Goal: Task Accomplishment & Management: Manage account settings

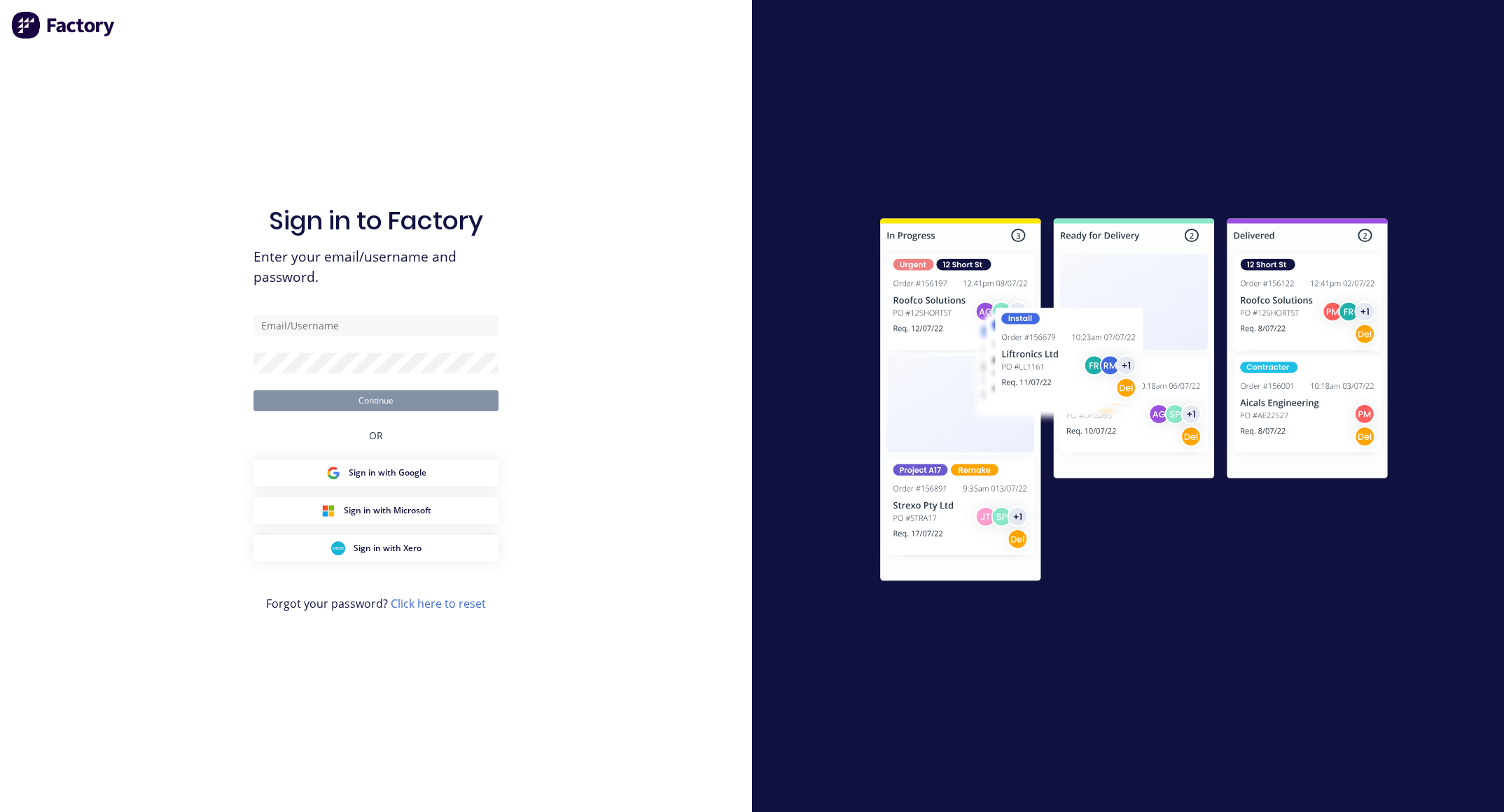
type input "[EMAIL_ADDRESS][DOMAIN_NAME]"
click at [254, 390] on button "Continue" at bounding box center [376, 400] width 245 height 21
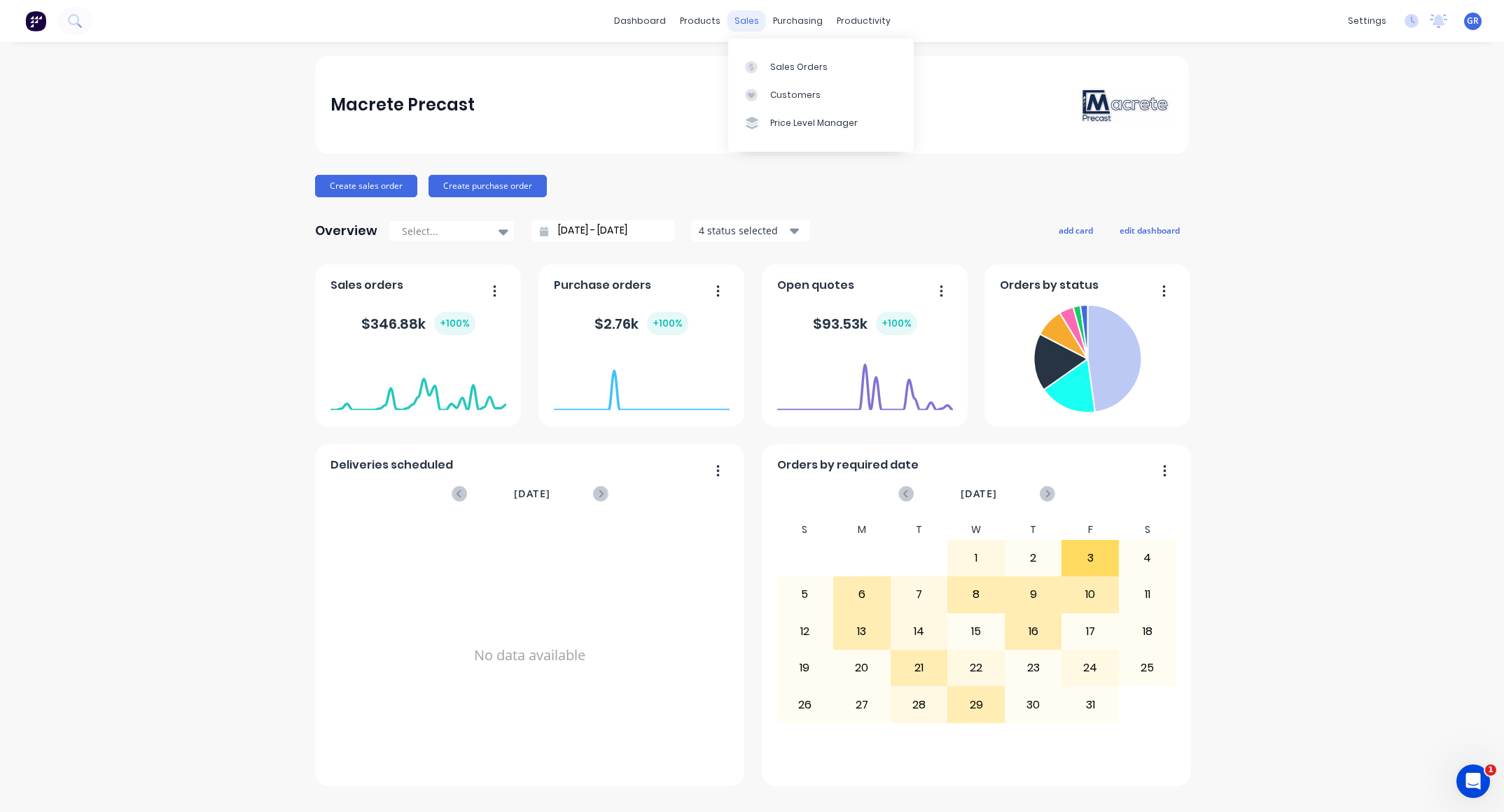
click at [748, 18] on div "sales" at bounding box center [747, 21] width 38 height 21
click at [794, 56] on link "Sales Orders" at bounding box center [821, 66] width 186 height 28
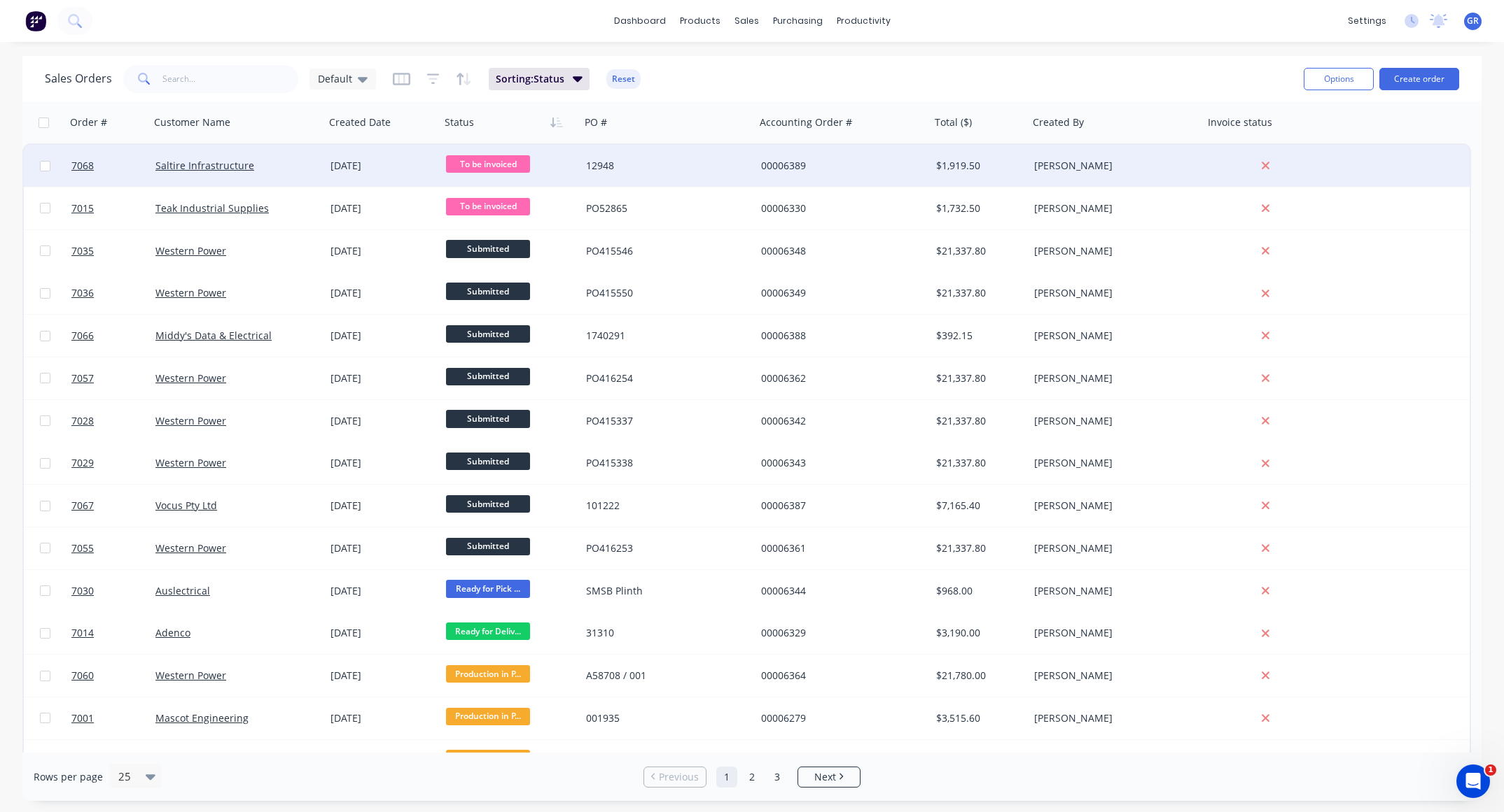
click at [715, 163] on div "12948" at bounding box center [663, 166] width 155 height 14
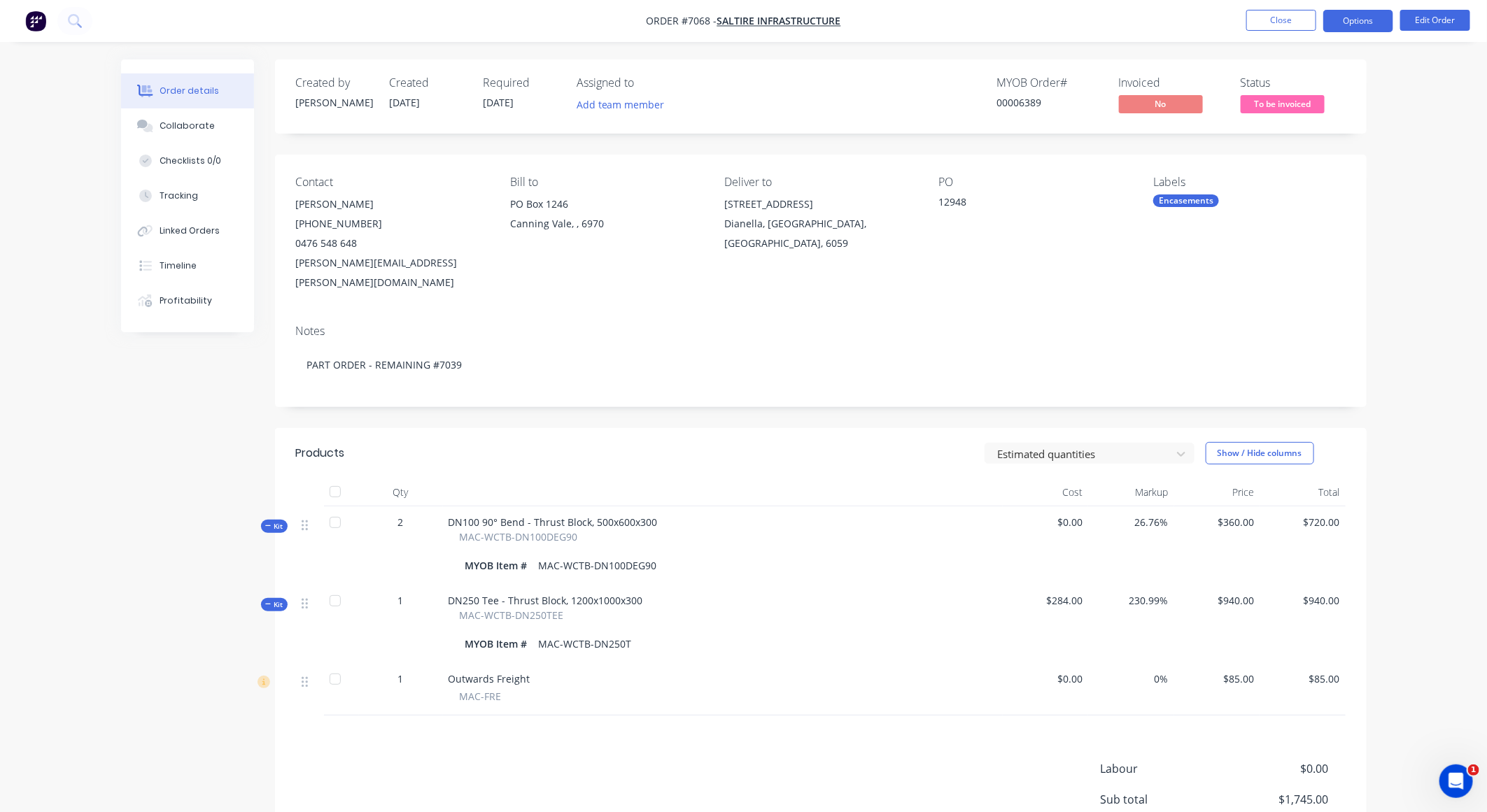
click at [1362, 11] on button "Options" at bounding box center [1359, 21] width 70 height 22
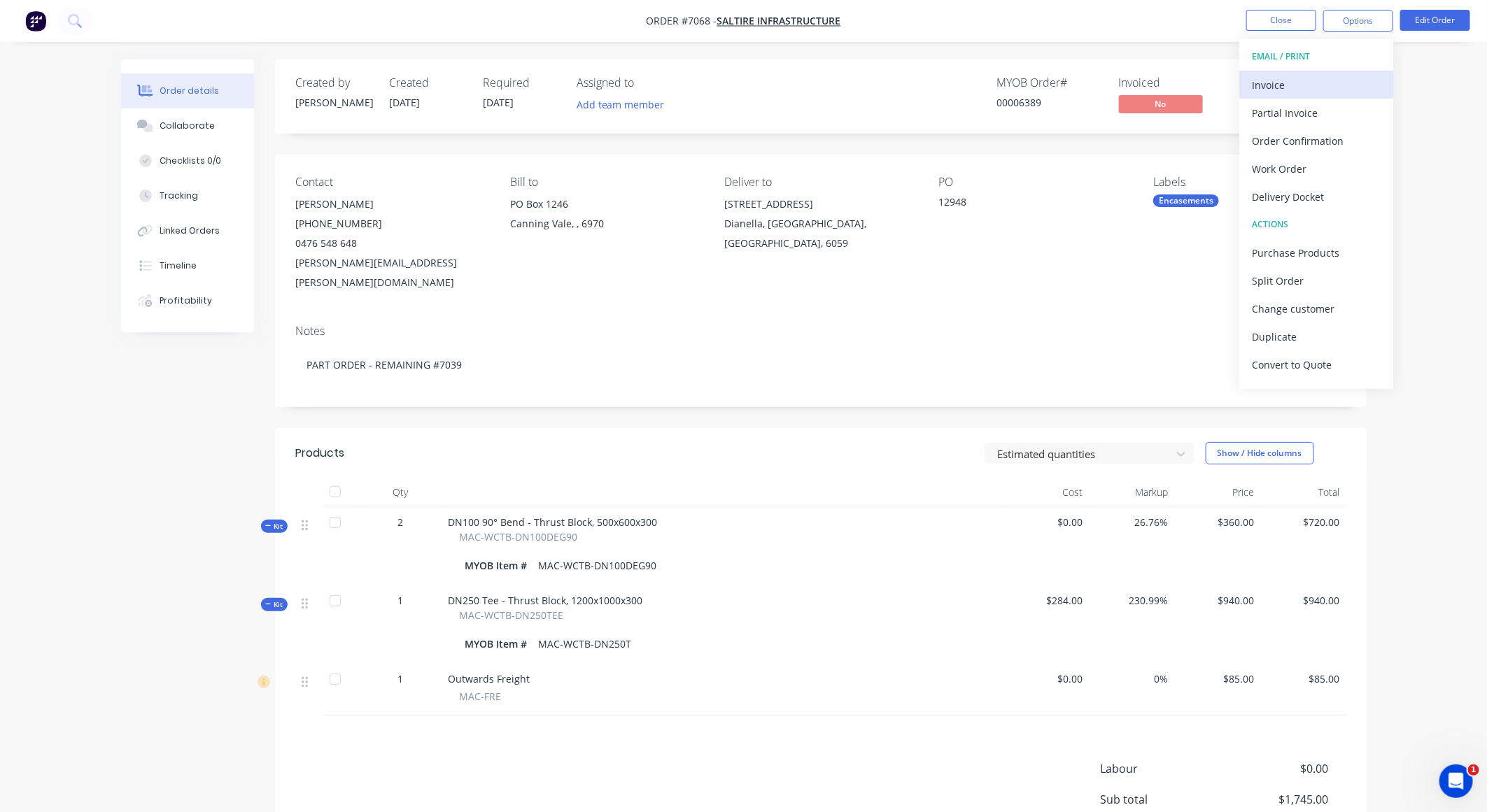
click at [1301, 85] on div "Invoice" at bounding box center [1317, 85] width 129 height 21
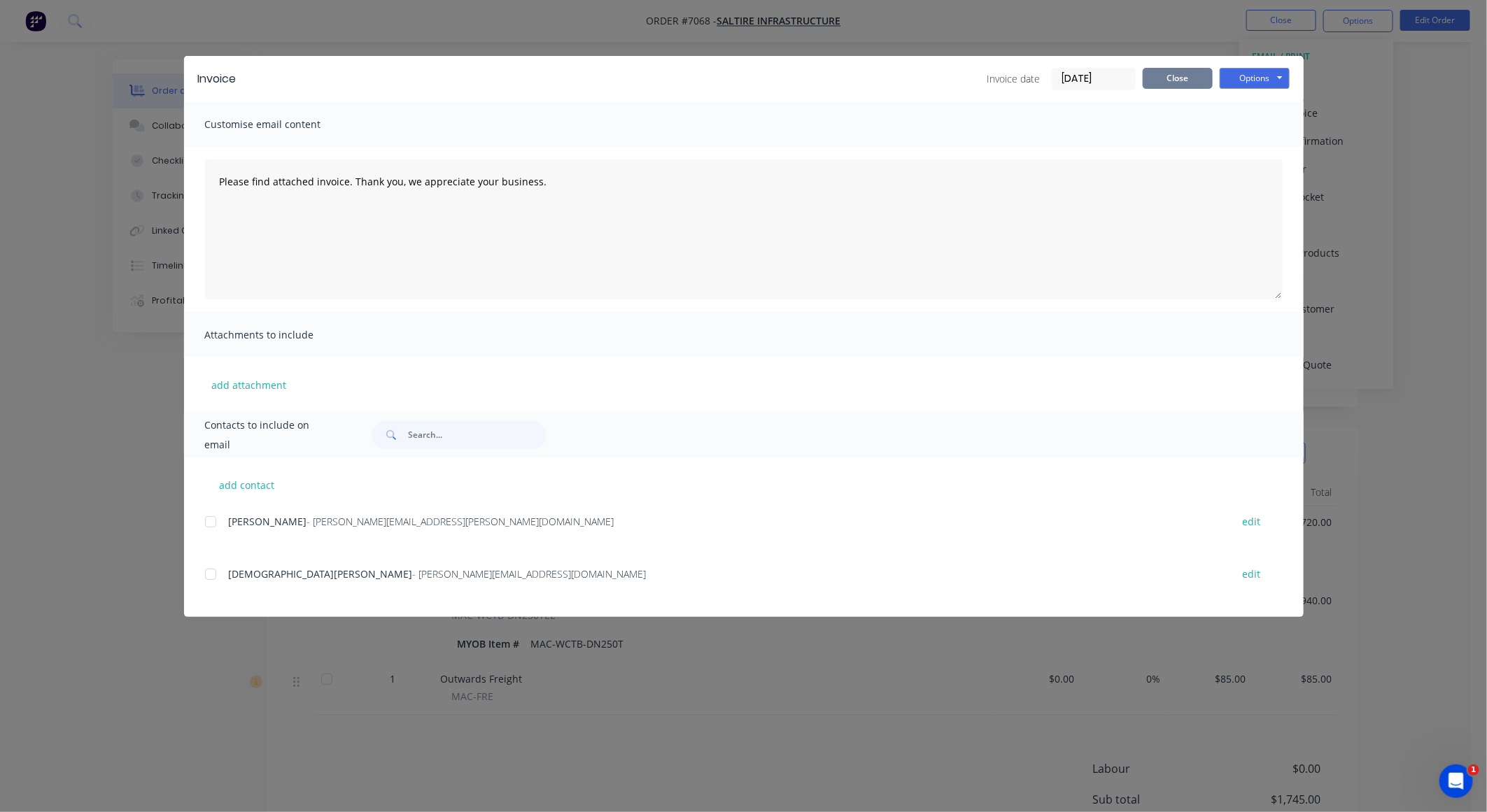
click at [1187, 74] on button "Close" at bounding box center [1178, 78] width 70 height 21
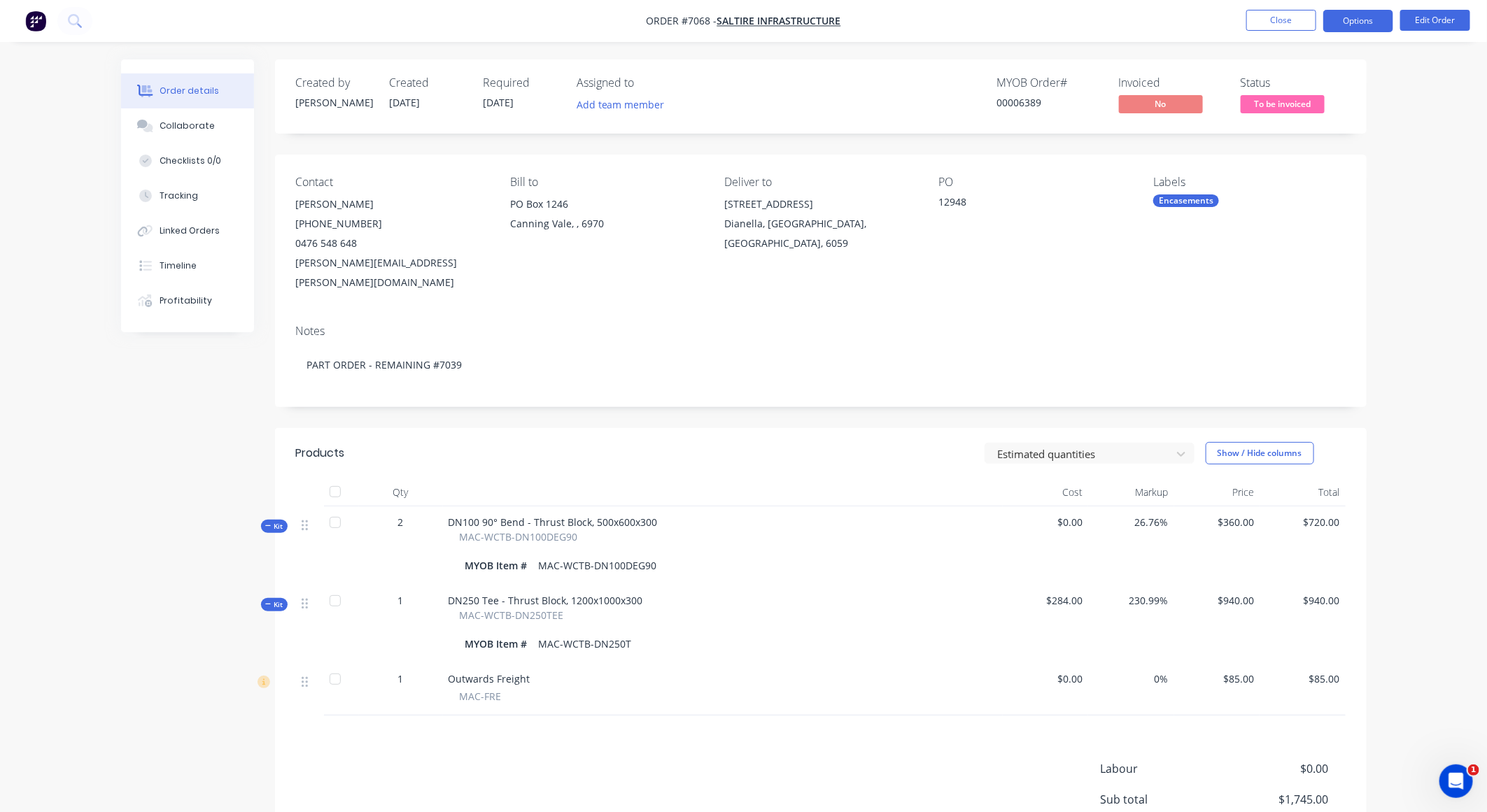
click at [1344, 21] on button "Options" at bounding box center [1359, 21] width 70 height 22
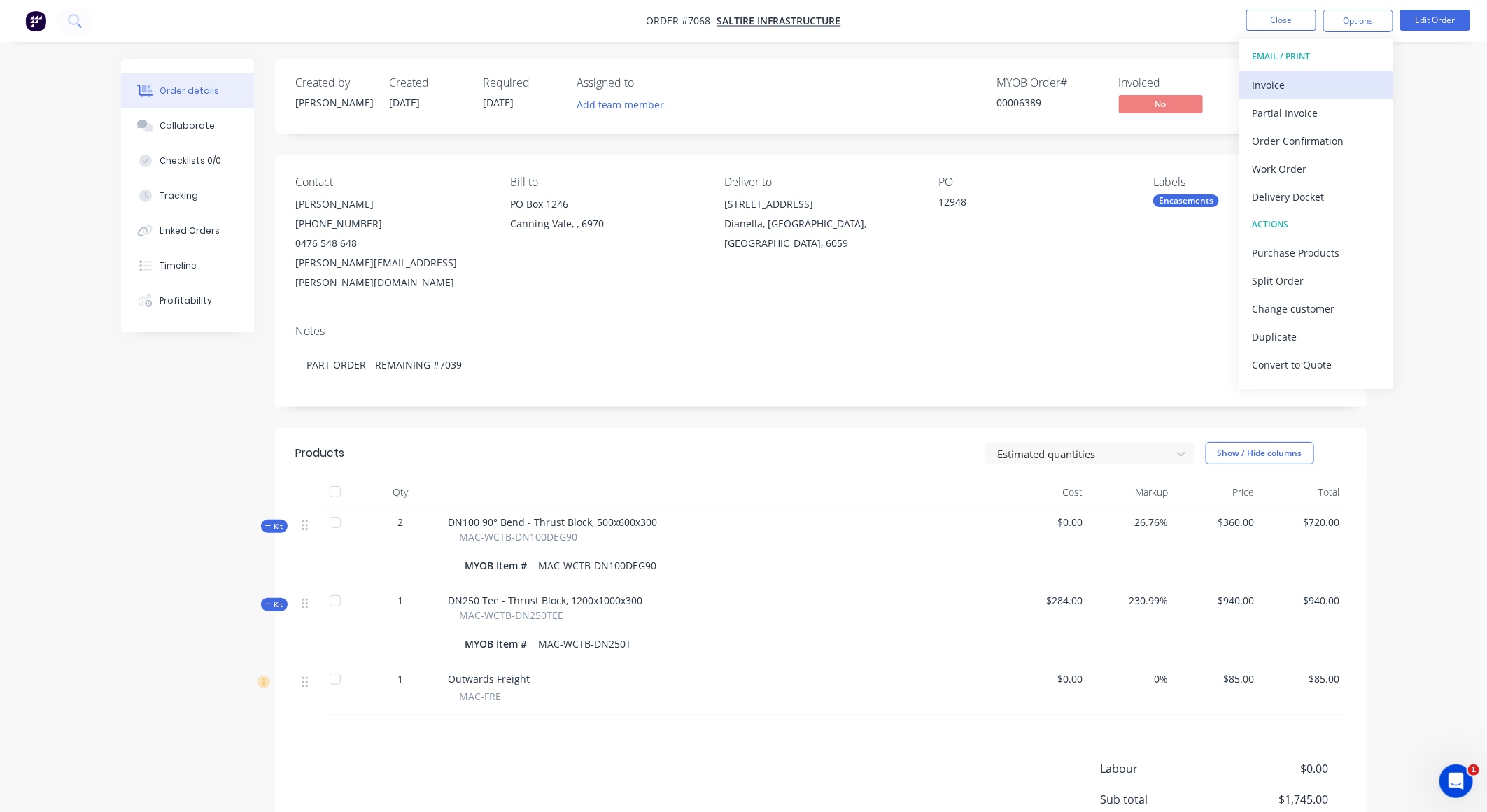
click at [1278, 79] on div "Invoice" at bounding box center [1317, 85] width 129 height 21
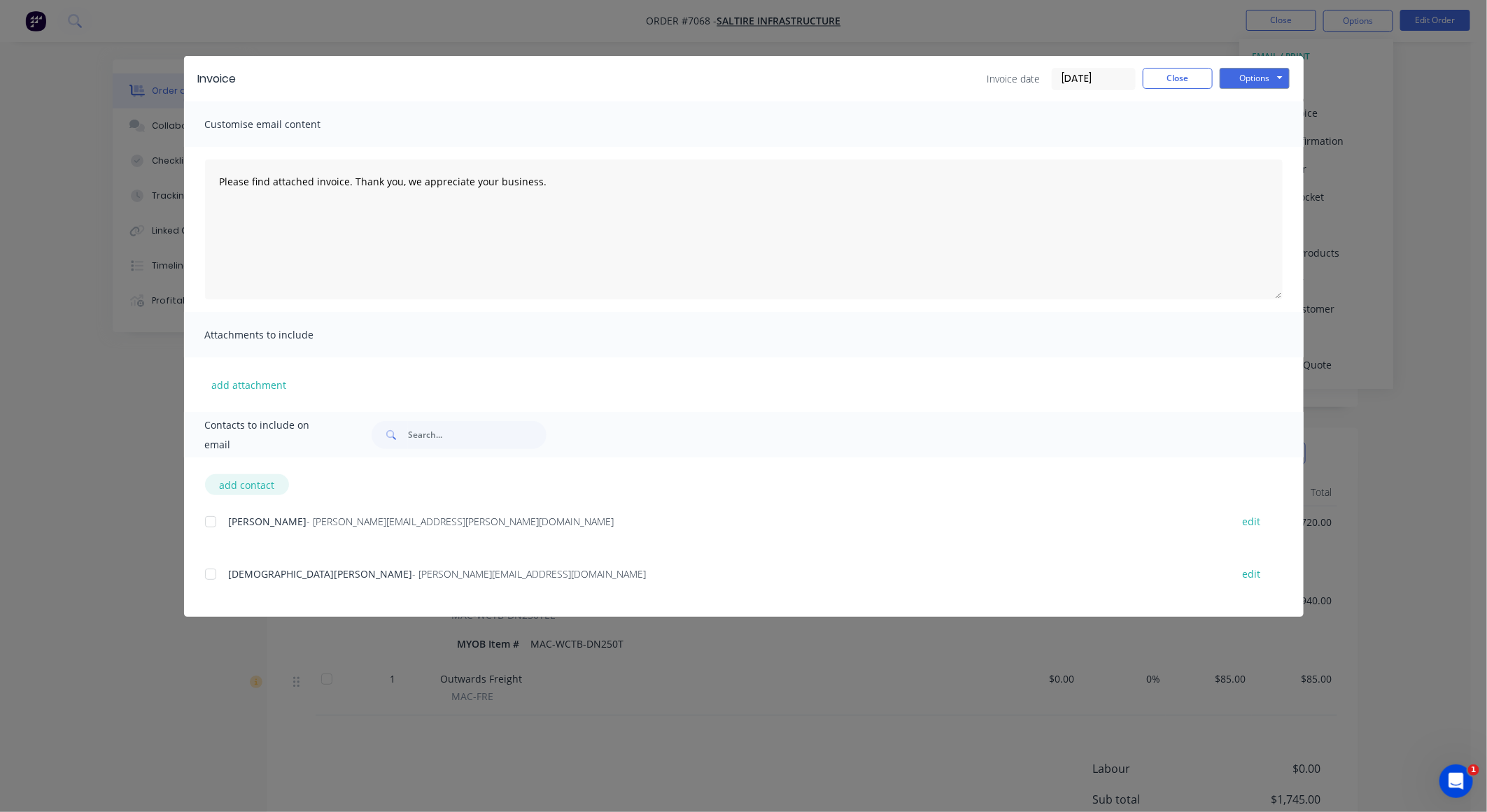
click at [265, 484] on button "add contact" at bounding box center [247, 484] width 84 height 21
select select "AU"
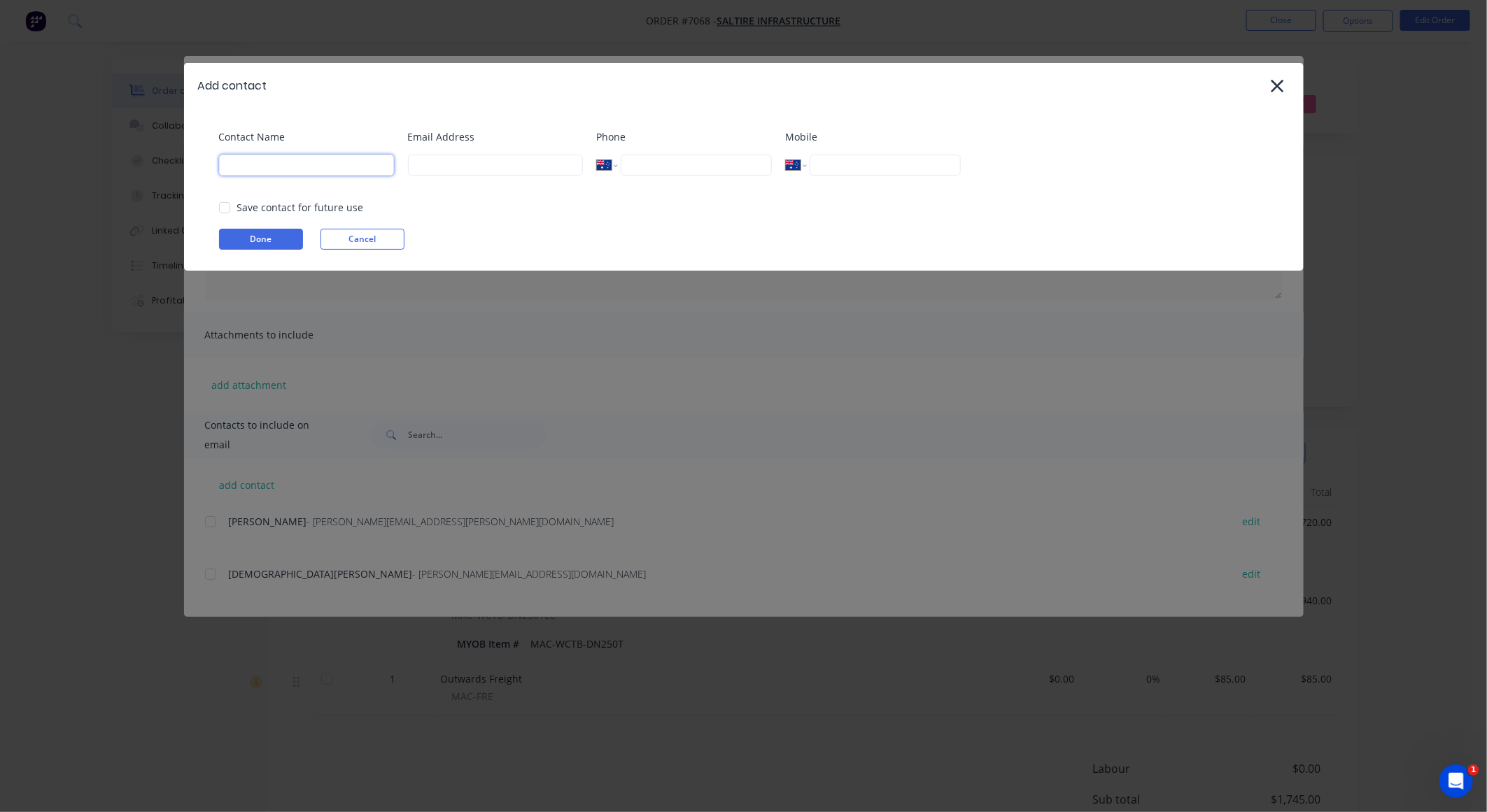
click at [281, 170] on input at bounding box center [306, 164] width 175 height 21
type input "Accounts"
click at [429, 157] on input at bounding box center [495, 164] width 175 height 21
type input "[EMAIL_ADDRESS][DOMAIN_NAME]"
click at [499, 241] on div "Done Cancel" at bounding box center [751, 239] width 1064 height 21
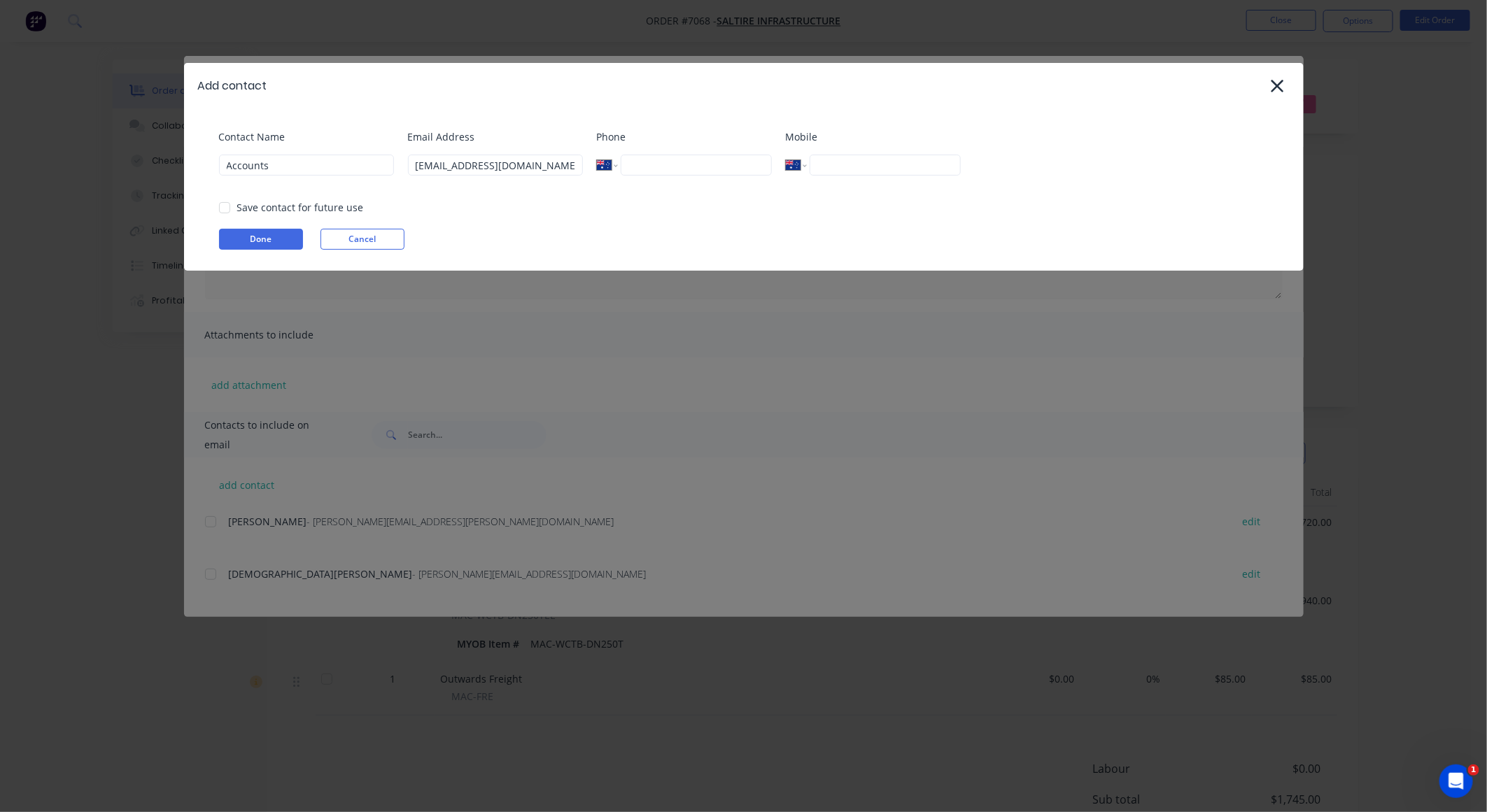
drag, startPoint x: 221, startPoint y: 204, endPoint x: 229, endPoint y: 210, distance: 10.0
click at [227, 207] on div at bounding box center [225, 208] width 28 height 28
click at [254, 243] on button "Done" at bounding box center [261, 239] width 84 height 21
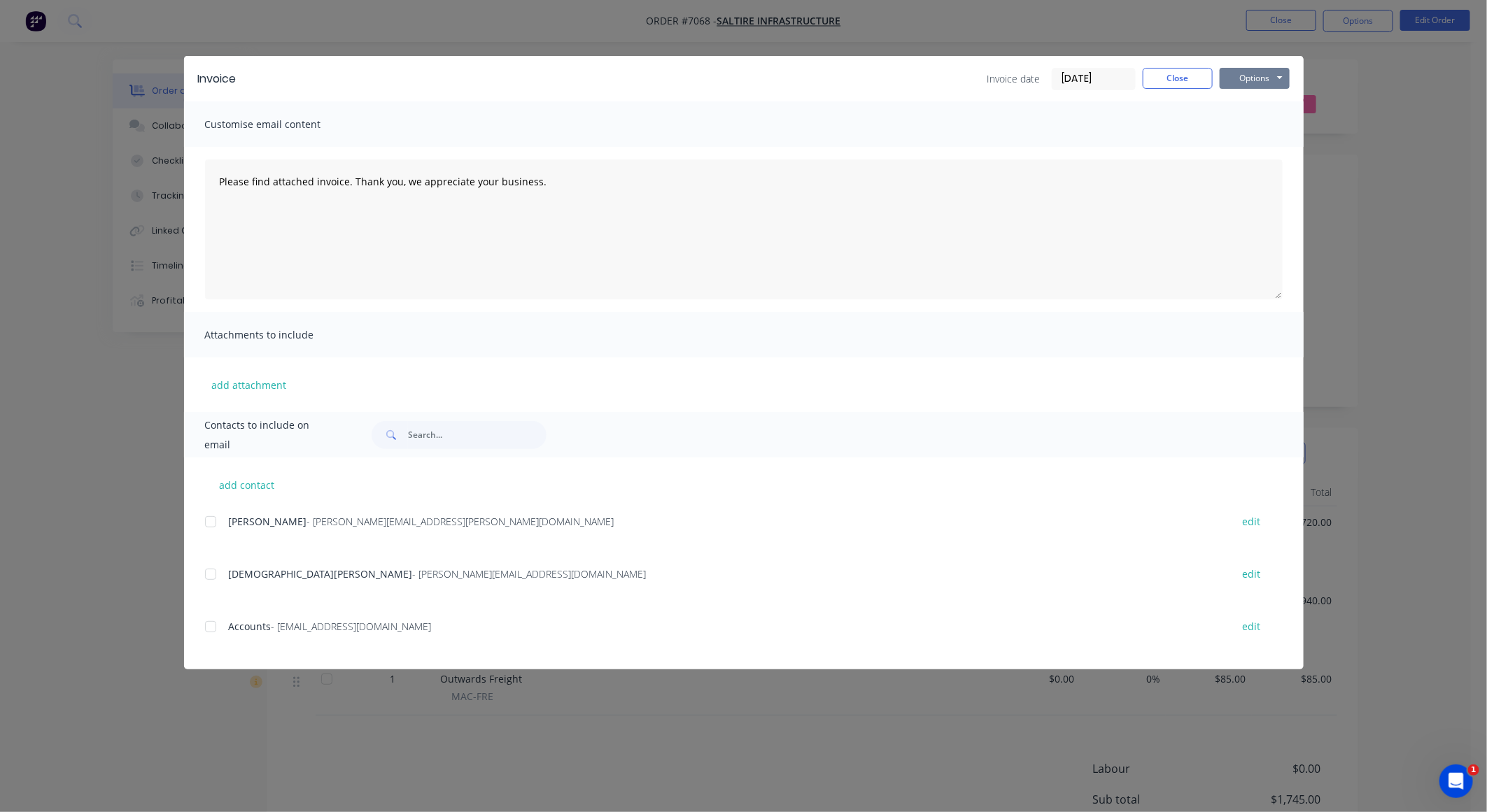
click at [1253, 76] on button "Options" at bounding box center [1255, 78] width 70 height 21
click at [1251, 108] on button "Preview" at bounding box center [1265, 104] width 89 height 23
click at [209, 623] on div at bounding box center [210, 626] width 28 height 28
click at [1253, 76] on button "Options" at bounding box center [1255, 78] width 70 height 21
click at [1254, 151] on button "Email" at bounding box center [1265, 150] width 89 height 23
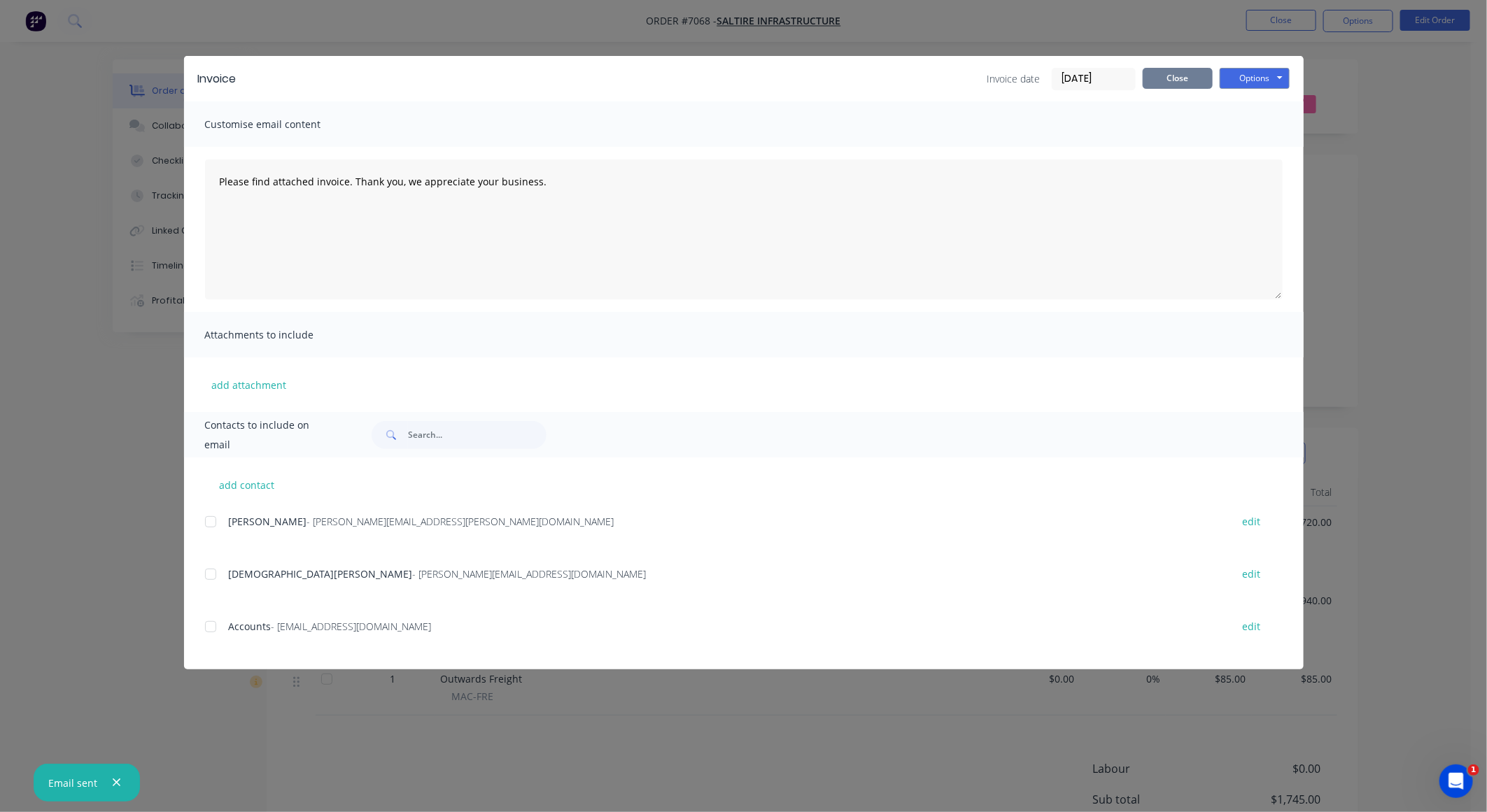
click at [1163, 68] on button "Close" at bounding box center [1178, 78] width 70 height 21
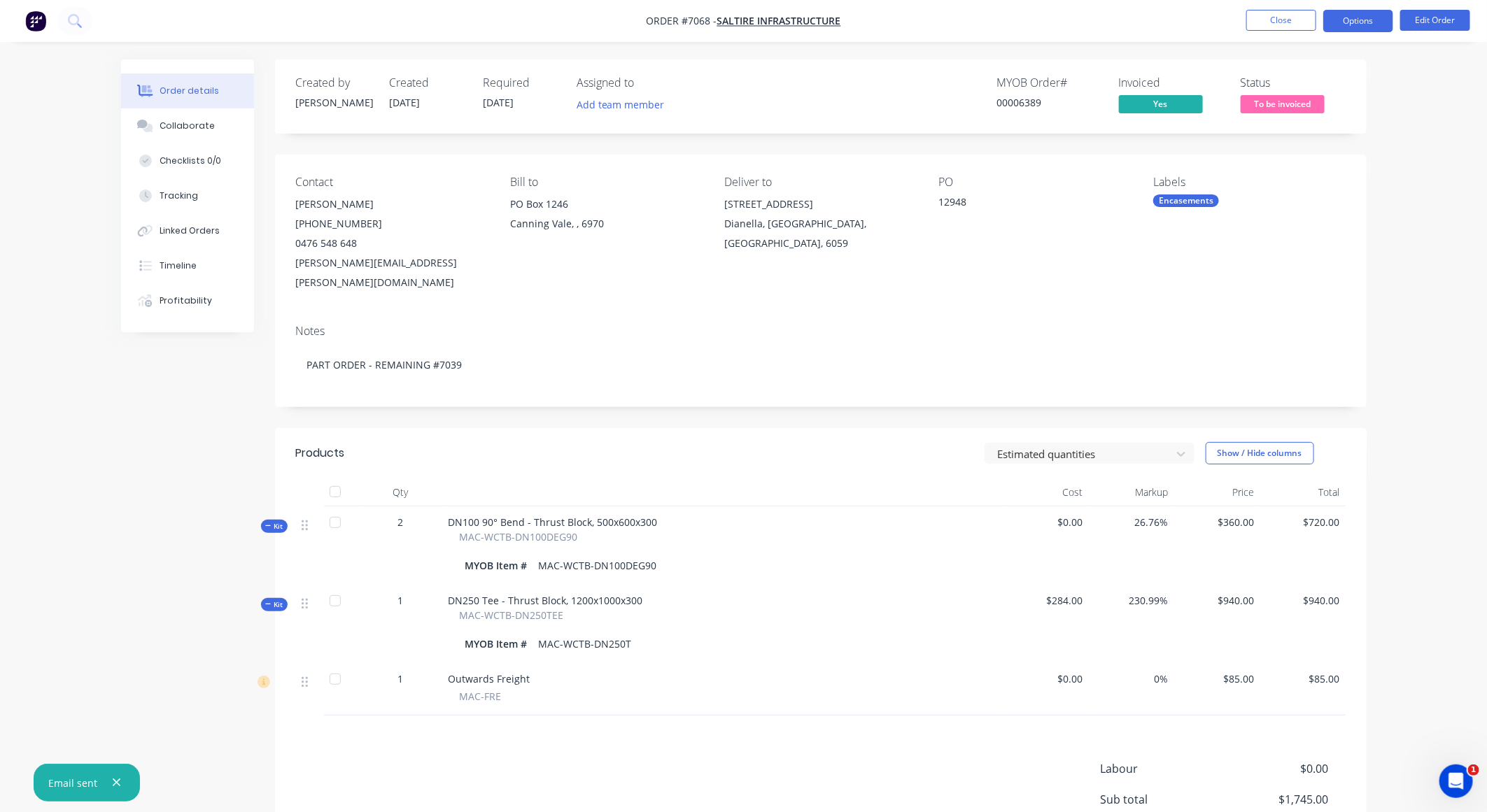
click at [1349, 15] on button "Options" at bounding box center [1359, 21] width 70 height 22
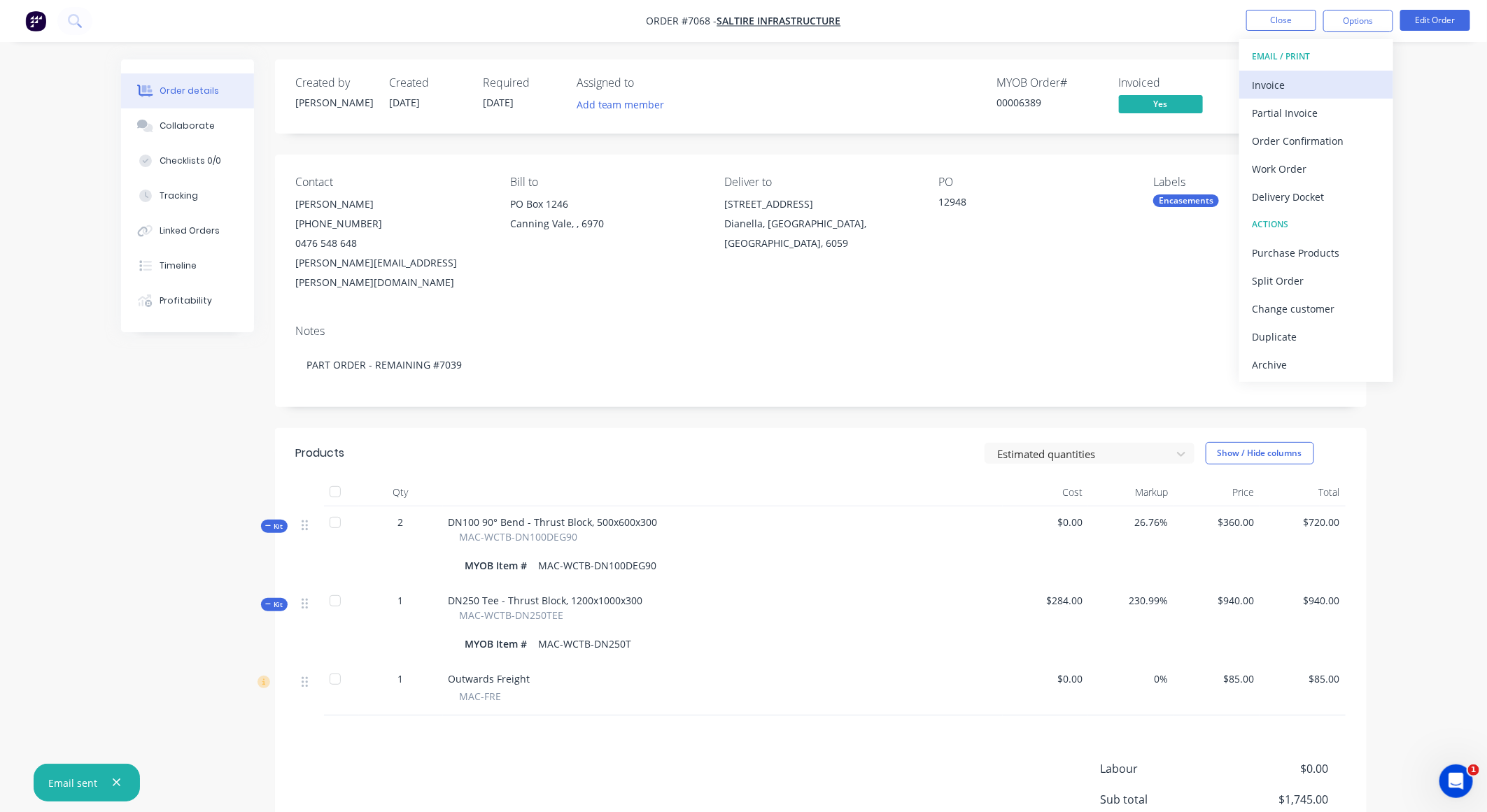
click at [1288, 82] on div "Invoice" at bounding box center [1317, 85] width 129 height 21
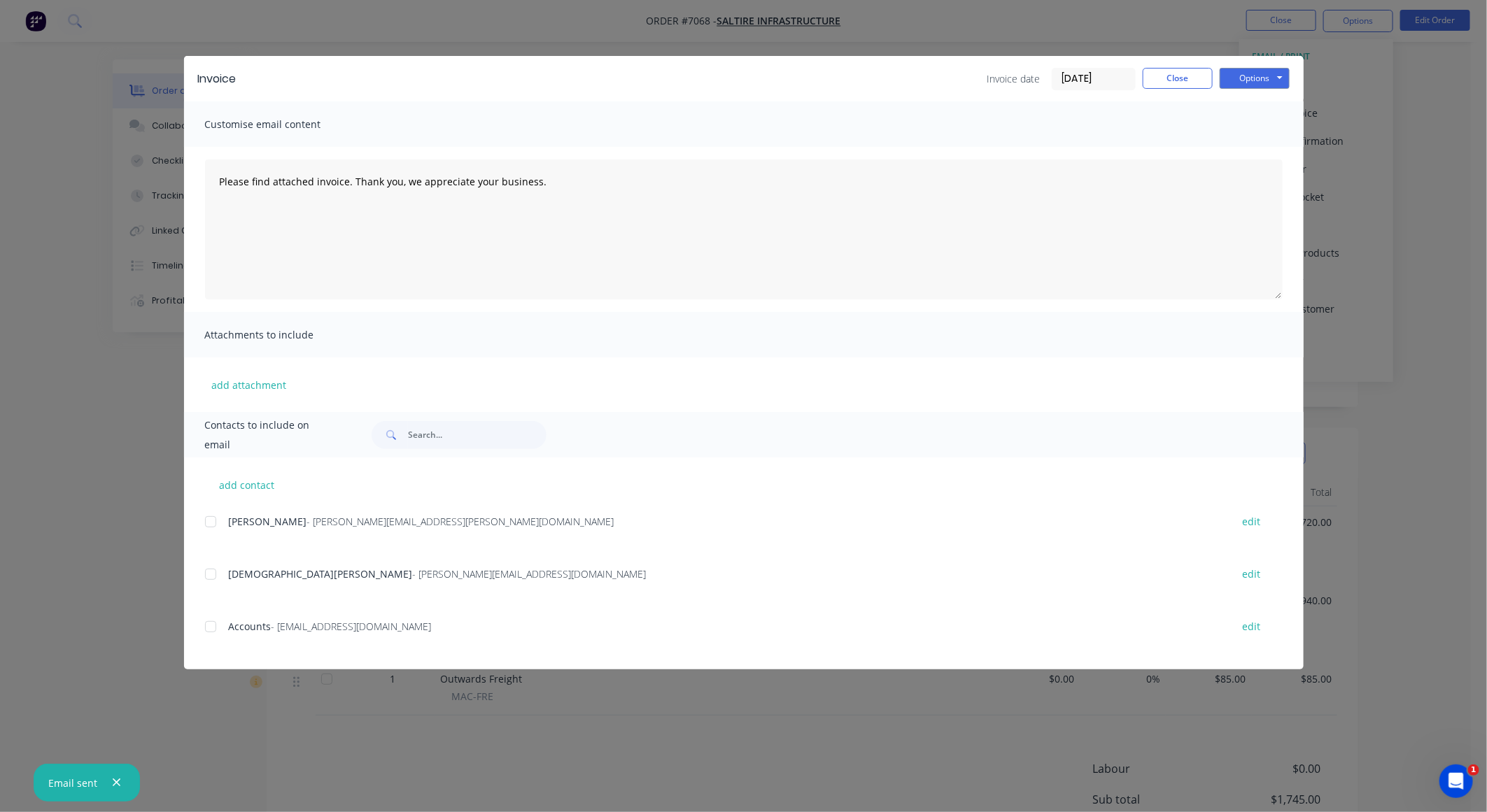
click at [358, 628] on span "- [EMAIL_ADDRESS][DOMAIN_NAME]" at bounding box center [352, 626] width 160 height 13
click at [363, 632] on span "- [EMAIL_ADDRESS][DOMAIN_NAME]" at bounding box center [352, 626] width 160 height 13
drag, startPoint x: 363, startPoint y: 632, endPoint x: 383, endPoint y: 636, distance: 20.4
click at [383, 636] on div "Accounts - [EMAIL_ADDRESS][DOMAIN_NAME] edit" at bounding box center [754, 626] width 1099 height 19
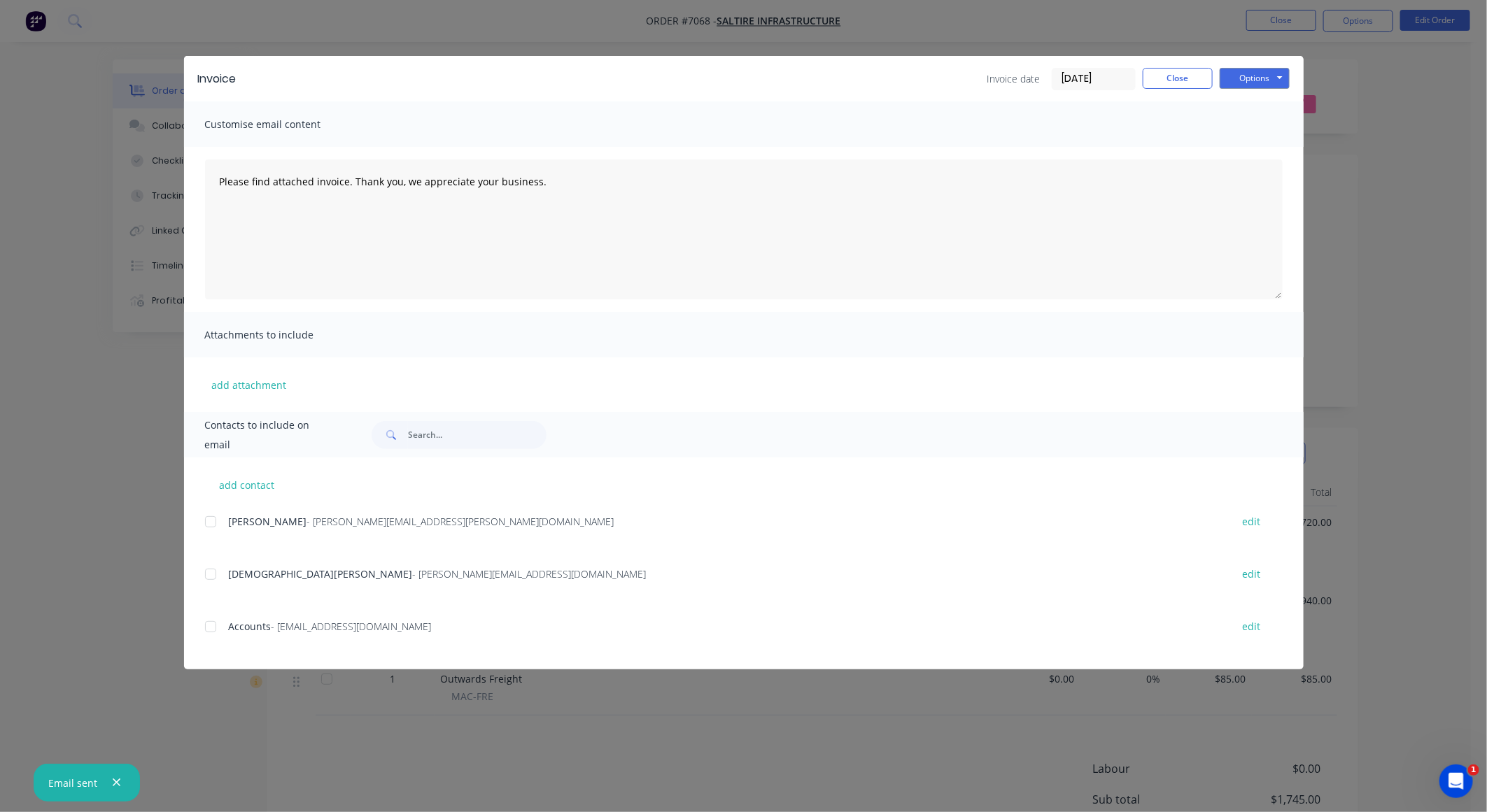
click at [380, 627] on span "- [EMAIL_ADDRESS][DOMAIN_NAME]" at bounding box center [352, 626] width 160 height 13
click at [1249, 627] on button "edit" at bounding box center [1252, 626] width 35 height 19
select select "AU"
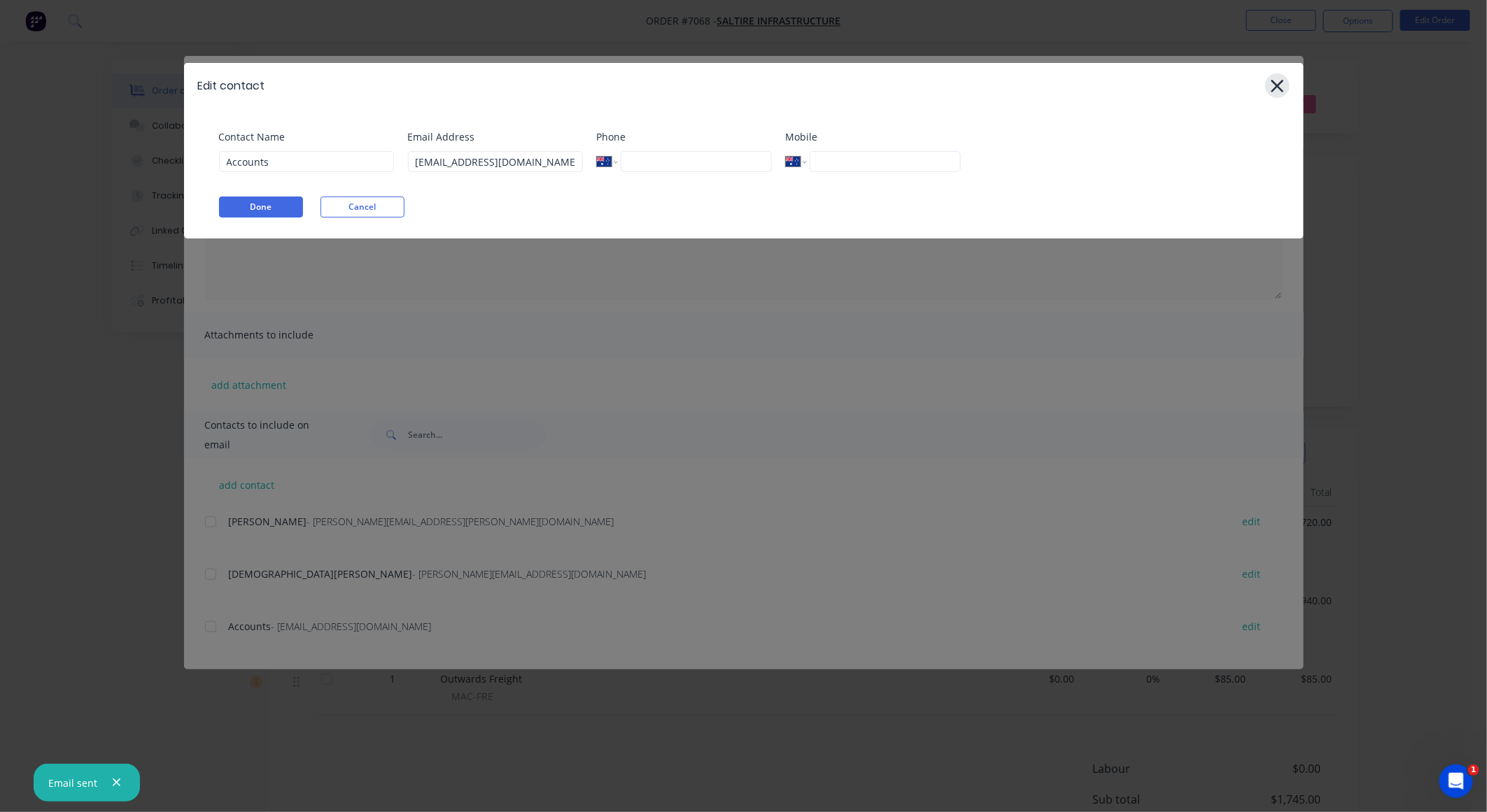
drag, startPoint x: 1266, startPoint y: 87, endPoint x: 1272, endPoint y: 82, distance: 7.8
click at [1272, 82] on div at bounding box center [1278, 86] width 24 height 24
click at [1283, 82] on icon at bounding box center [1277, 86] width 15 height 20
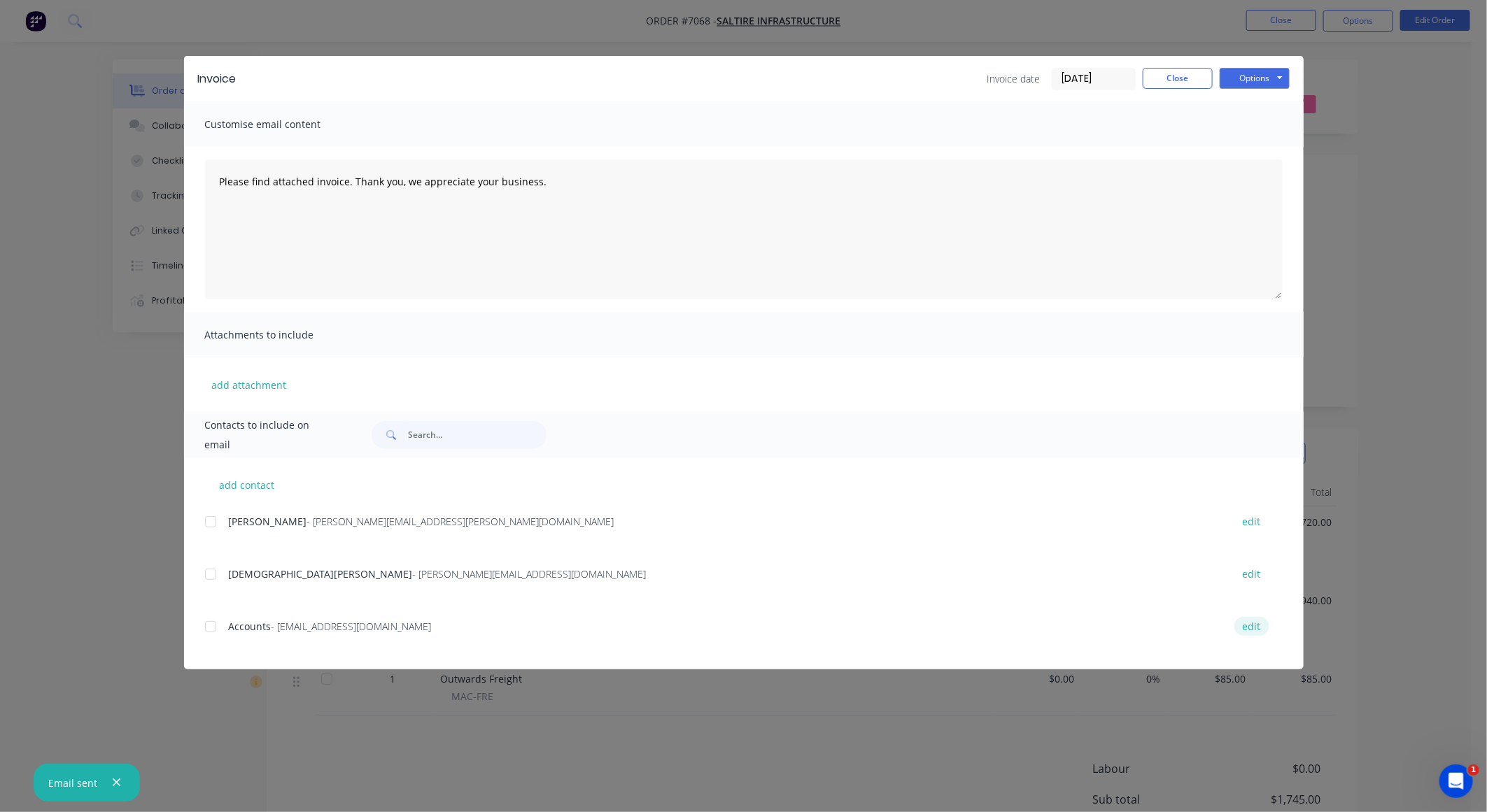
click at [1261, 634] on button "edit" at bounding box center [1252, 626] width 35 height 19
select select "AU"
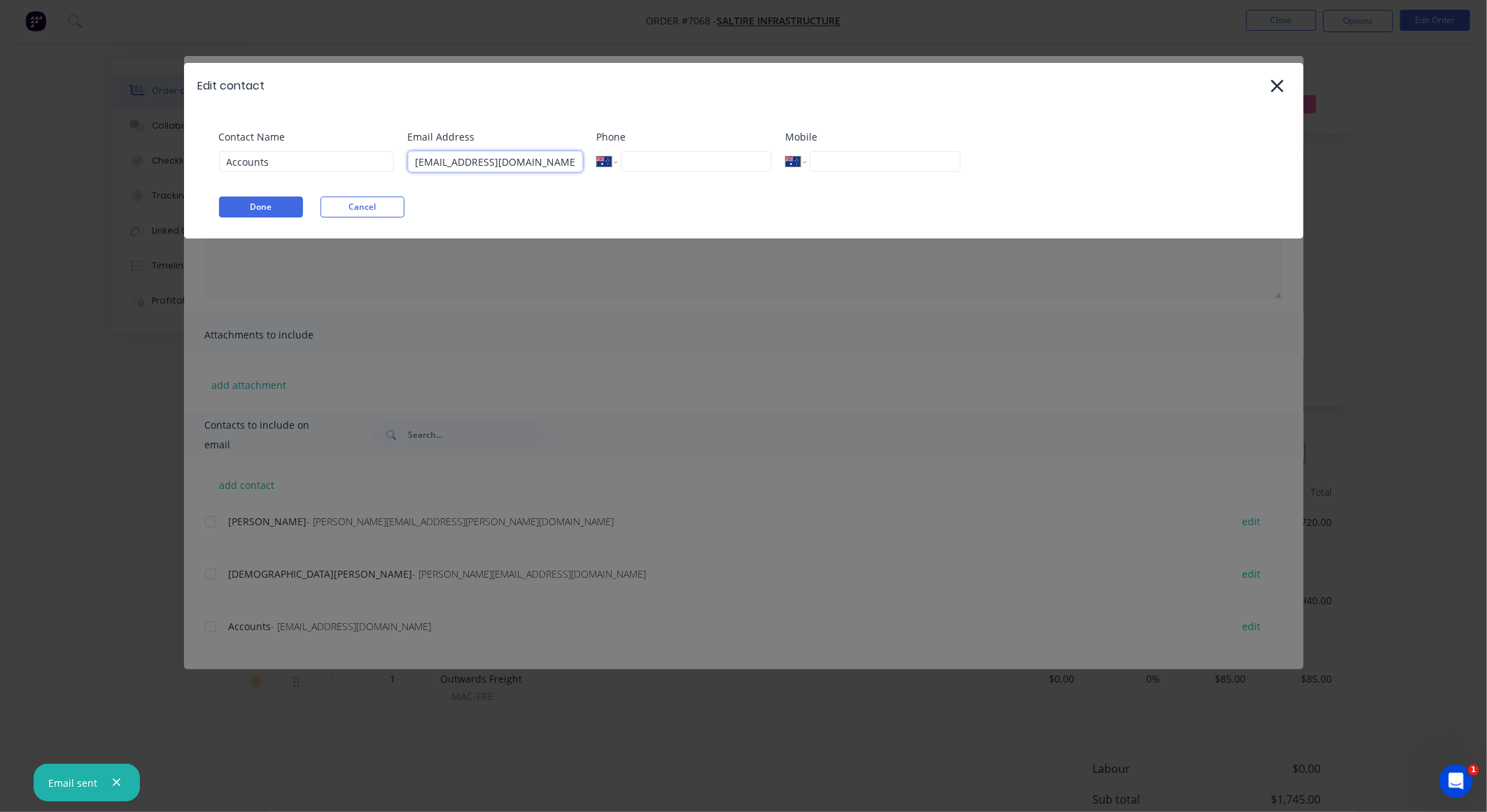
click at [508, 160] on input "[EMAIL_ADDRESS][DOMAIN_NAME]" at bounding box center [495, 161] width 175 height 21
click at [509, 160] on input "[EMAIL_ADDRESS][DOMAIN_NAME]" at bounding box center [495, 161] width 175 height 21
click at [552, 159] on input "[EMAIL_ADDRESS][DOMAIN_NAME]" at bounding box center [495, 161] width 175 height 21
type input "[EMAIL_ADDRESS][DOMAIN_NAME]"
click at [559, 264] on div "Edit contact Contact Name Accounts Email Address [EMAIL_ADDRESS][DOMAIN_NAME] P…" at bounding box center [744, 406] width 1487 height 812
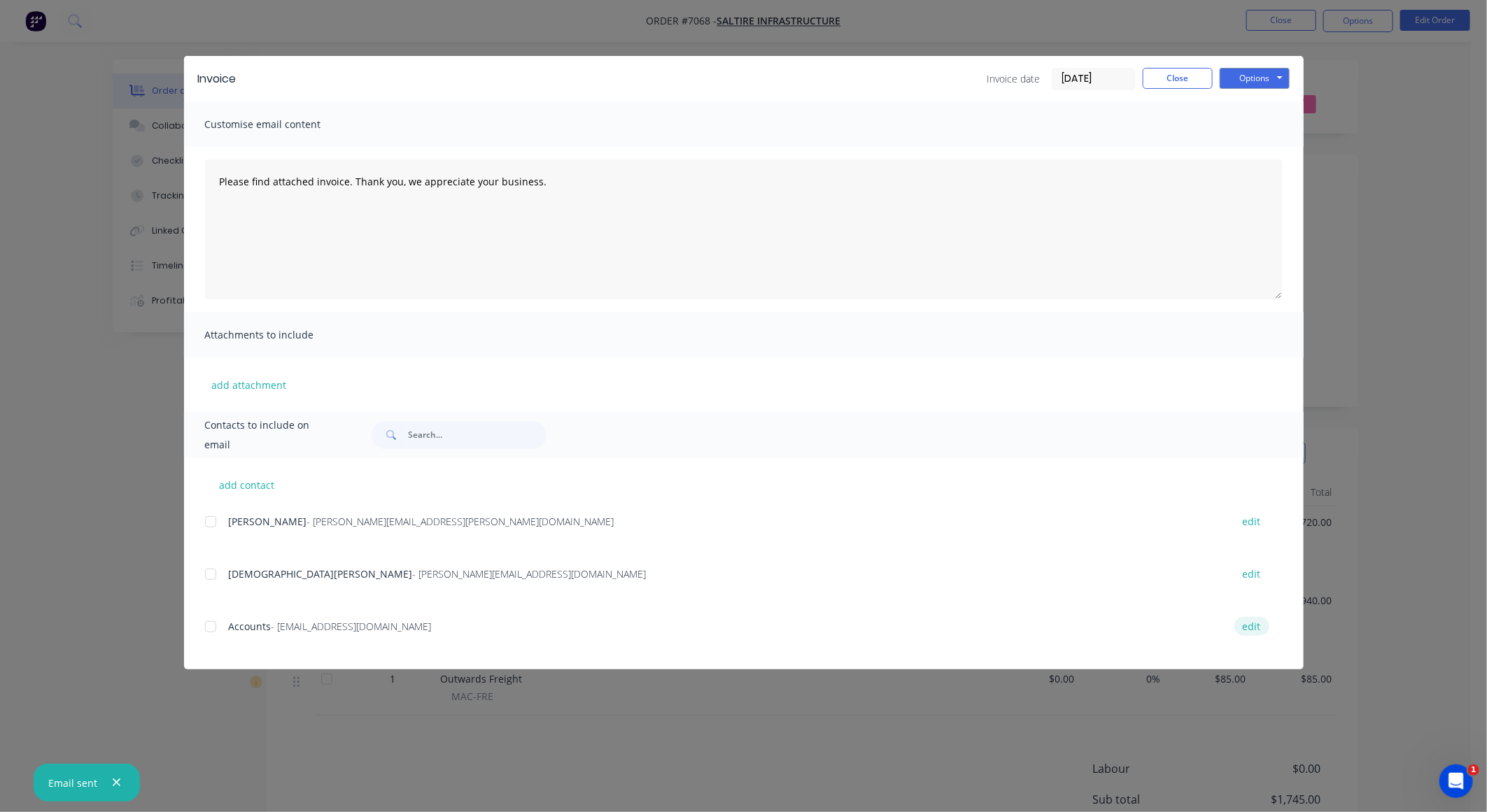
click at [1249, 633] on button "edit" at bounding box center [1252, 626] width 35 height 19
select select "AU"
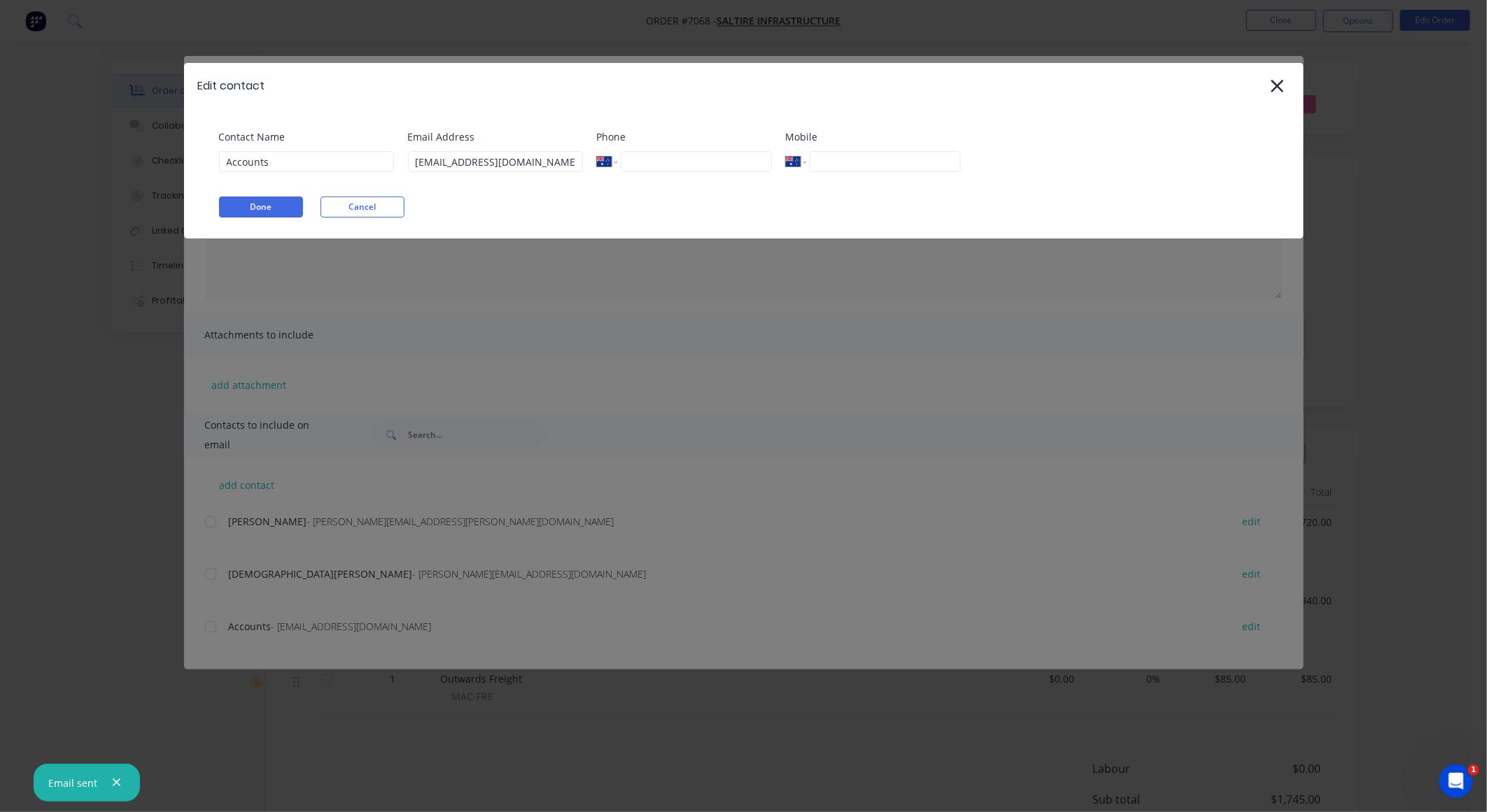
click at [500, 198] on div "Done Cancel" at bounding box center [751, 206] width 1064 height 21
click at [258, 204] on button "Done" at bounding box center [261, 206] width 84 height 21
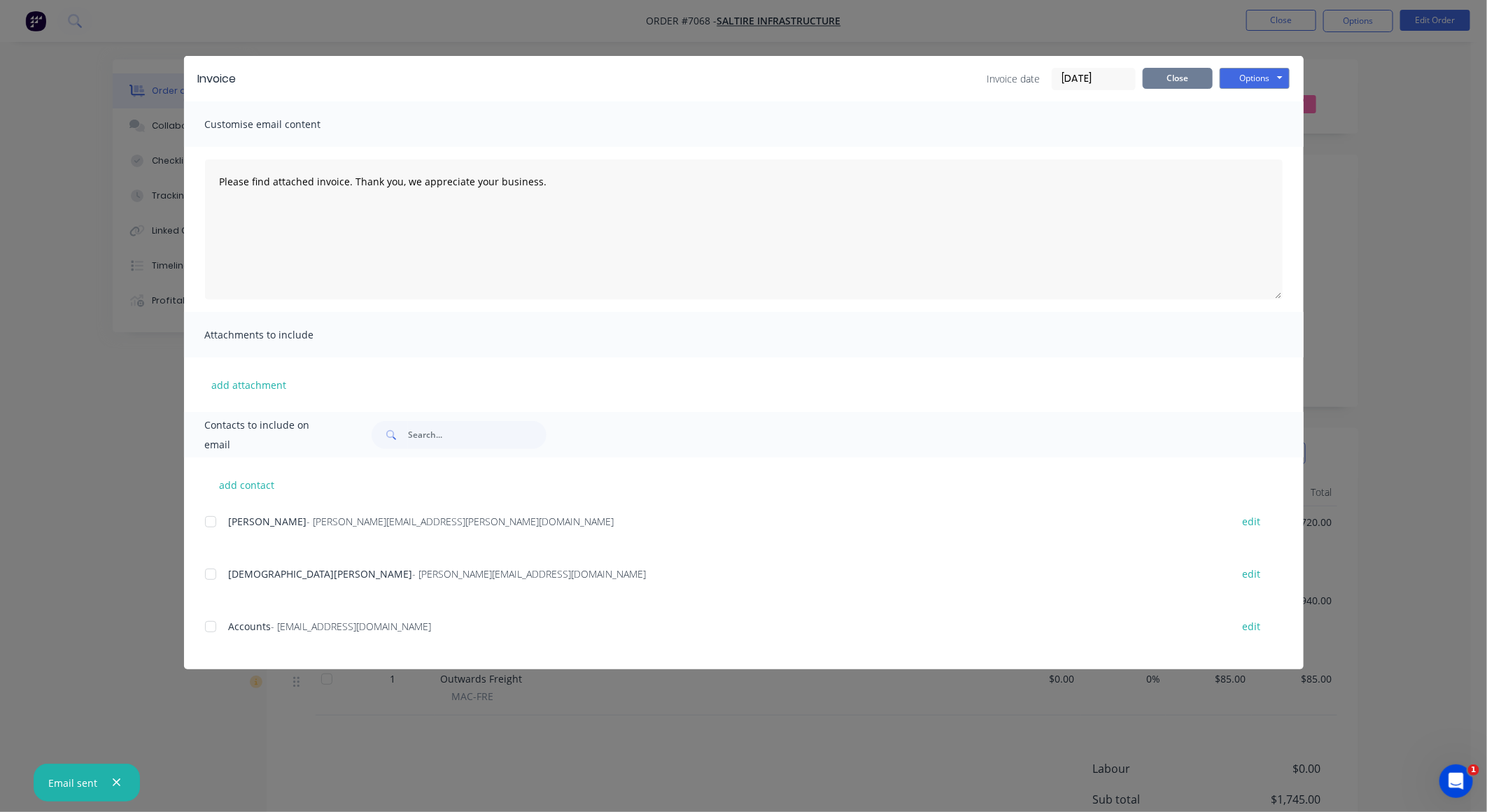
click at [1161, 70] on button "Close" at bounding box center [1178, 78] width 70 height 21
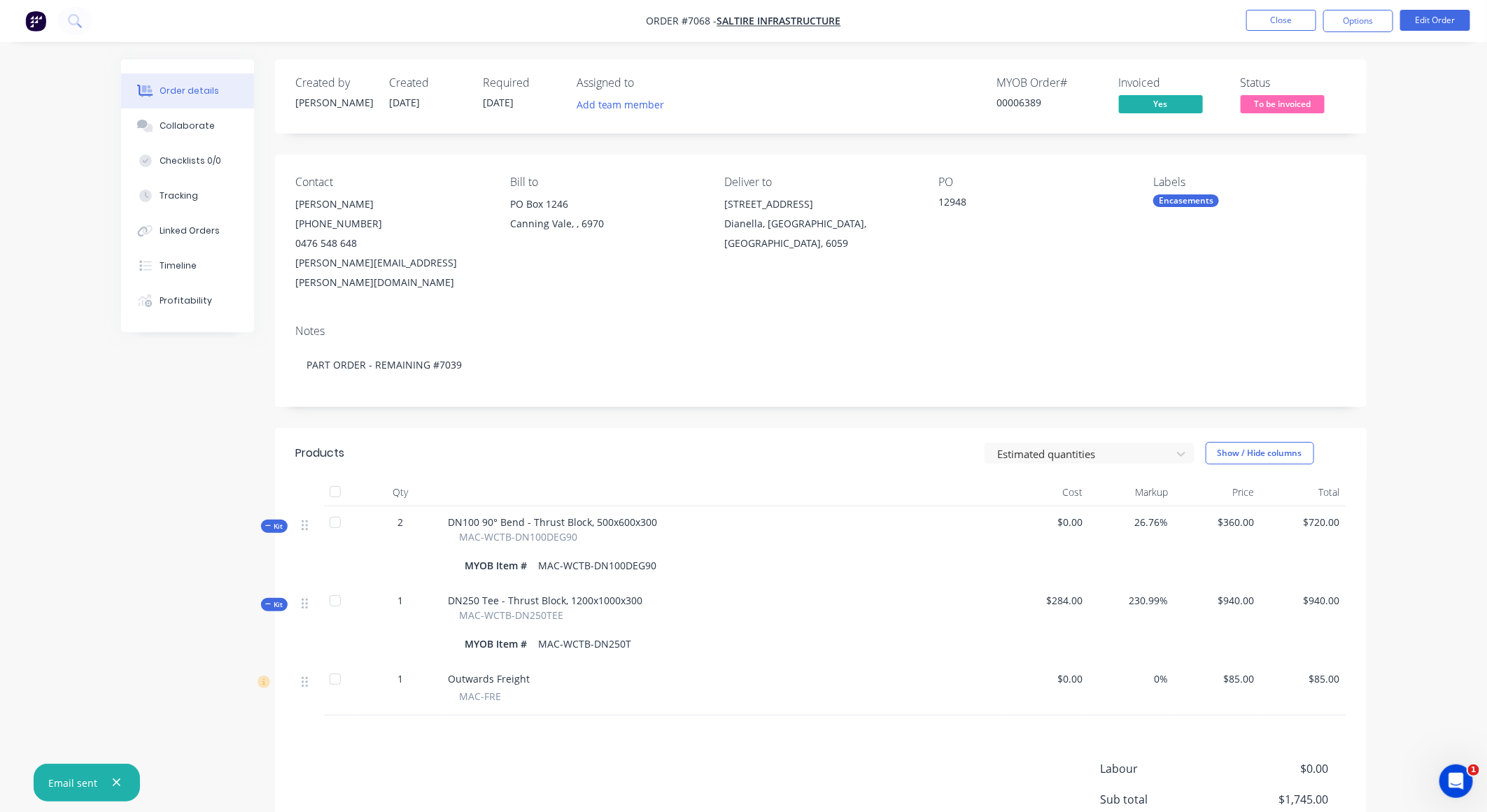
click at [0, 509] on html "Order #7068 - Saltire Infrastructure Close Options Edit Order Order details Col…" at bounding box center [744, 482] width 1487 height 965
click at [118, 489] on div "Order details Collaborate Checklists 0/0 Tracking Linked Orders Timeline Profit…" at bounding box center [744, 512] width 1274 height 905
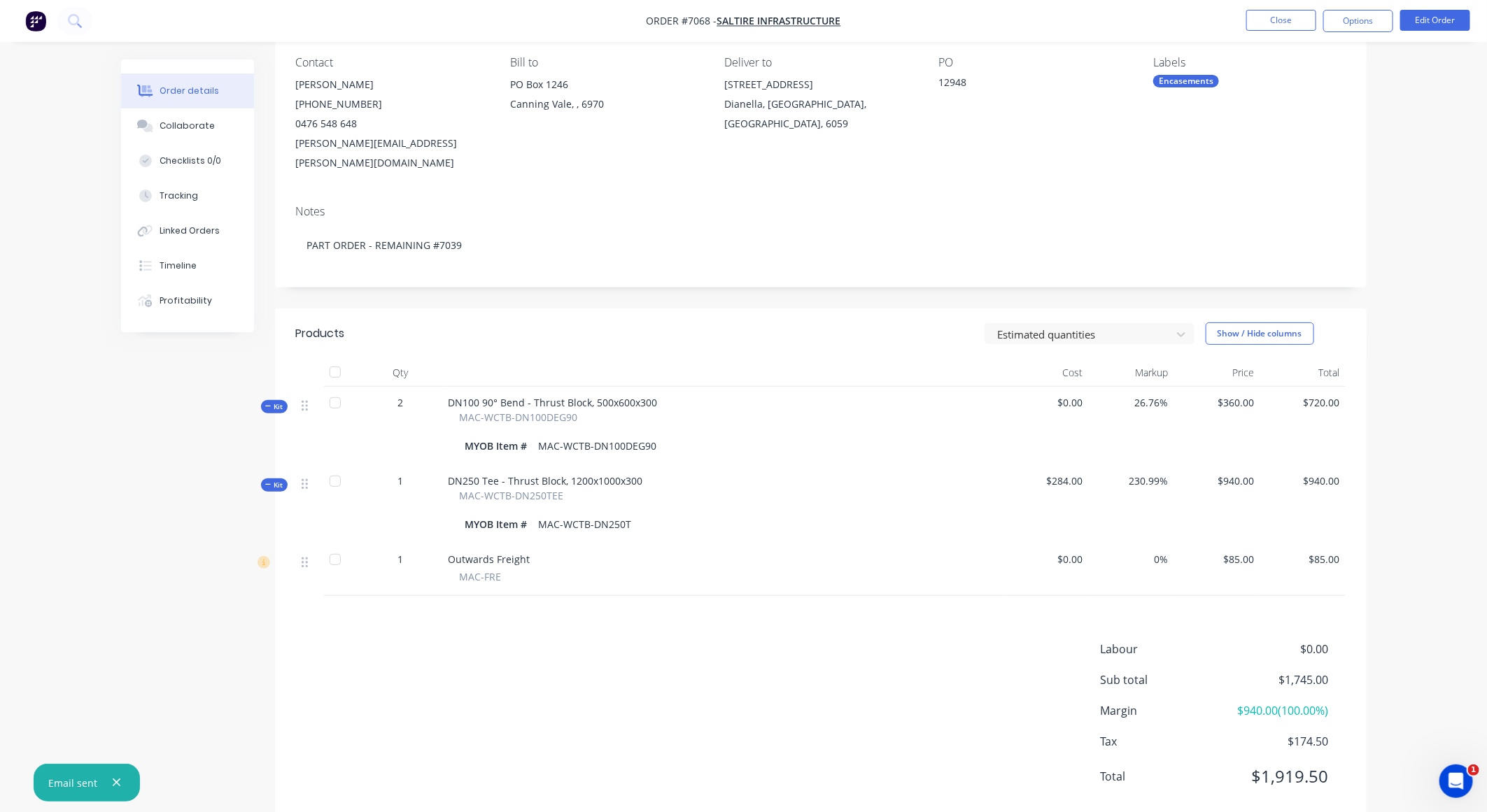
scroll to position [132, 0]
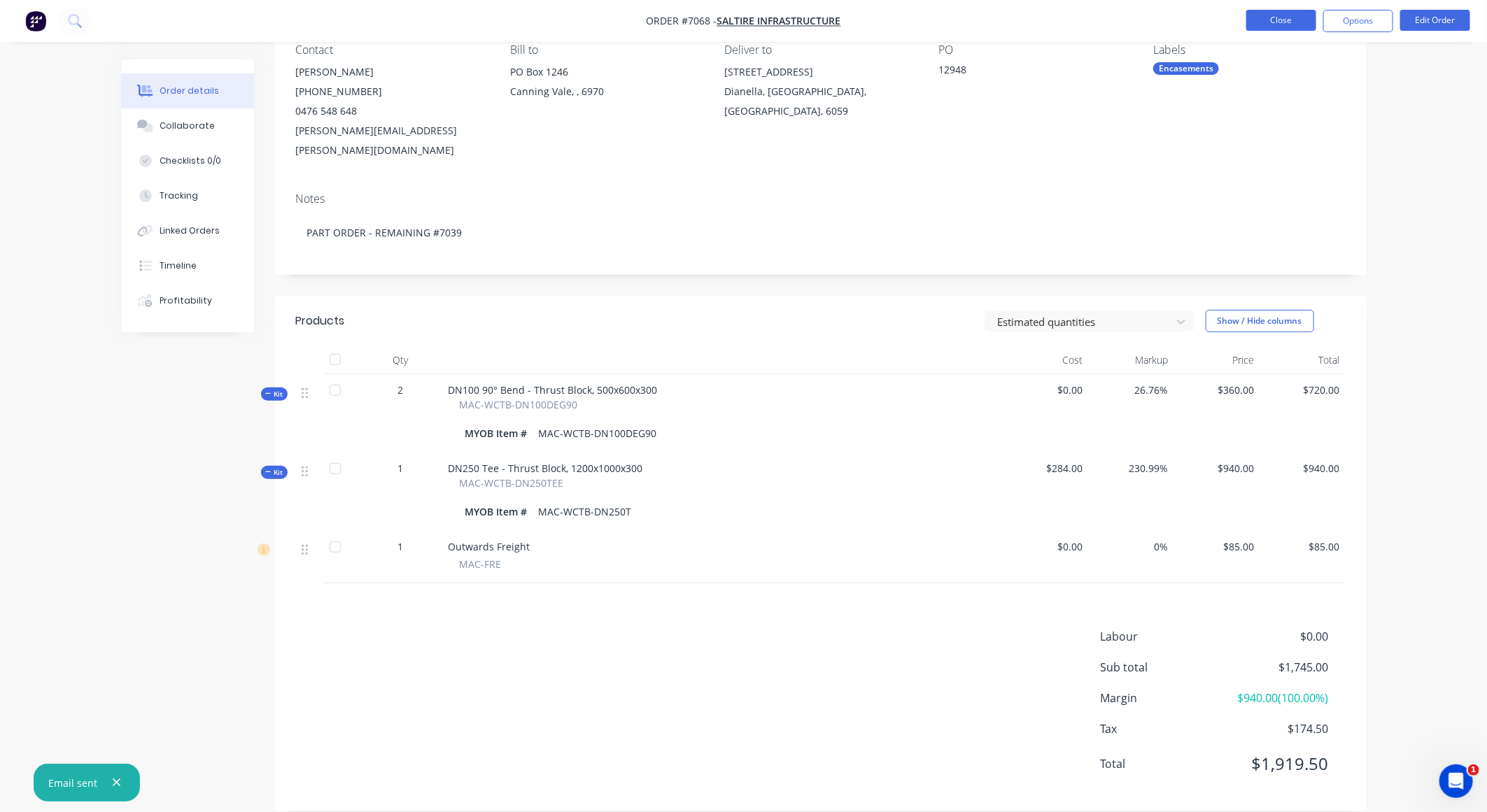
click at [1281, 17] on button "Close" at bounding box center [1281, 20] width 70 height 21
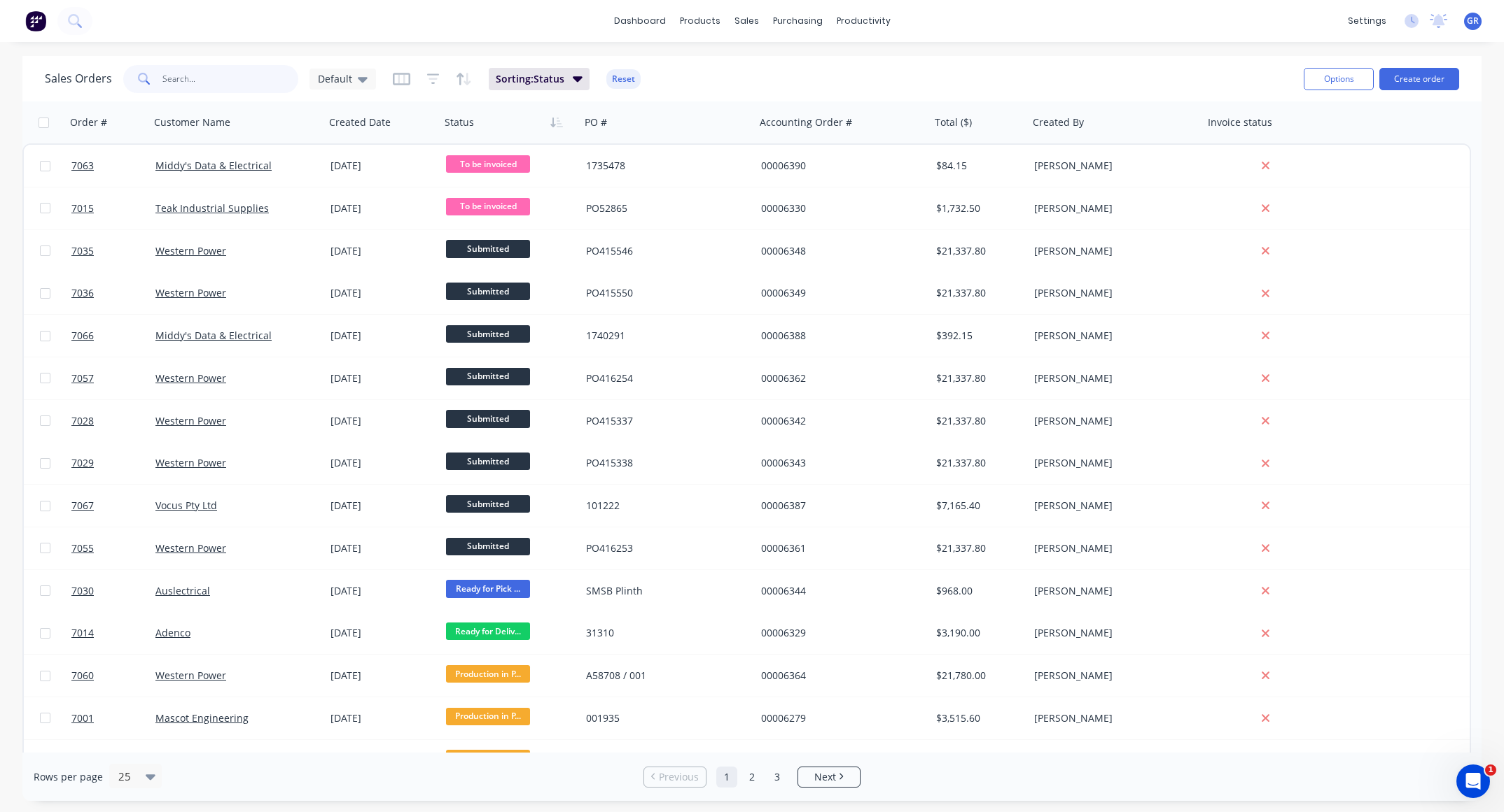
click at [191, 82] on input "text" at bounding box center [231, 79] width 137 height 28
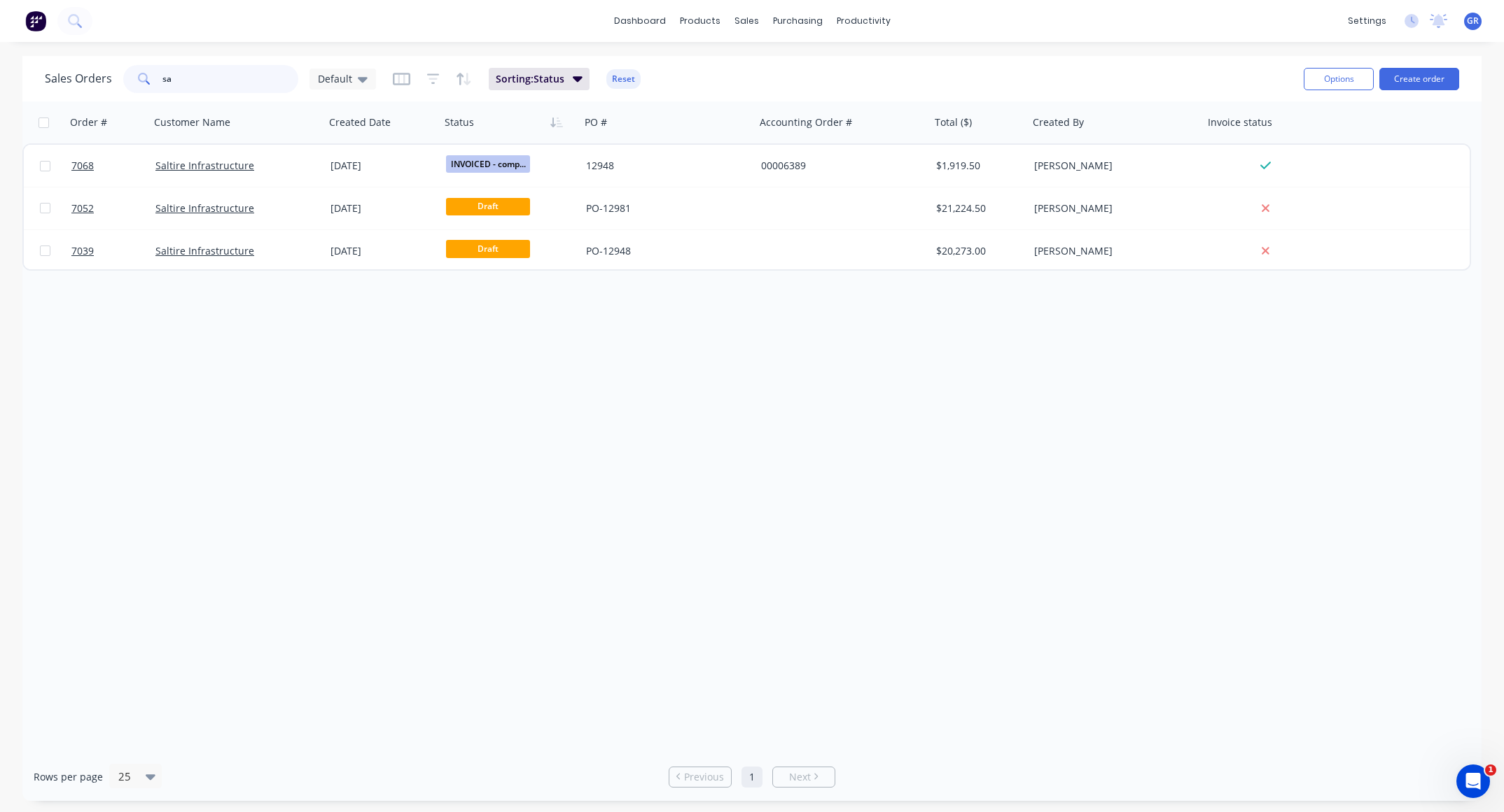
type input "s"
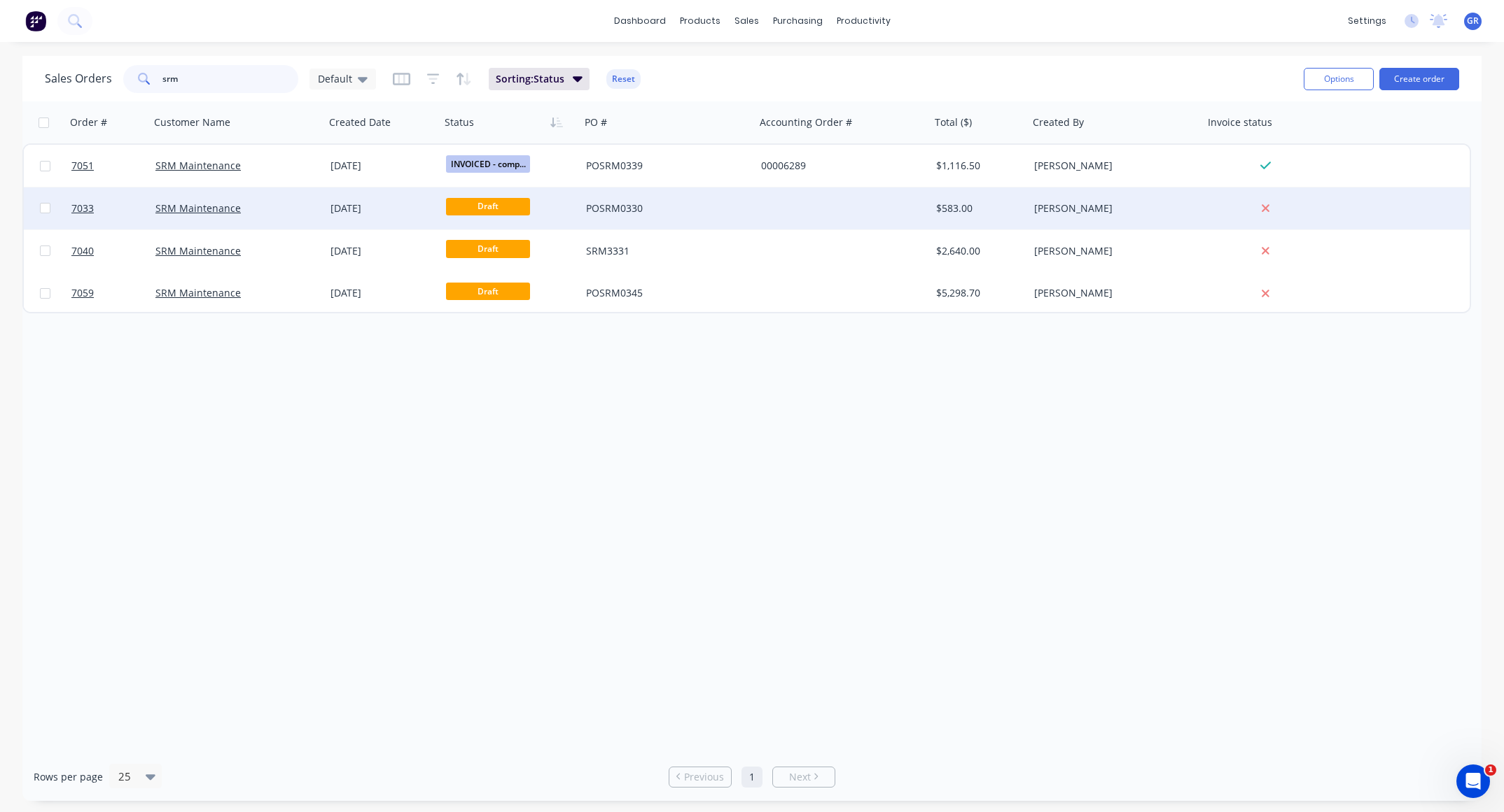
type input "srm"
click at [853, 205] on div at bounding box center [842, 208] width 175 height 42
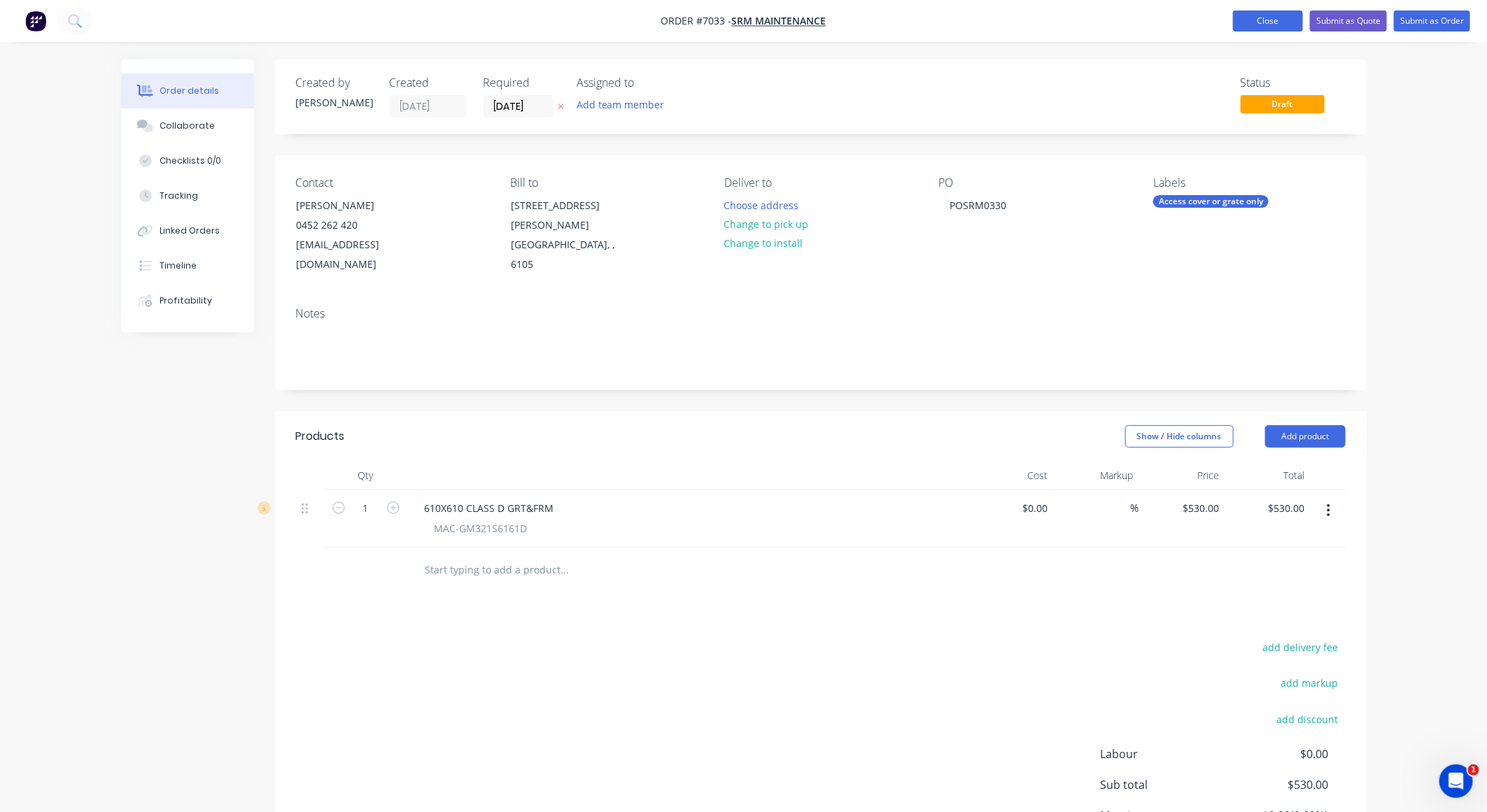
click at [1272, 24] on button "Close" at bounding box center [1268, 21] width 70 height 21
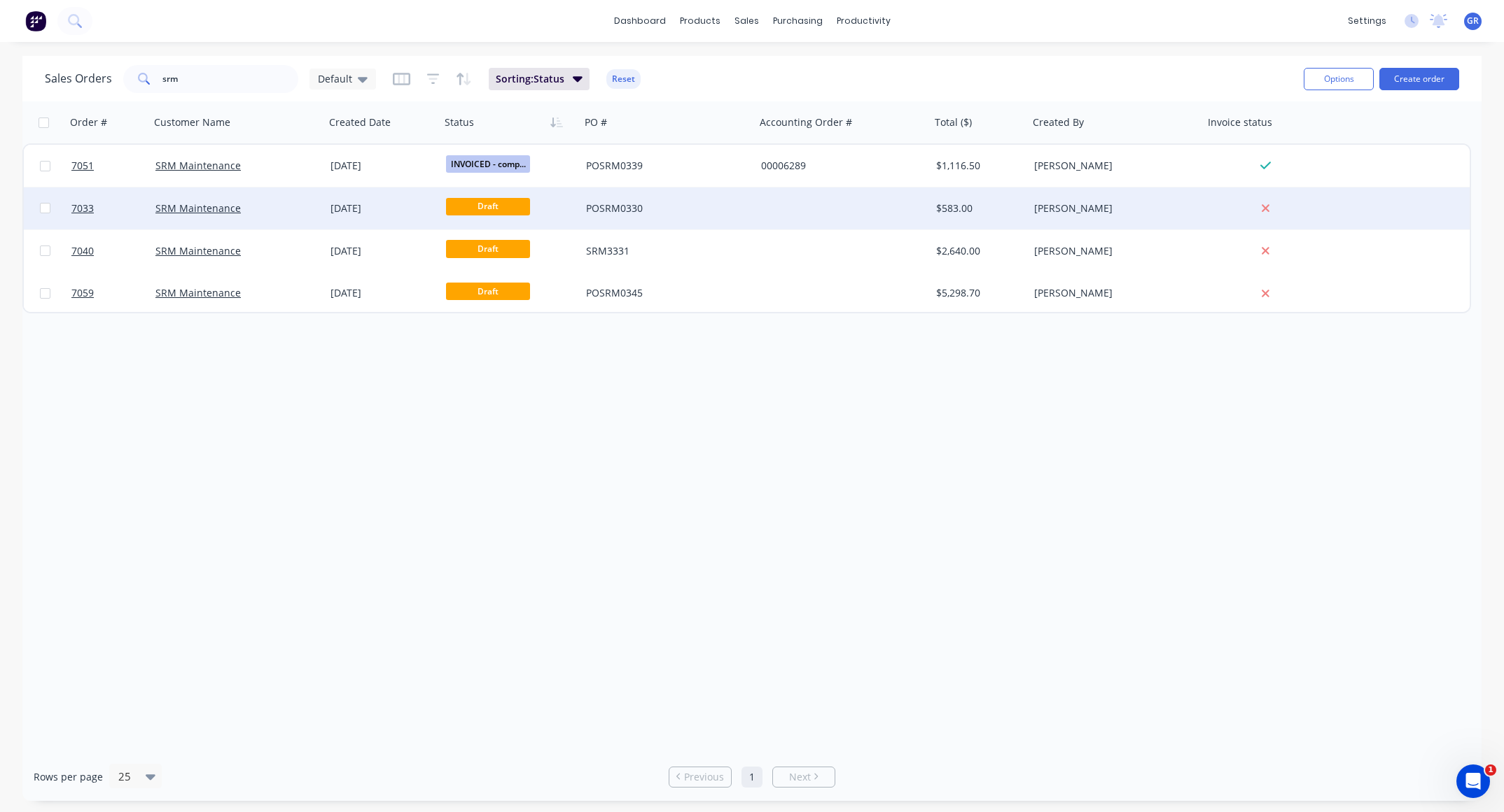
click at [767, 199] on div at bounding box center [842, 208] width 175 height 42
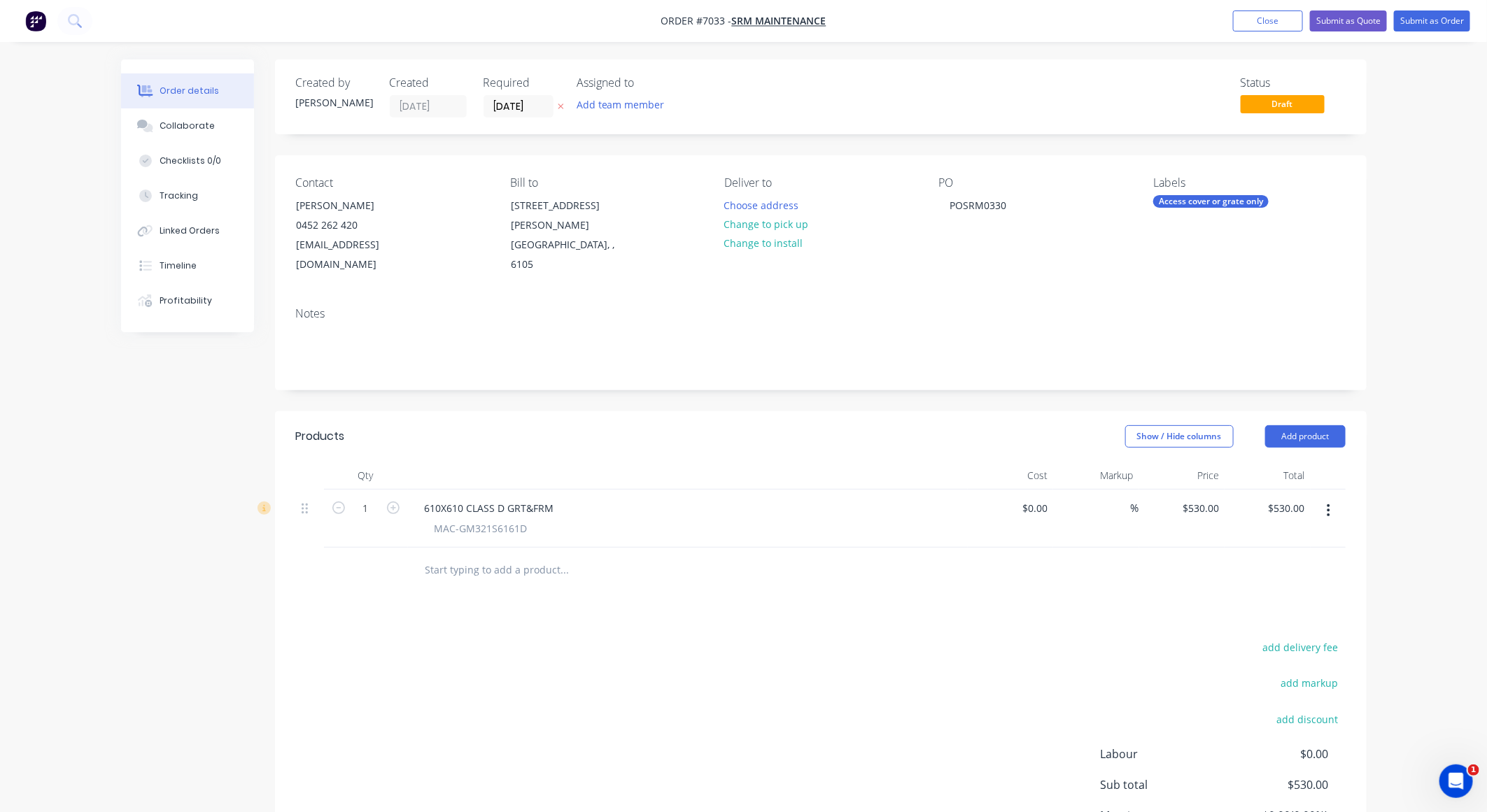
click at [915, 577] on div "Products Show / Hide columns Add product Qty Cost Markup Price Total 1 610X610 …" at bounding box center [821, 671] width 1092 height 518
click at [1333, 15] on button "Submit as Quote" at bounding box center [1349, 21] width 77 height 21
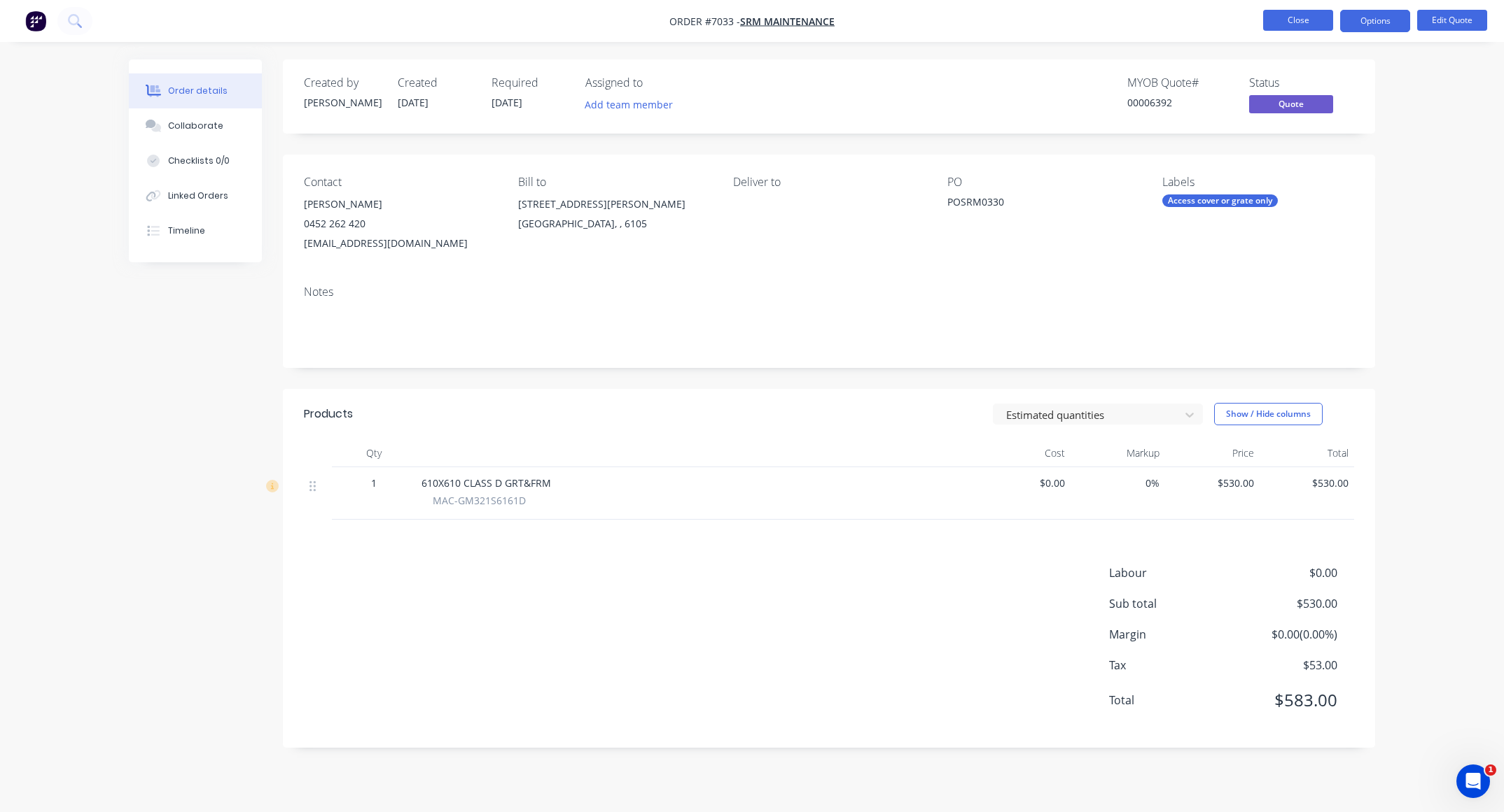
click at [1285, 23] on button "Close" at bounding box center [1298, 20] width 70 height 21
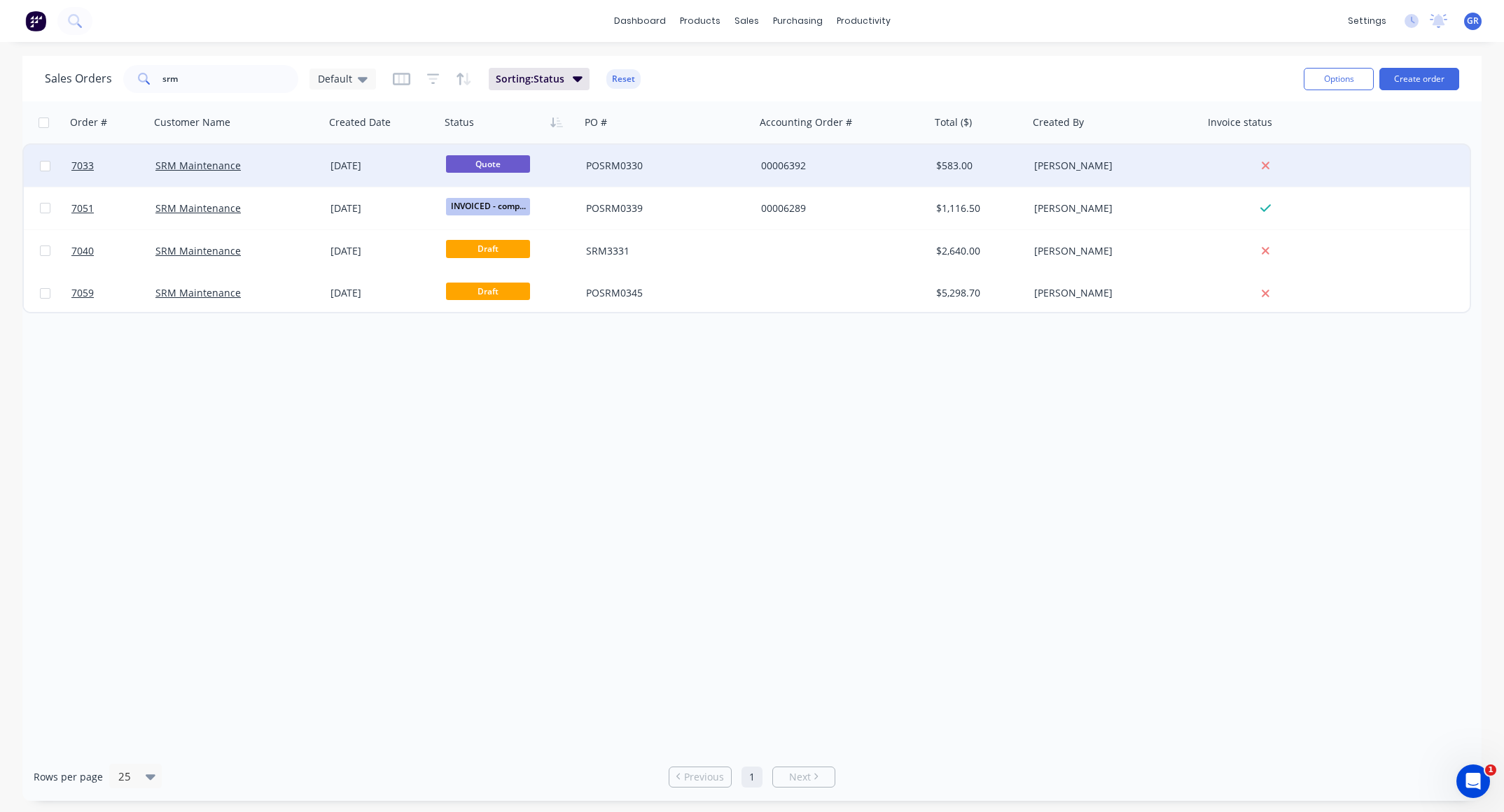
click at [724, 162] on div "POSRM0330" at bounding box center [663, 166] width 155 height 14
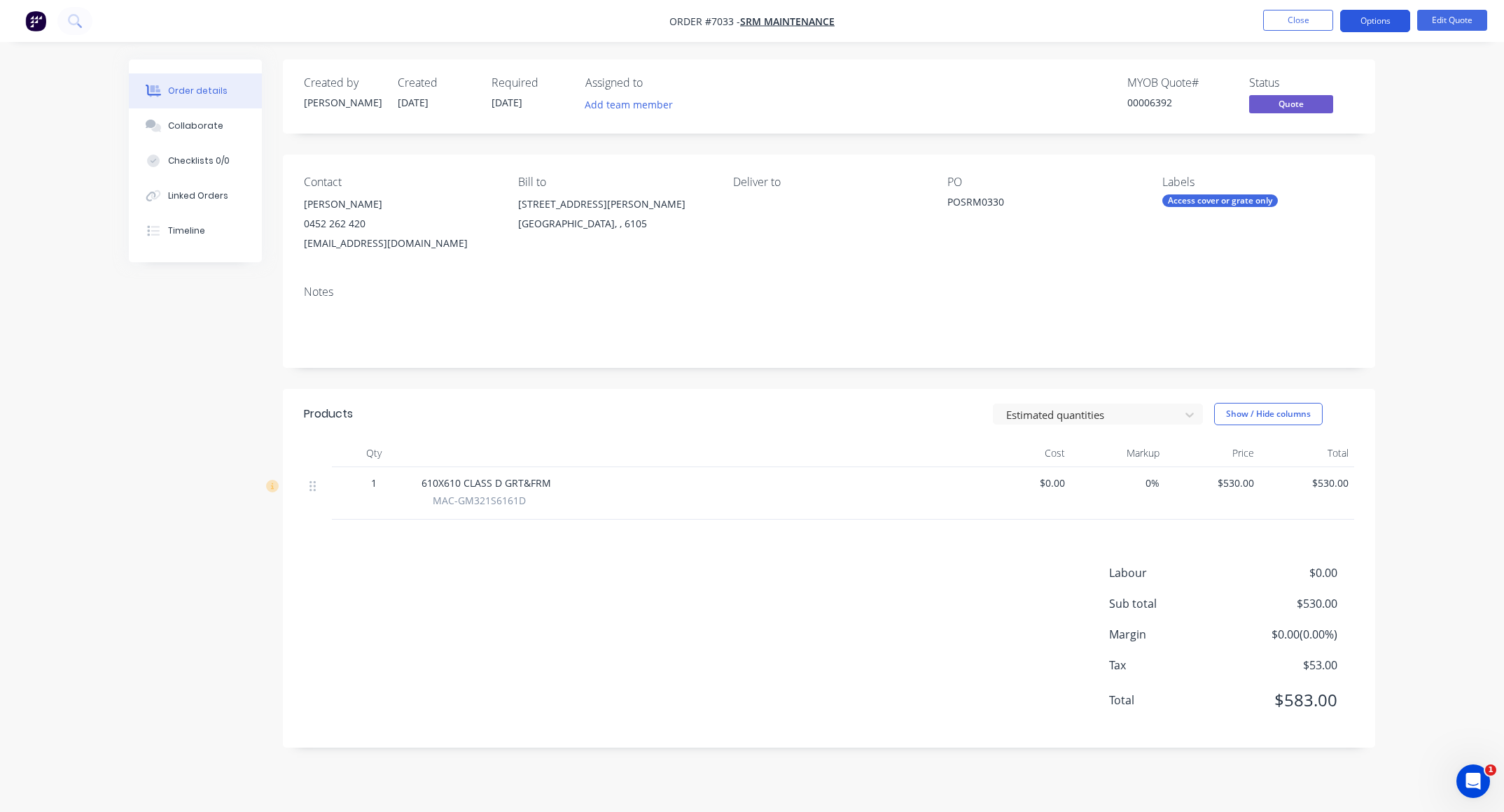
click at [1379, 21] on button "Options" at bounding box center [1375, 21] width 70 height 22
click at [1321, 15] on button "Close" at bounding box center [1298, 20] width 70 height 21
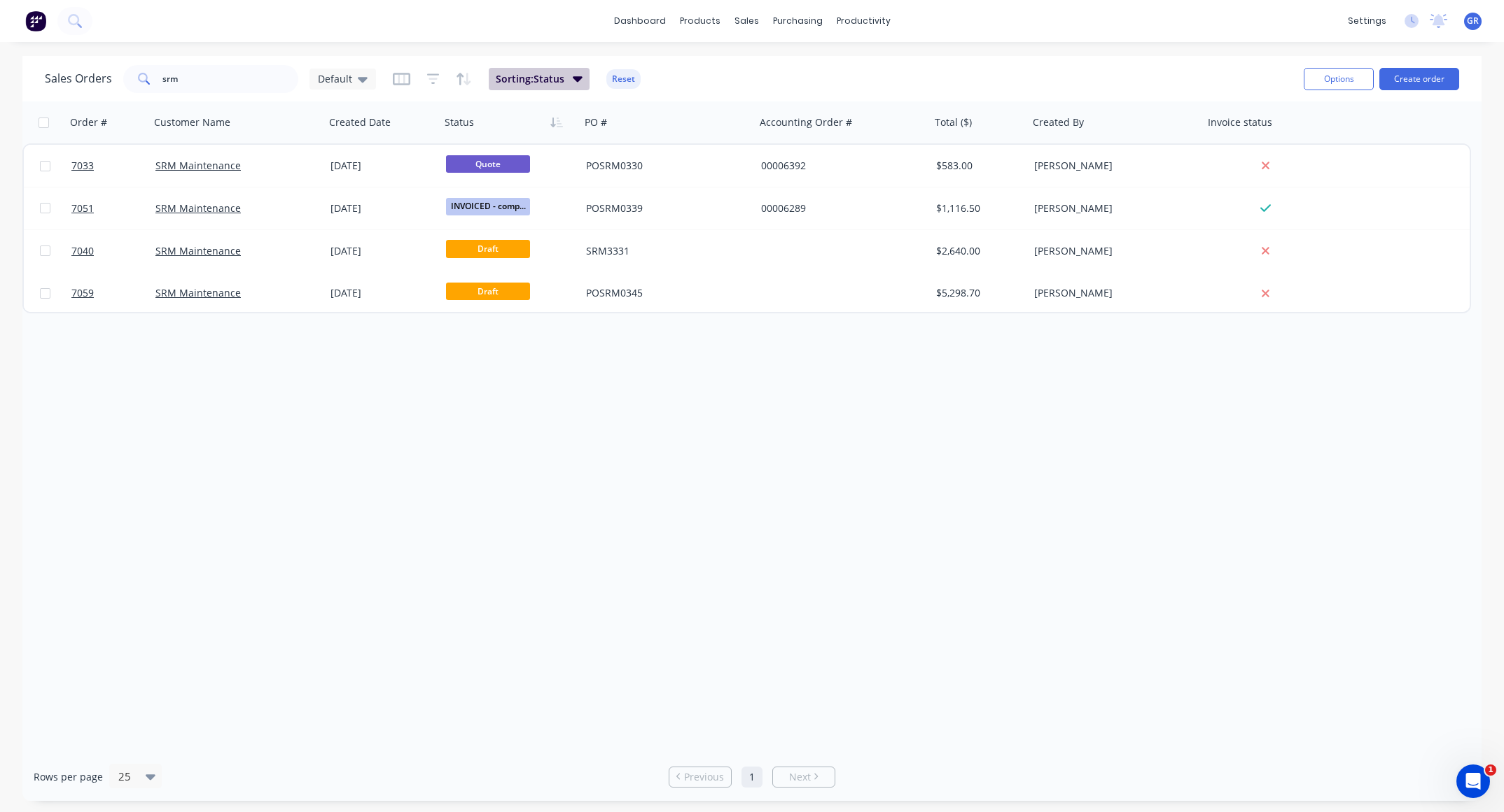
click at [572, 79] on icon "button" at bounding box center [577, 79] width 10 height 15
click at [767, 53] on div "dashboard products sales purchasing productivity dashboard products Product Cat…" at bounding box center [752, 406] width 1504 height 812
click at [1326, 82] on button "Options" at bounding box center [1339, 79] width 70 height 22
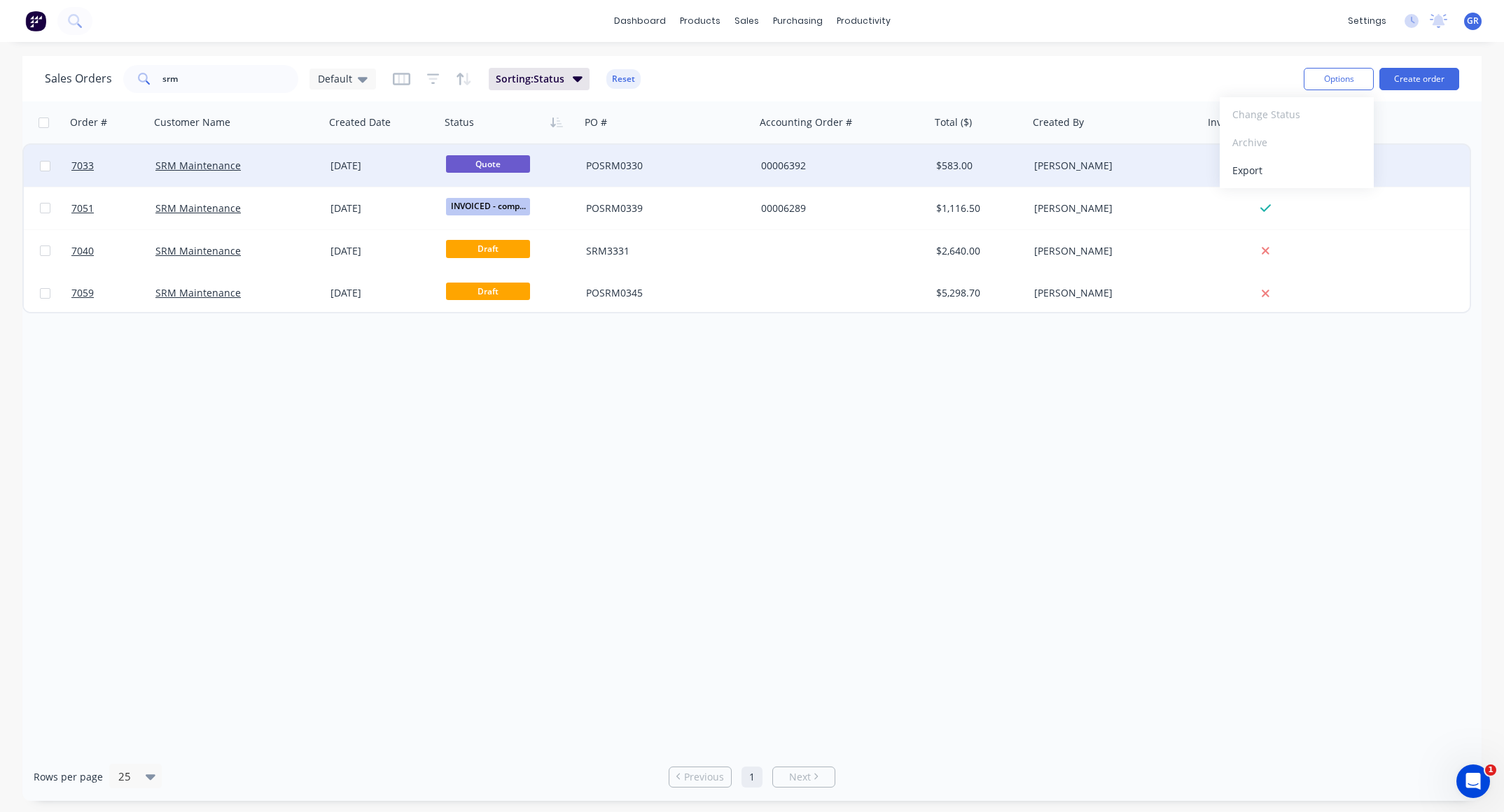
click at [1423, 146] on div "7033 SRM Maintenance [DATE] Quote POSRM0330 00006392 $583.00 [PERSON_NAME]" at bounding box center [746, 167] width 1445 height 43
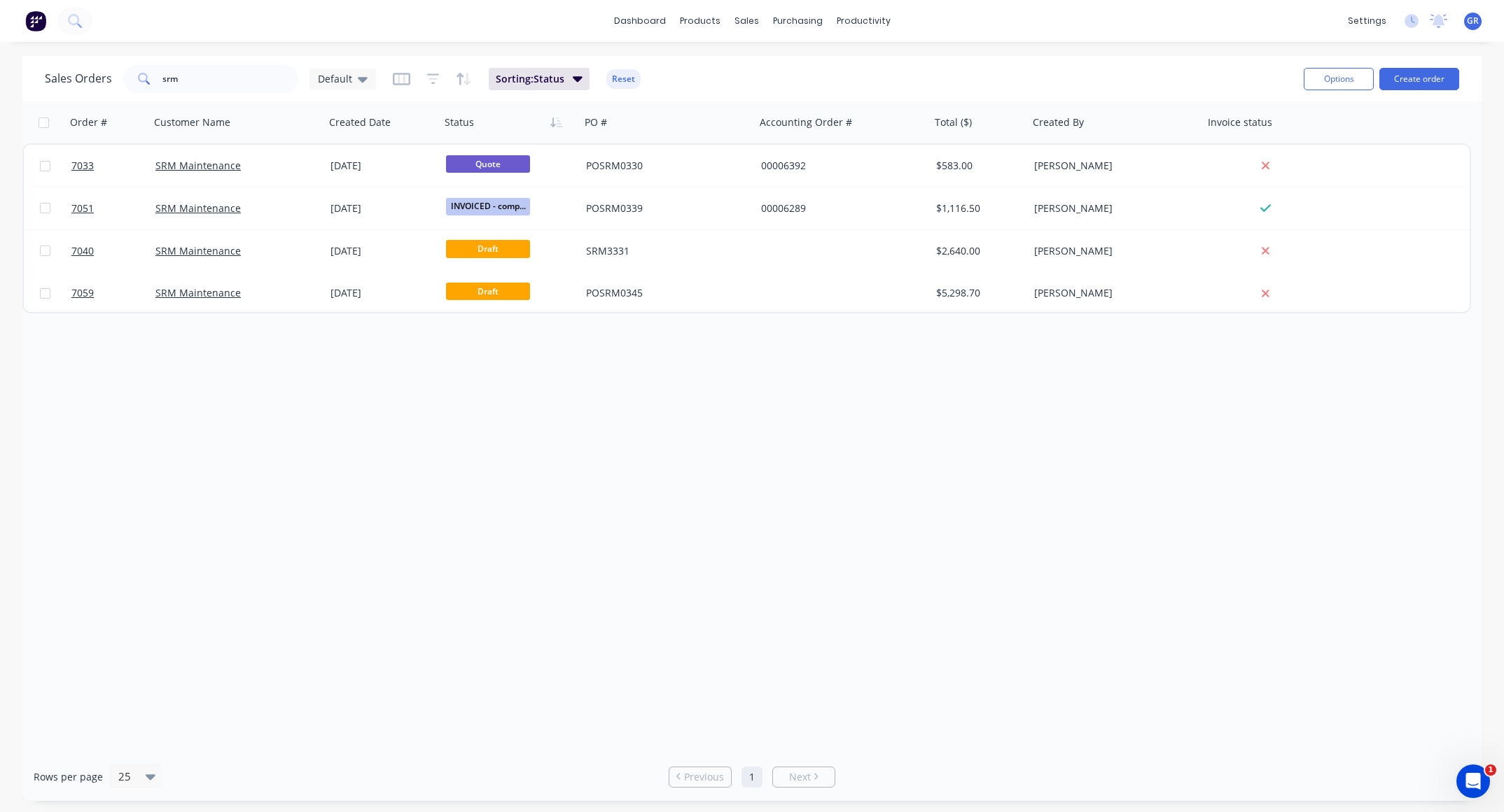
click at [1415, 115] on div "Order # Customer Name Created Date Status PO # Accounting Order # Total ($) Cre…" at bounding box center [746, 122] width 1448 height 42
click at [1428, 103] on div "Order # Customer Name Created Date Status PO # Accounting Order # Total ($) Cre…" at bounding box center [746, 122] width 1448 height 42
click at [1449, 86] on button "Create order" at bounding box center [1418, 79] width 79 height 22
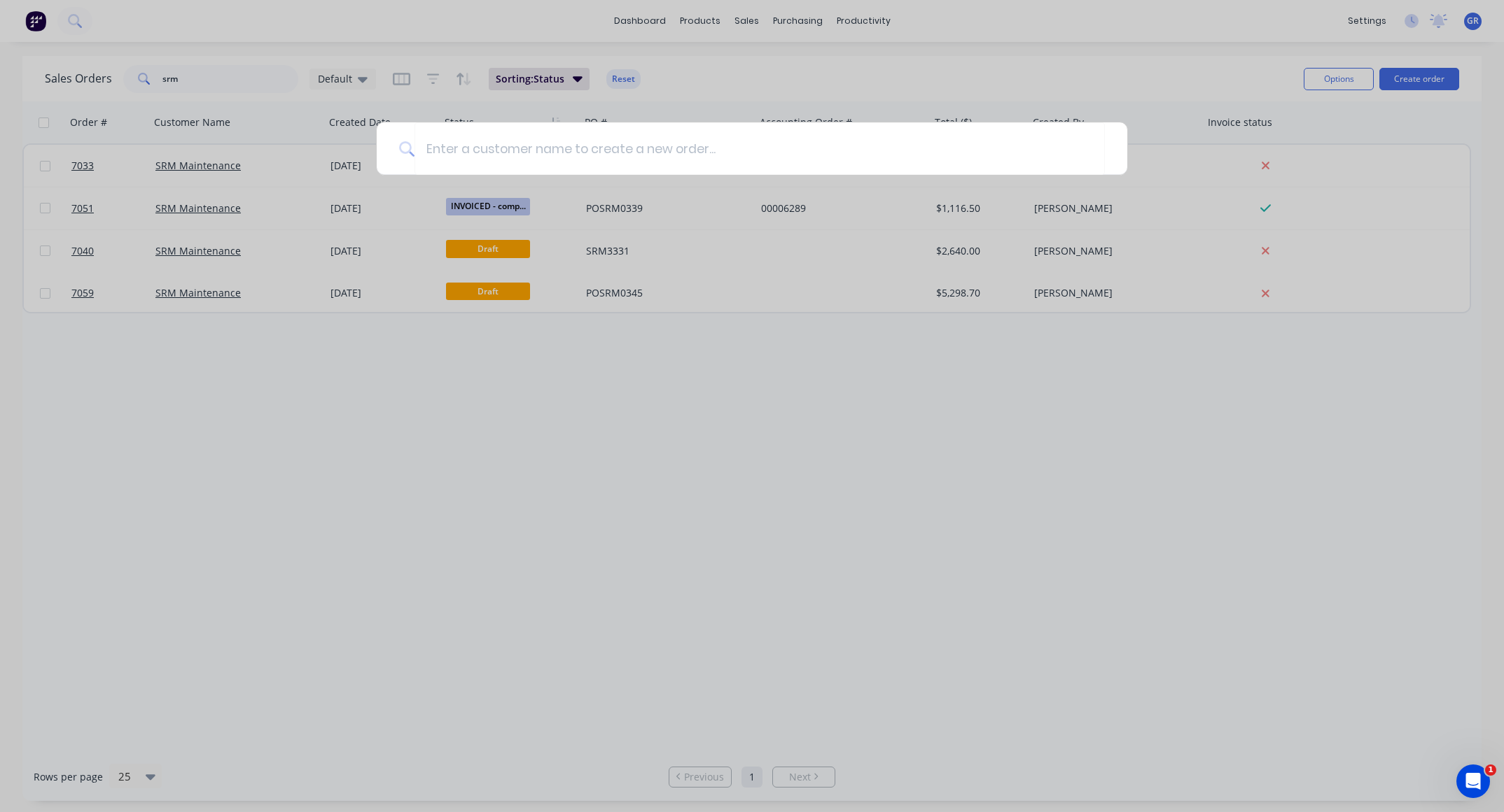
click at [1029, 76] on div at bounding box center [752, 406] width 1504 height 812
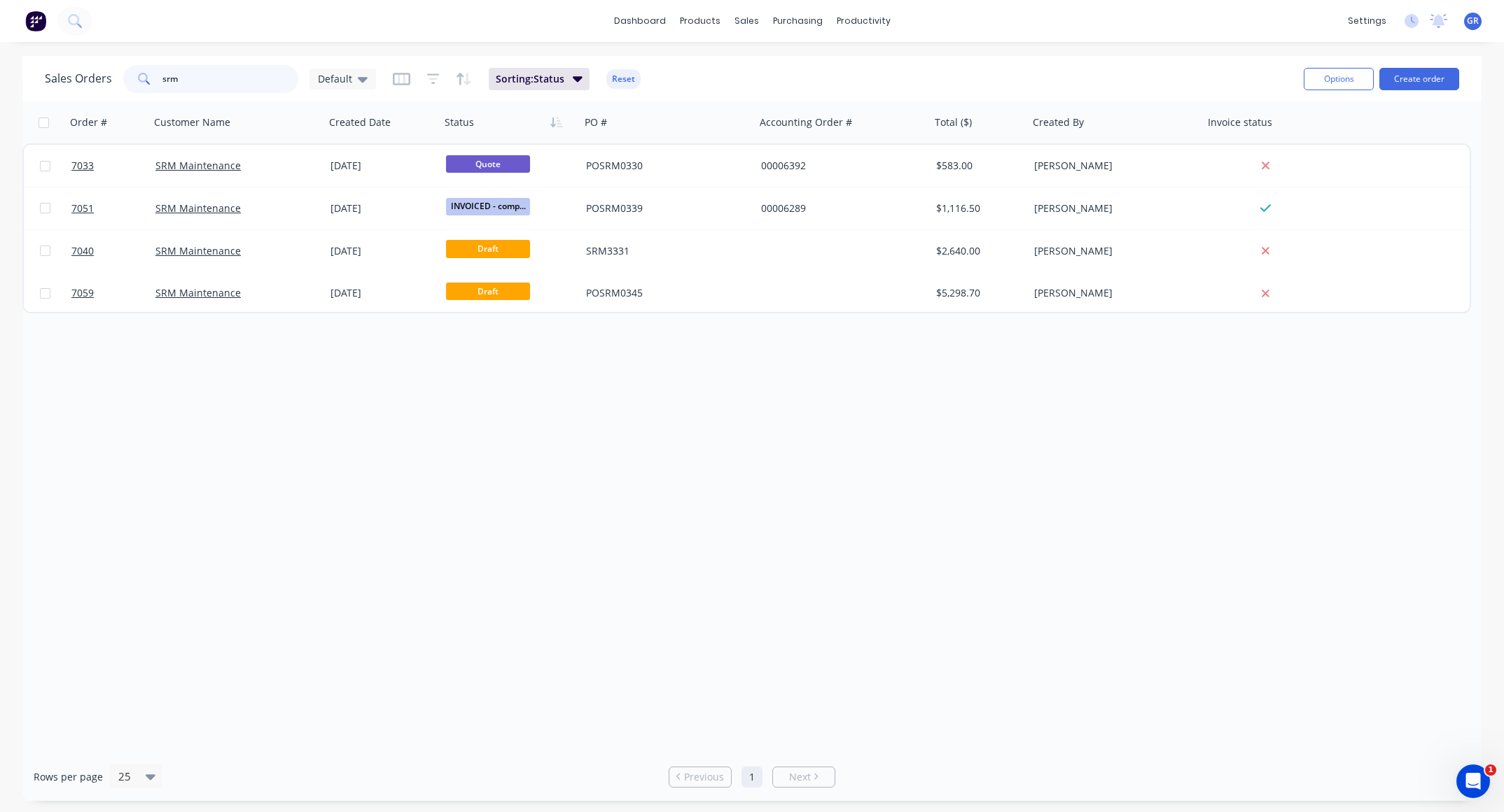
drag, startPoint x: 210, startPoint y: 86, endPoint x: 123, endPoint y: 87, distance: 87.0
click at [123, 87] on div "srm" at bounding box center [210, 79] width 175 height 28
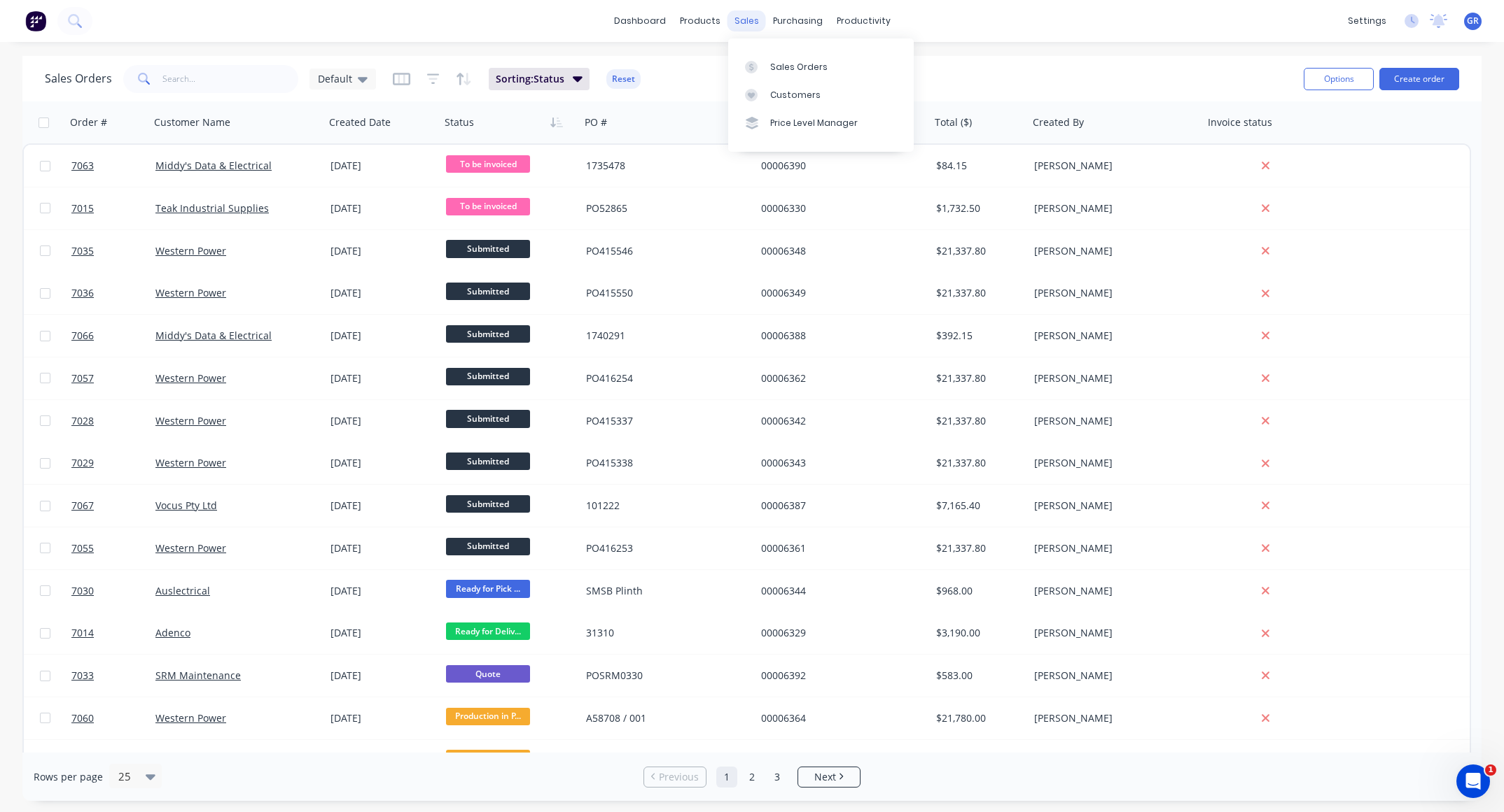
click at [743, 19] on div "sales" at bounding box center [747, 21] width 38 height 21
click at [779, 54] on link "Sales Orders" at bounding box center [821, 66] width 186 height 28
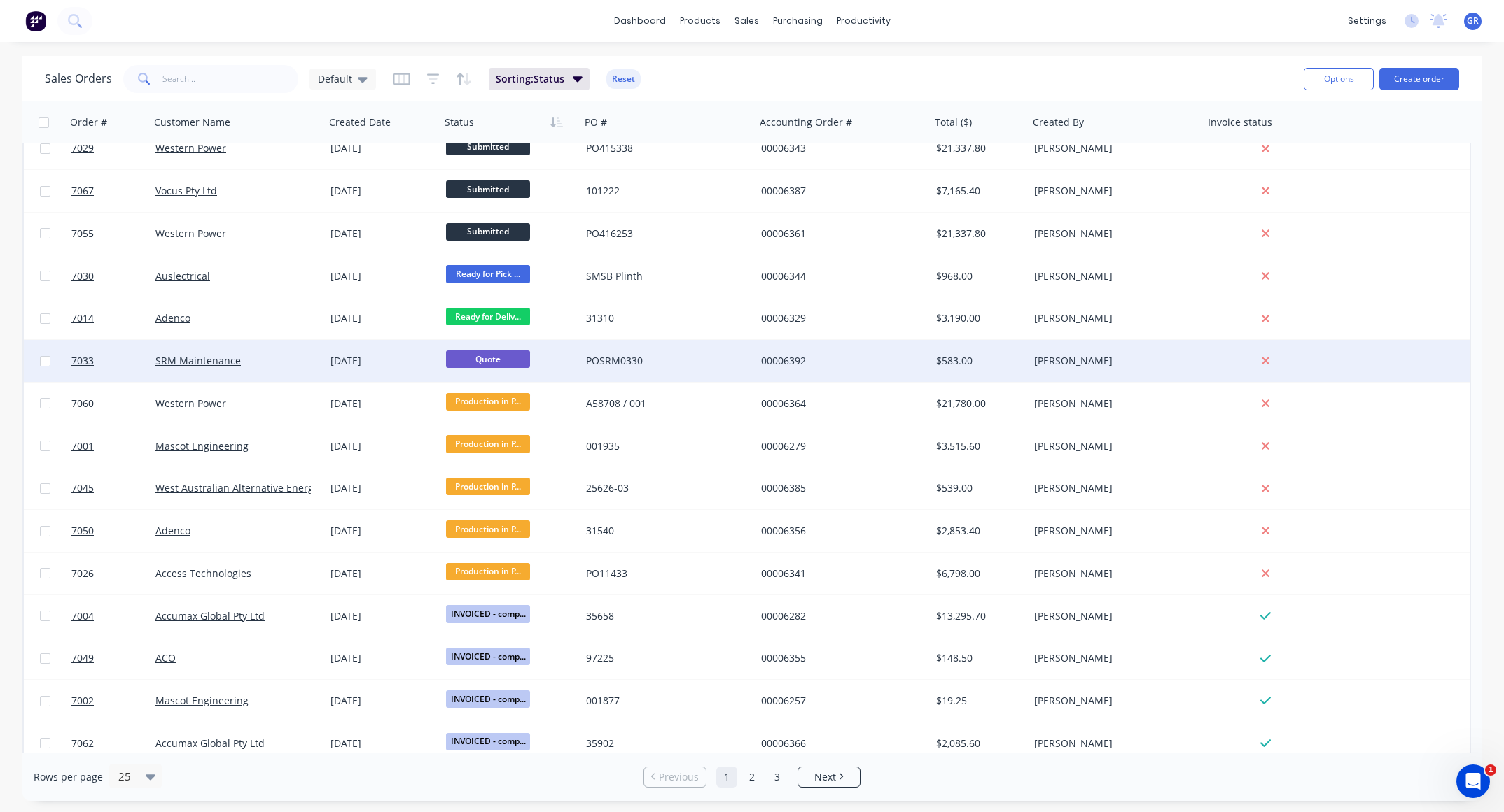
scroll to position [210, 0]
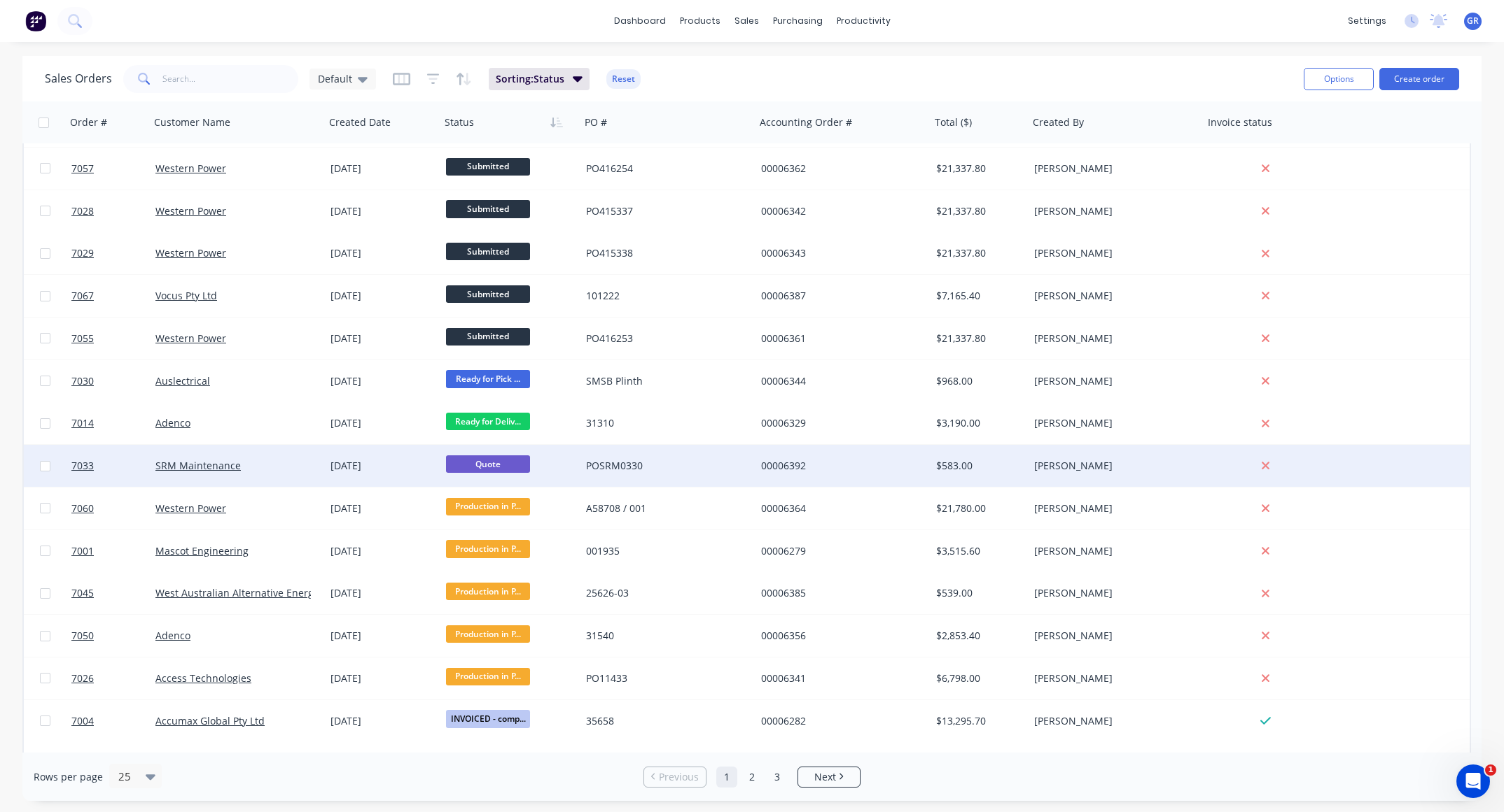
click at [711, 466] on div "POSRM0330" at bounding box center [663, 466] width 155 height 14
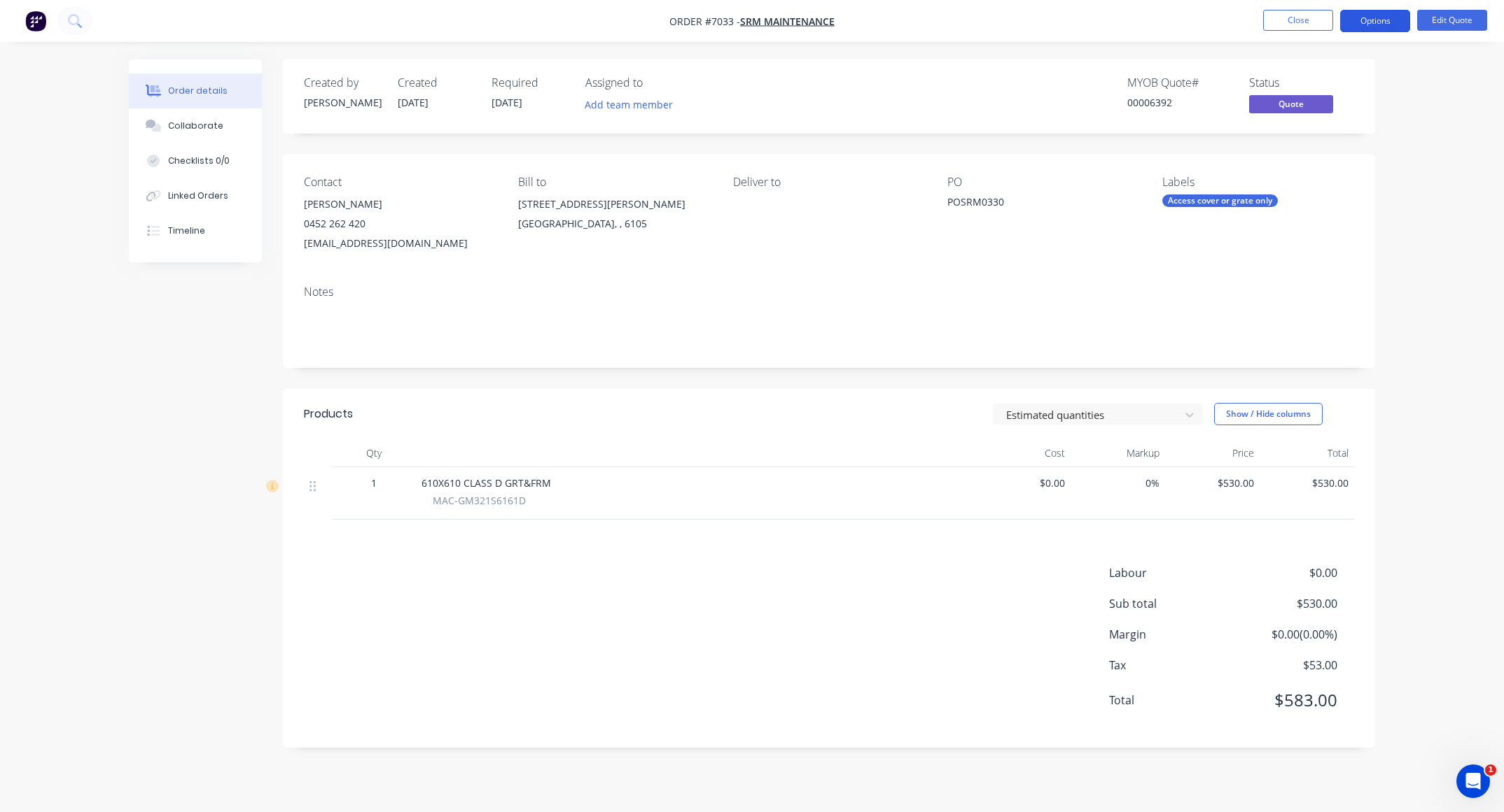
click at [1382, 25] on button "Options" at bounding box center [1375, 21] width 70 height 22
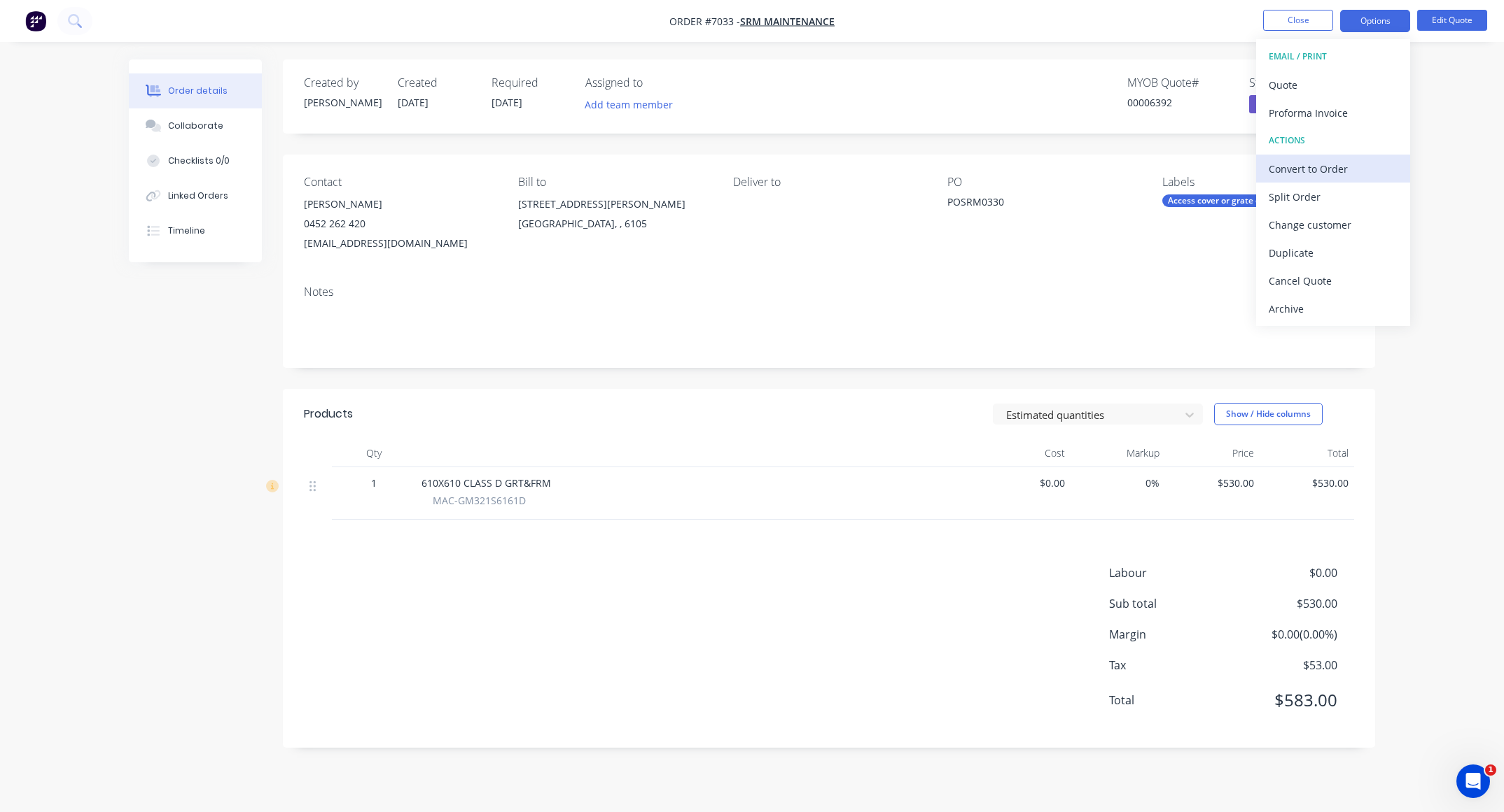
click at [1334, 162] on div "Convert to Order" at bounding box center [1333, 169] width 129 height 21
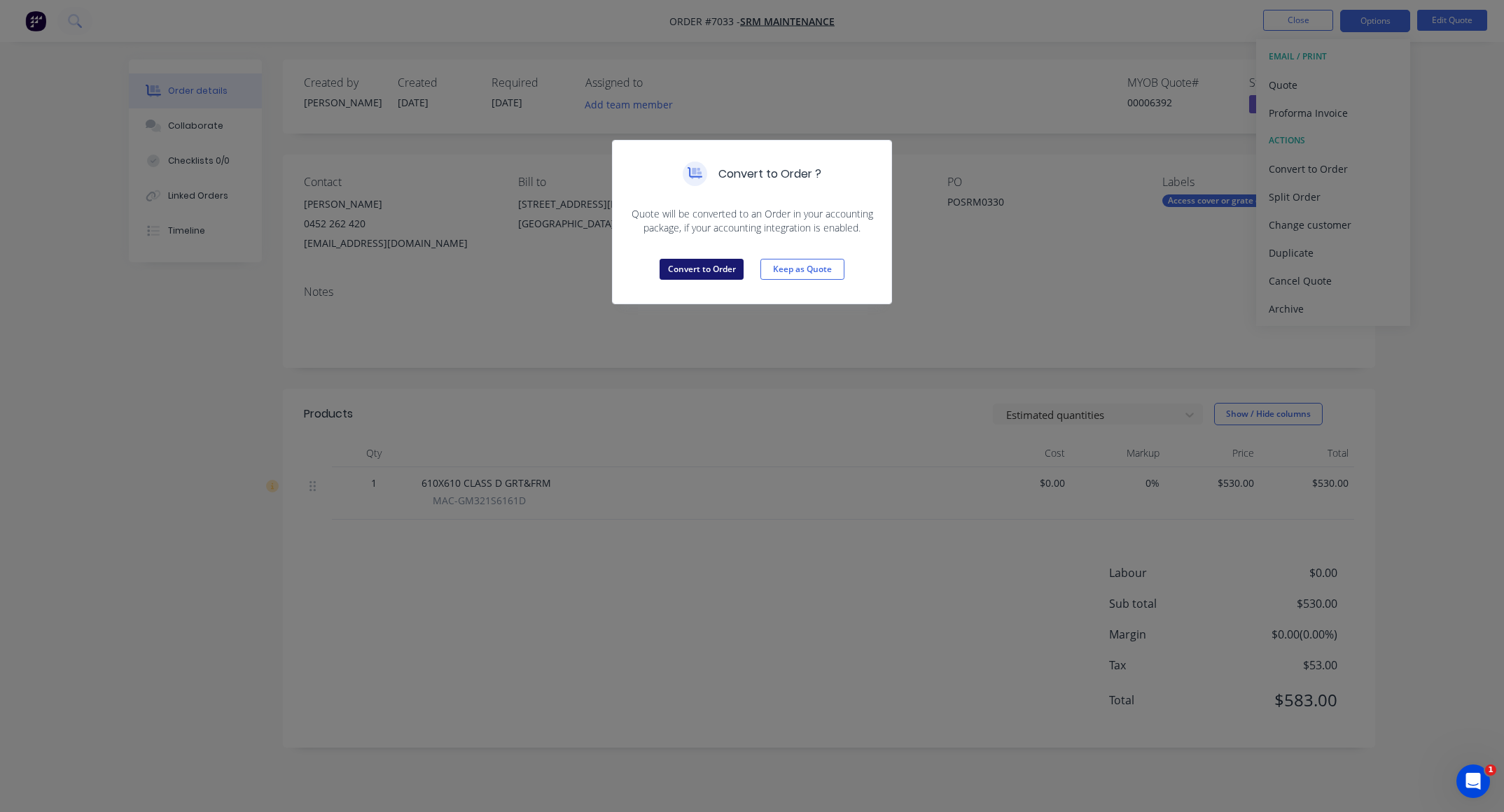
click at [673, 264] on button "Convert to Order" at bounding box center [702, 269] width 84 height 21
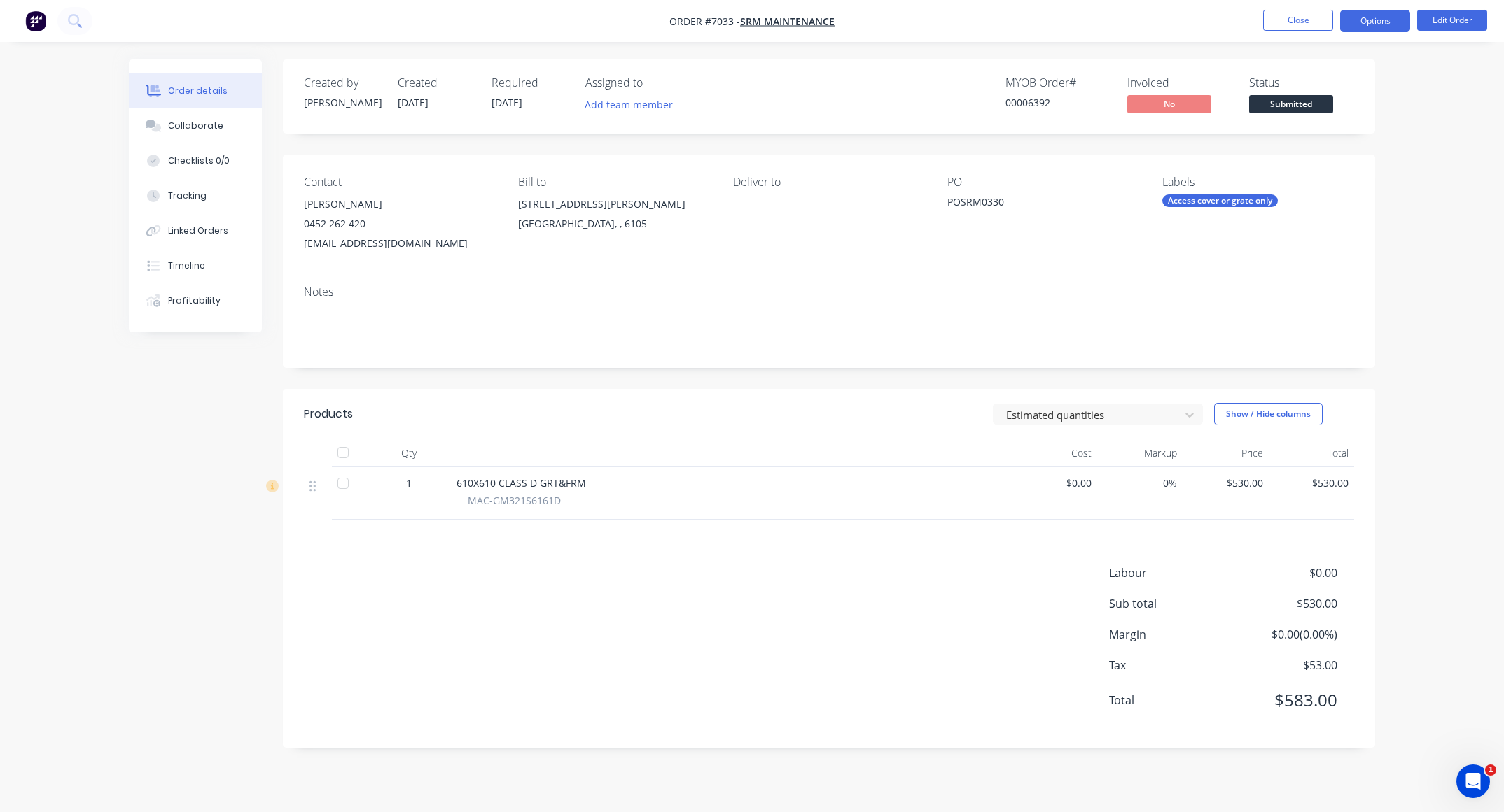
click at [1370, 19] on button "Options" at bounding box center [1375, 21] width 70 height 22
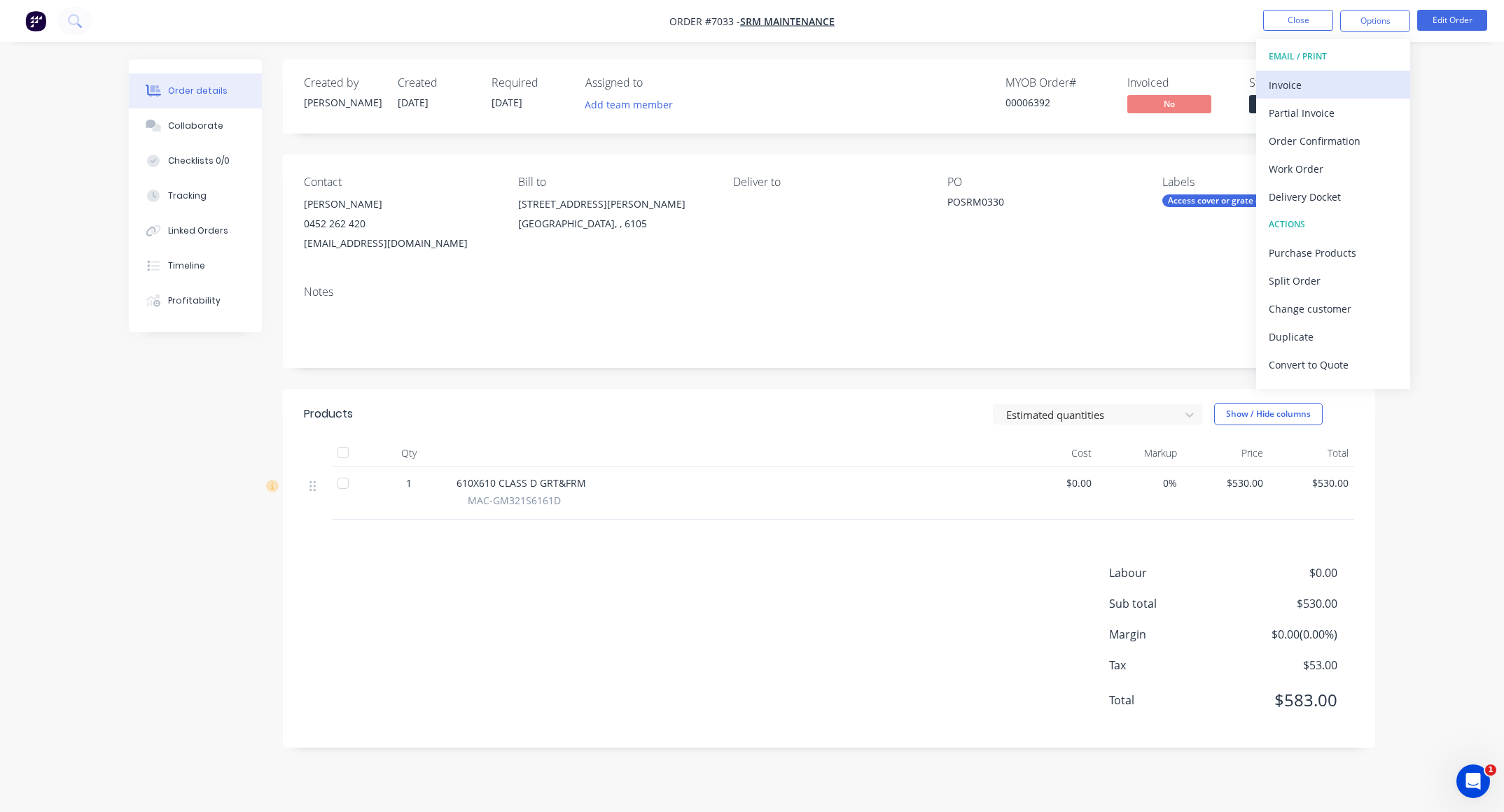
click at [1300, 80] on div "Invoice" at bounding box center [1333, 85] width 129 height 21
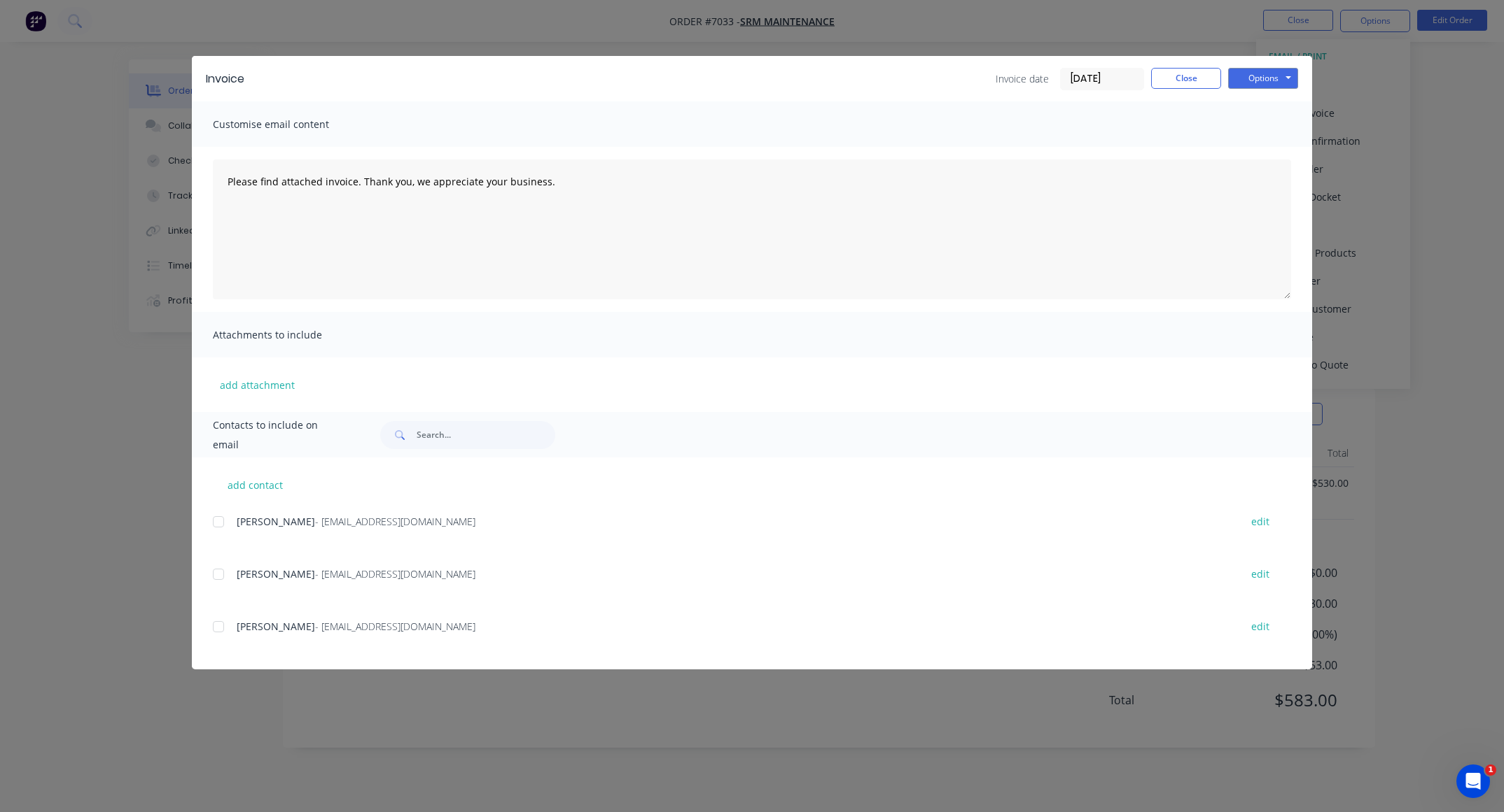
click at [221, 522] on div at bounding box center [218, 522] width 28 height 28
click at [1263, 76] on button "Options" at bounding box center [1263, 78] width 70 height 21
click at [1267, 105] on button "Preview" at bounding box center [1272, 104] width 89 height 23
click at [1111, 76] on input "[DATE]" at bounding box center [1102, 79] width 83 height 21
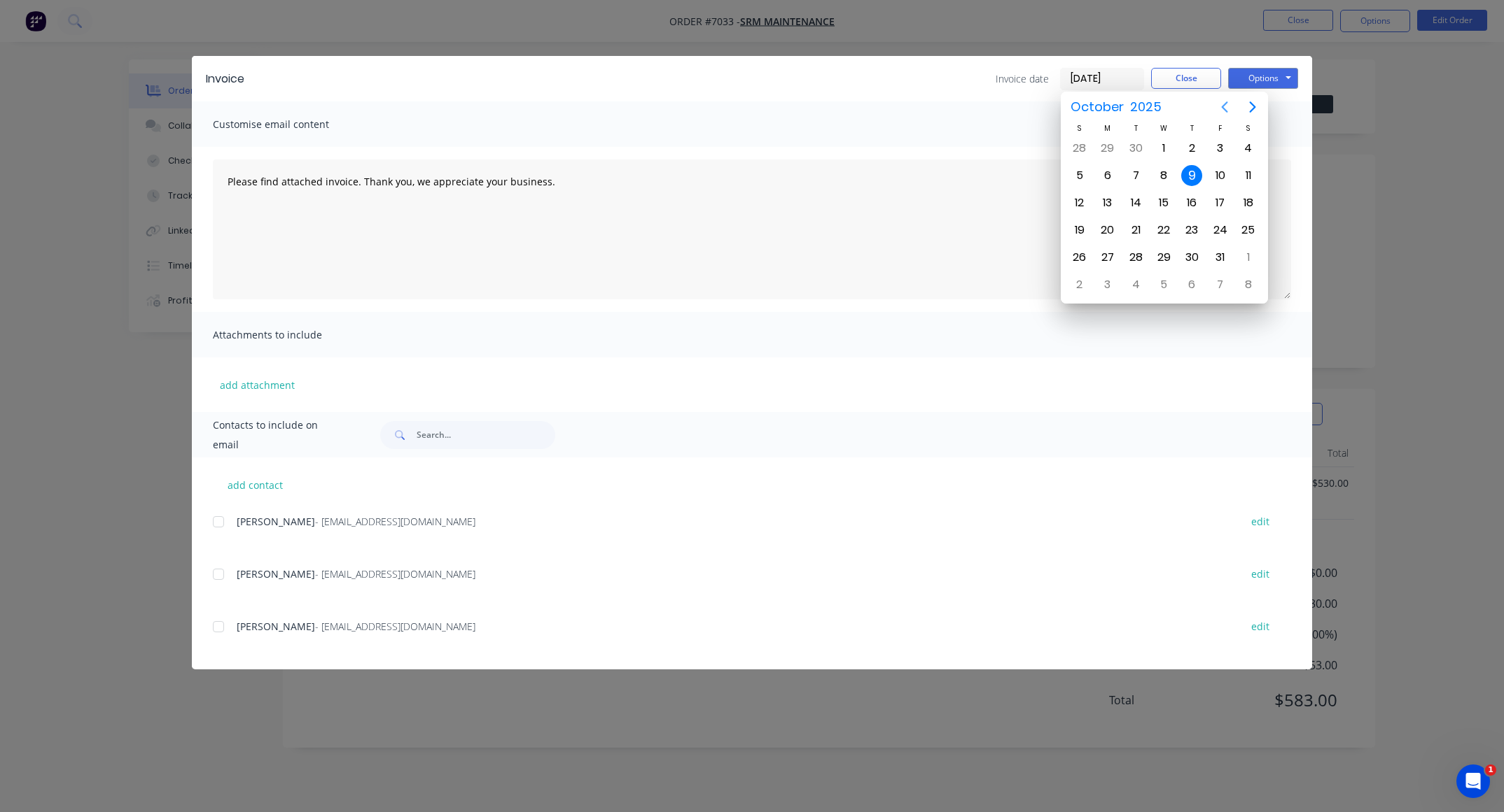
click at [1223, 113] on icon "Previous page" at bounding box center [1224, 107] width 17 height 17
click at [1193, 232] on div "25" at bounding box center [1191, 230] width 21 height 21
type input "[DATE]"
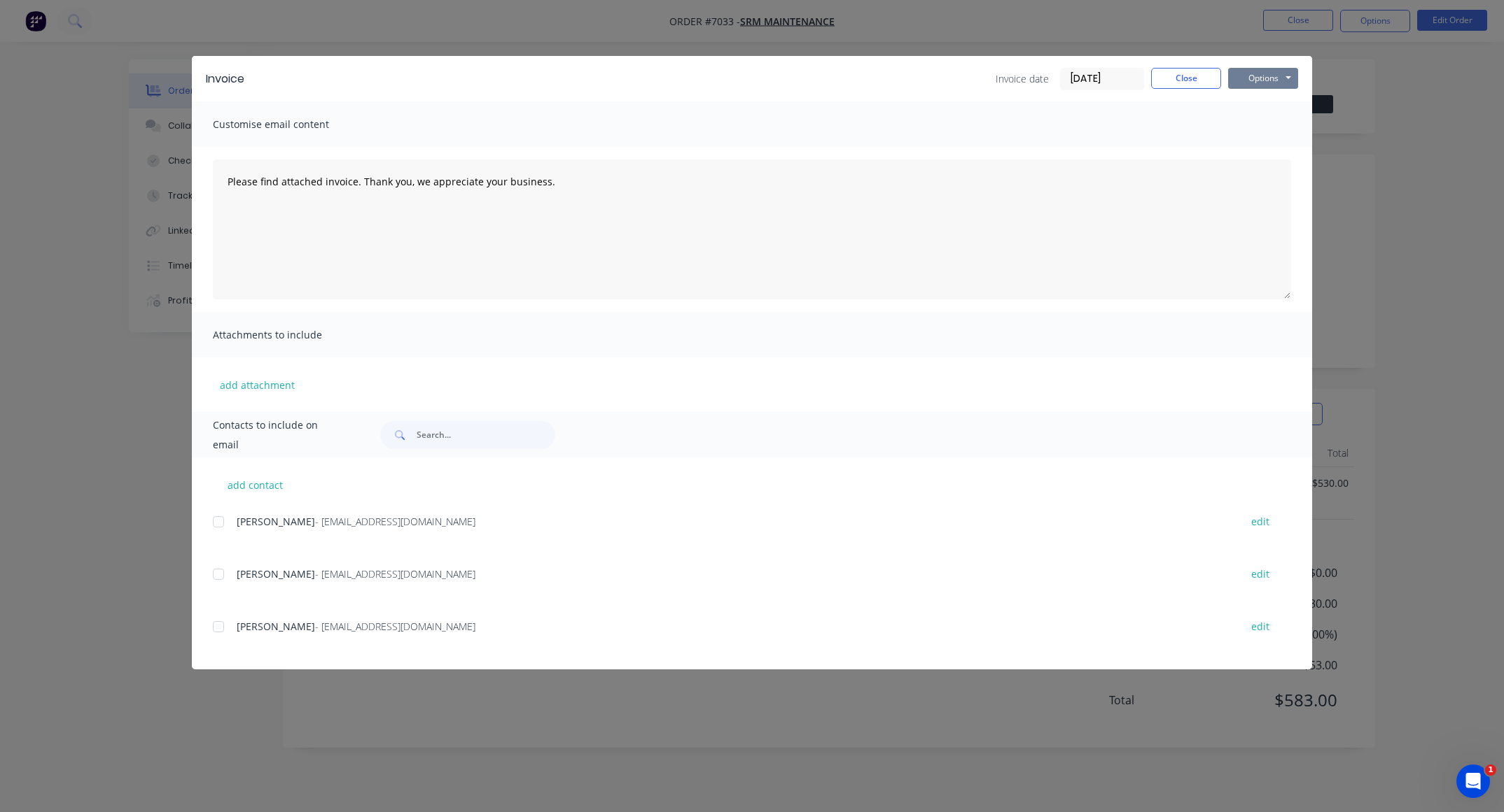
click at [1261, 80] on button "Options" at bounding box center [1263, 78] width 70 height 21
click at [1258, 103] on button "Preview" at bounding box center [1272, 104] width 89 height 23
click at [1260, 82] on button "Options" at bounding box center [1263, 78] width 70 height 21
click at [222, 518] on div at bounding box center [218, 522] width 28 height 28
click at [1246, 75] on button "Options" at bounding box center [1263, 78] width 70 height 21
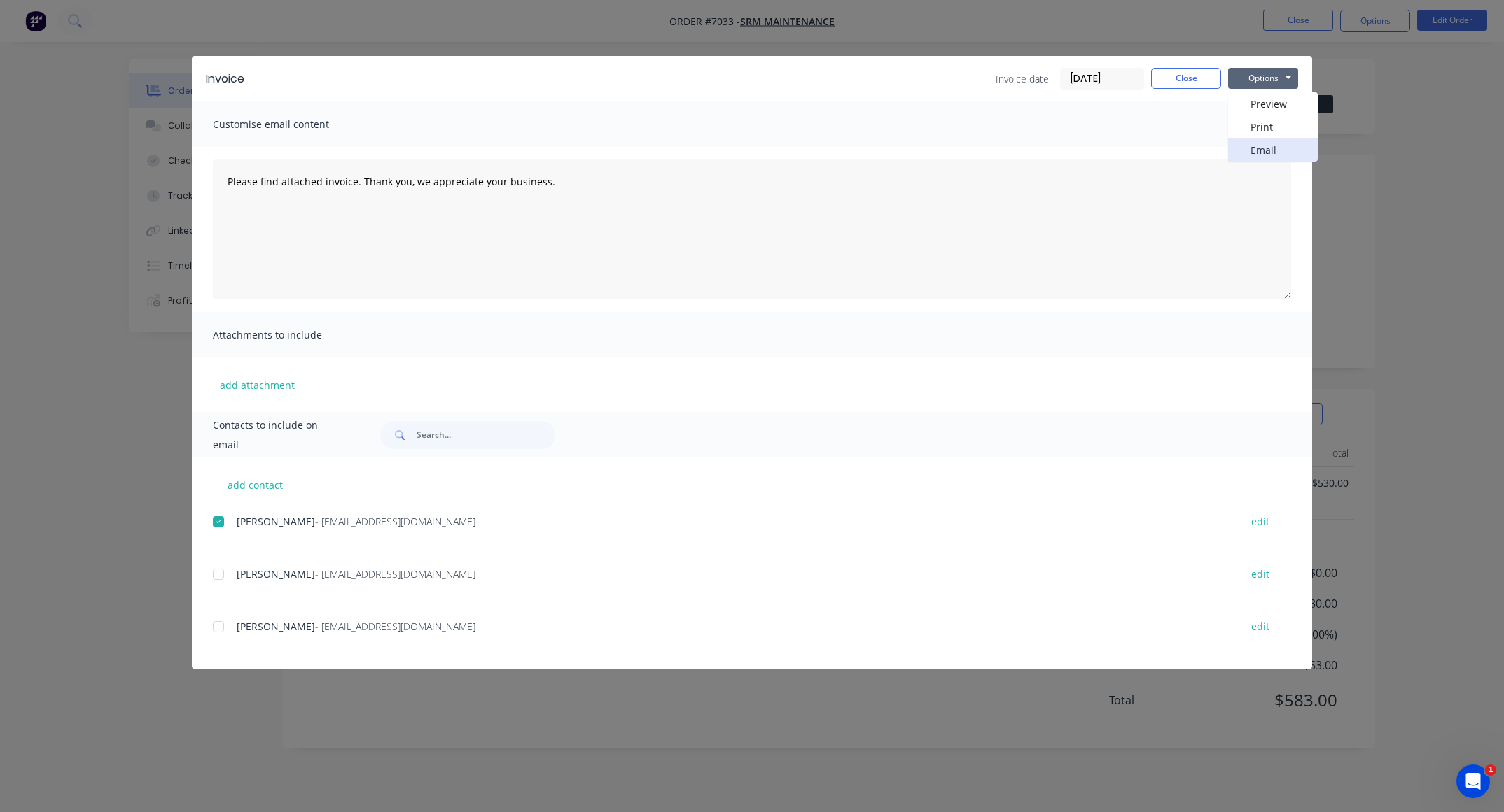
click at [1250, 143] on button "Email" at bounding box center [1272, 150] width 89 height 23
click at [1173, 79] on button "Close" at bounding box center [1186, 78] width 70 height 21
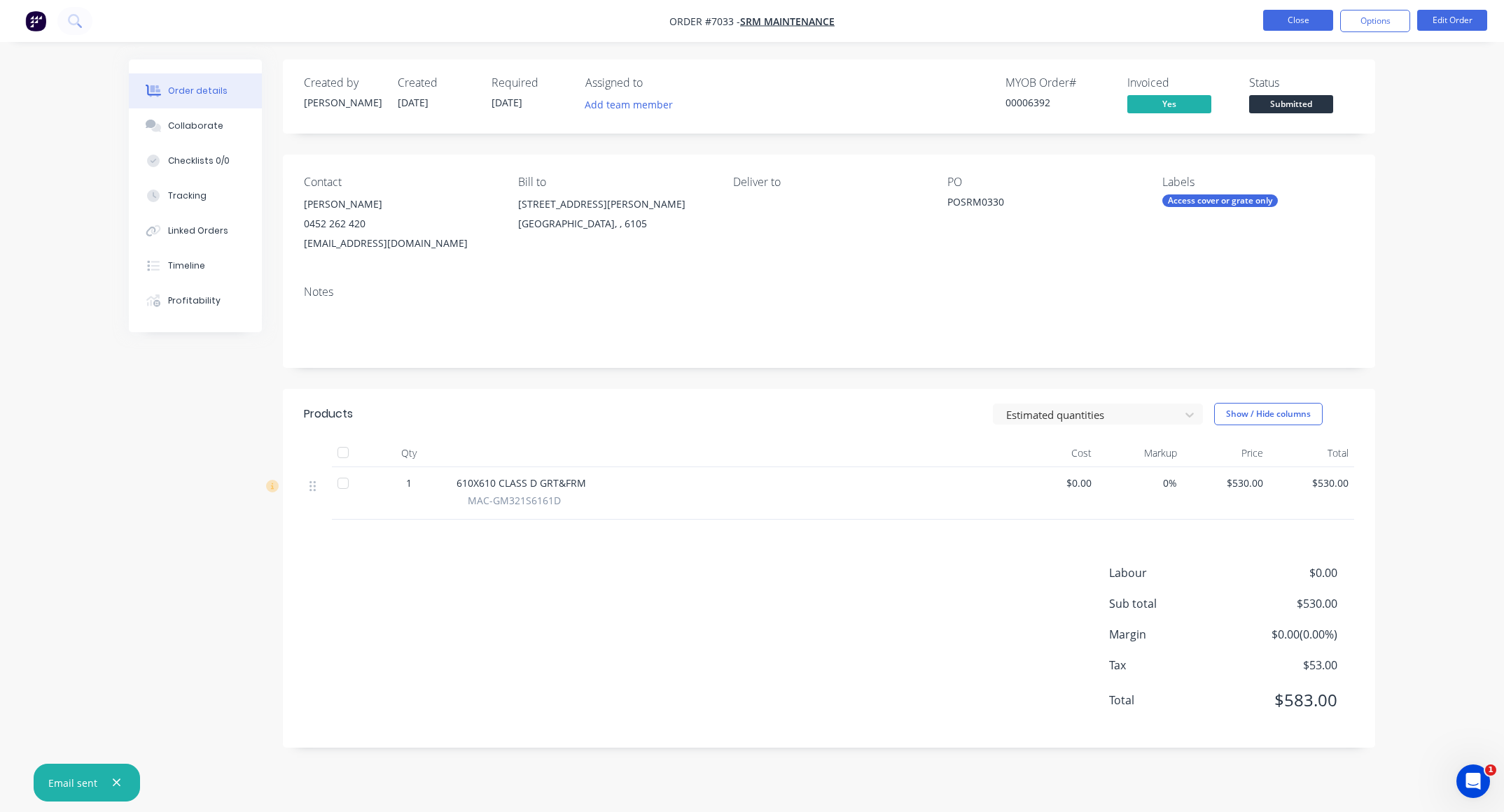
click at [1279, 24] on button "Close" at bounding box center [1298, 20] width 70 height 21
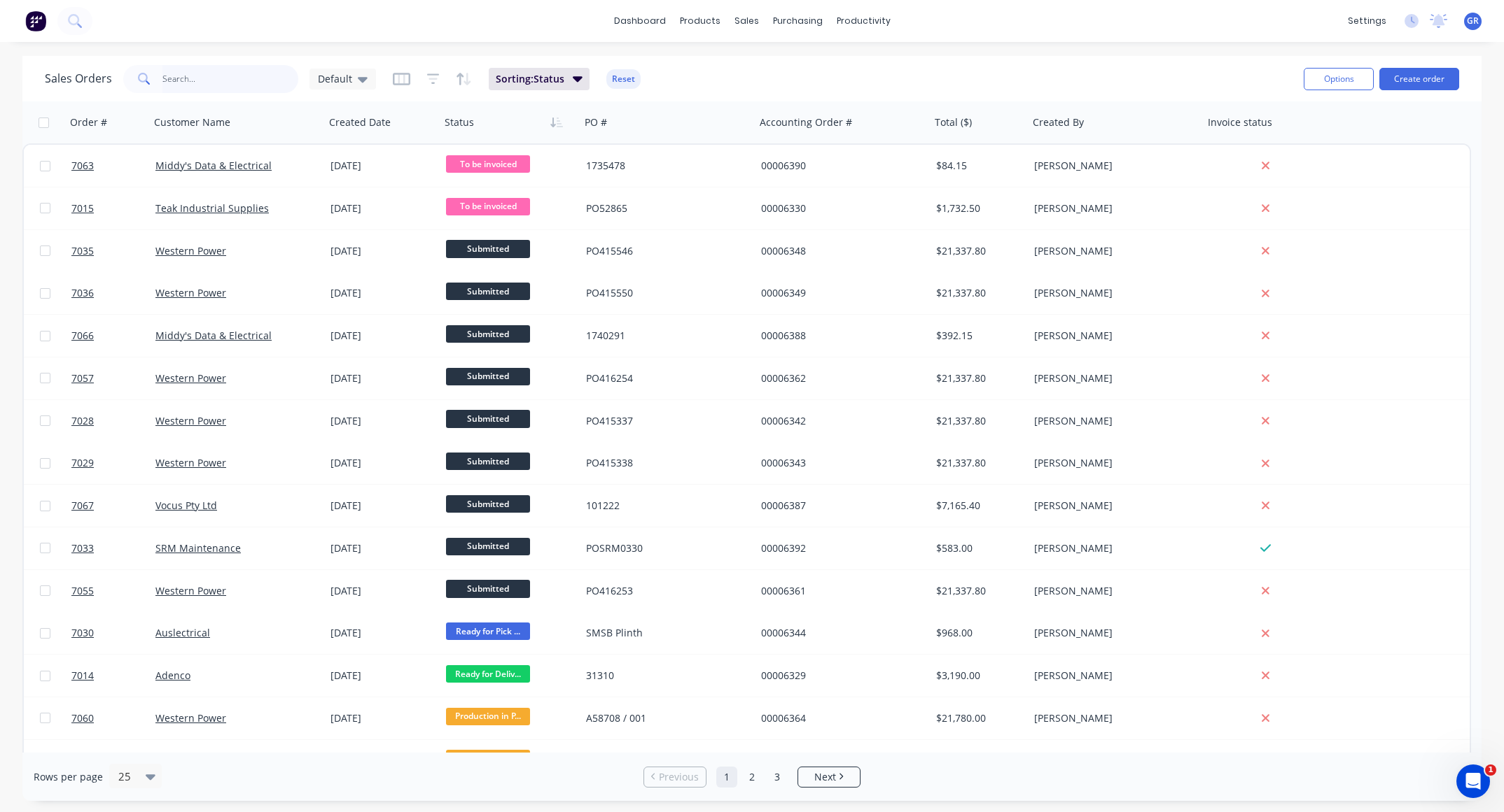
click at [163, 71] on input "text" at bounding box center [231, 79] width 137 height 28
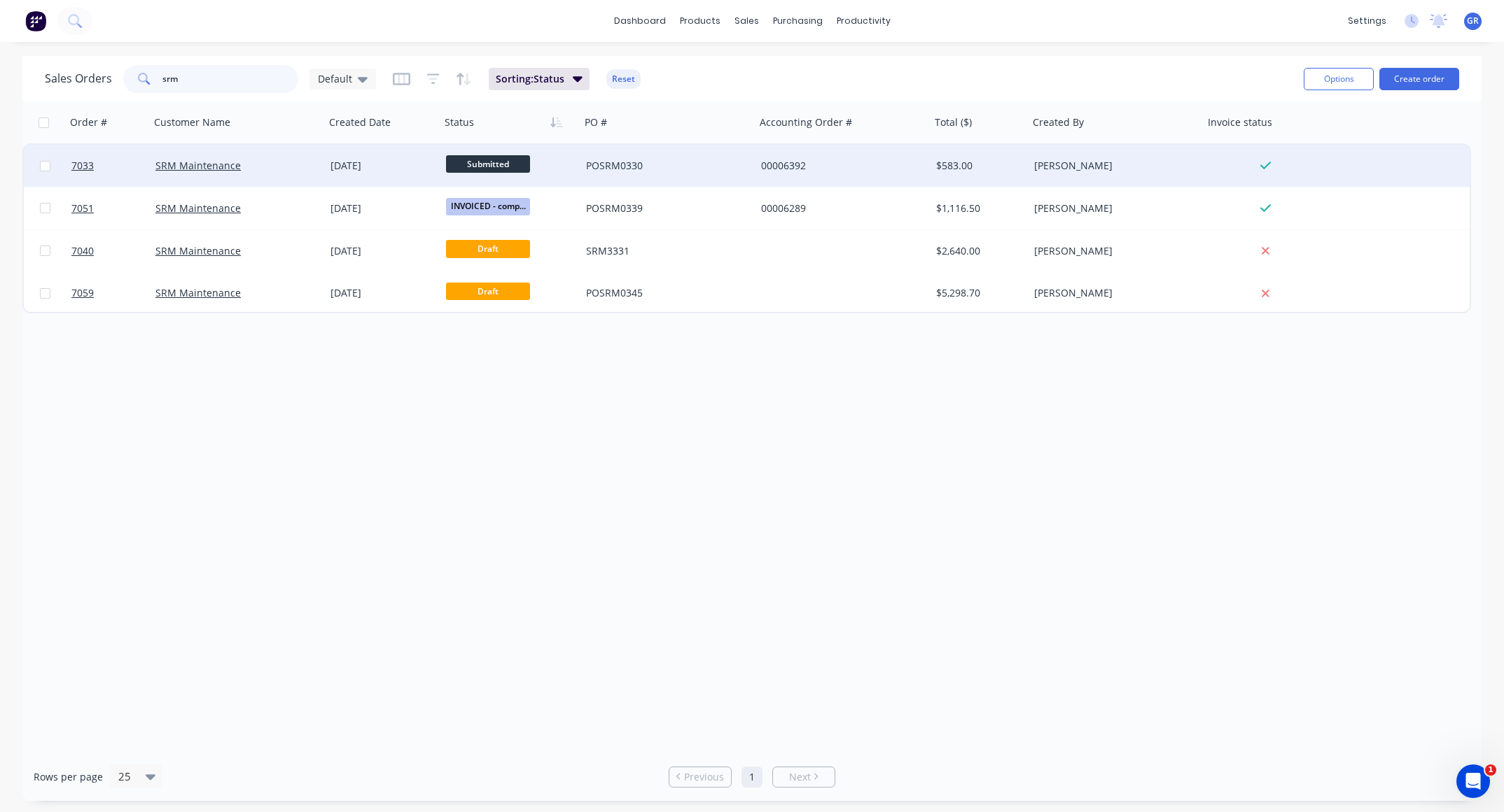
type input "srm"
click at [693, 163] on div "POSRM0330" at bounding box center [663, 166] width 155 height 14
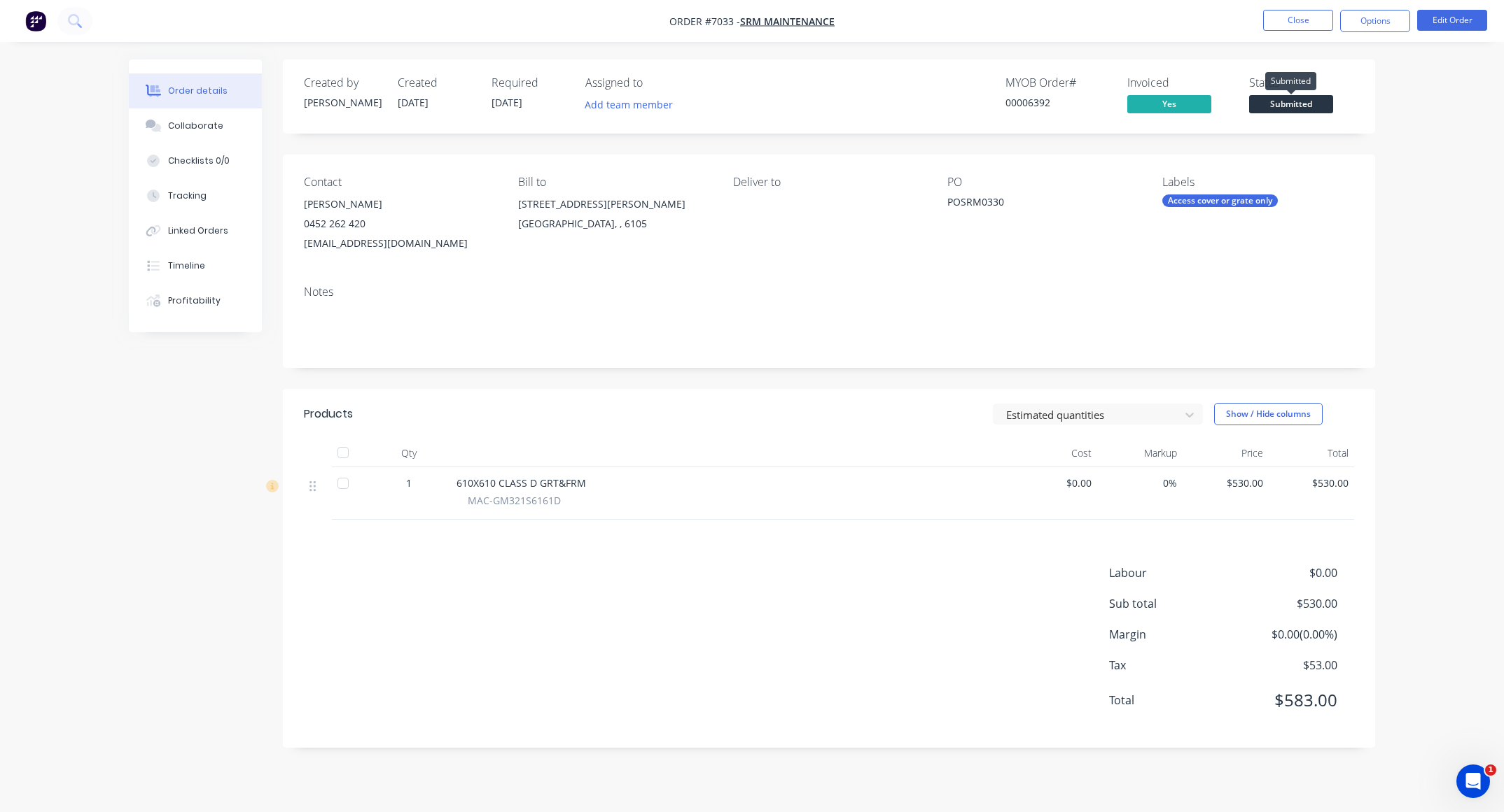
click at [1285, 109] on span "Submitted" at bounding box center [1291, 104] width 84 height 18
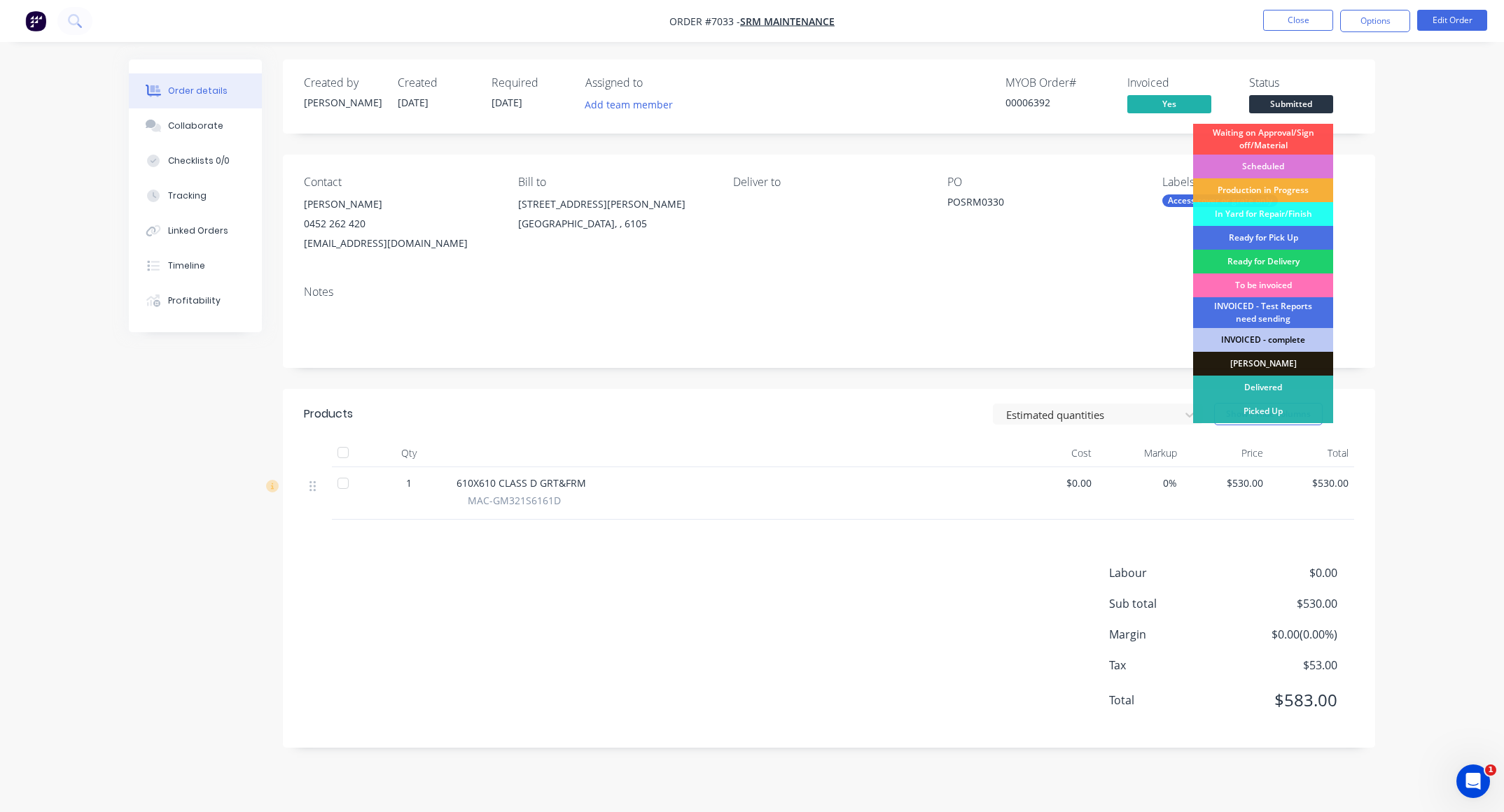
click at [1275, 342] on div "INVOICED - complete" at bounding box center [1263, 340] width 140 height 24
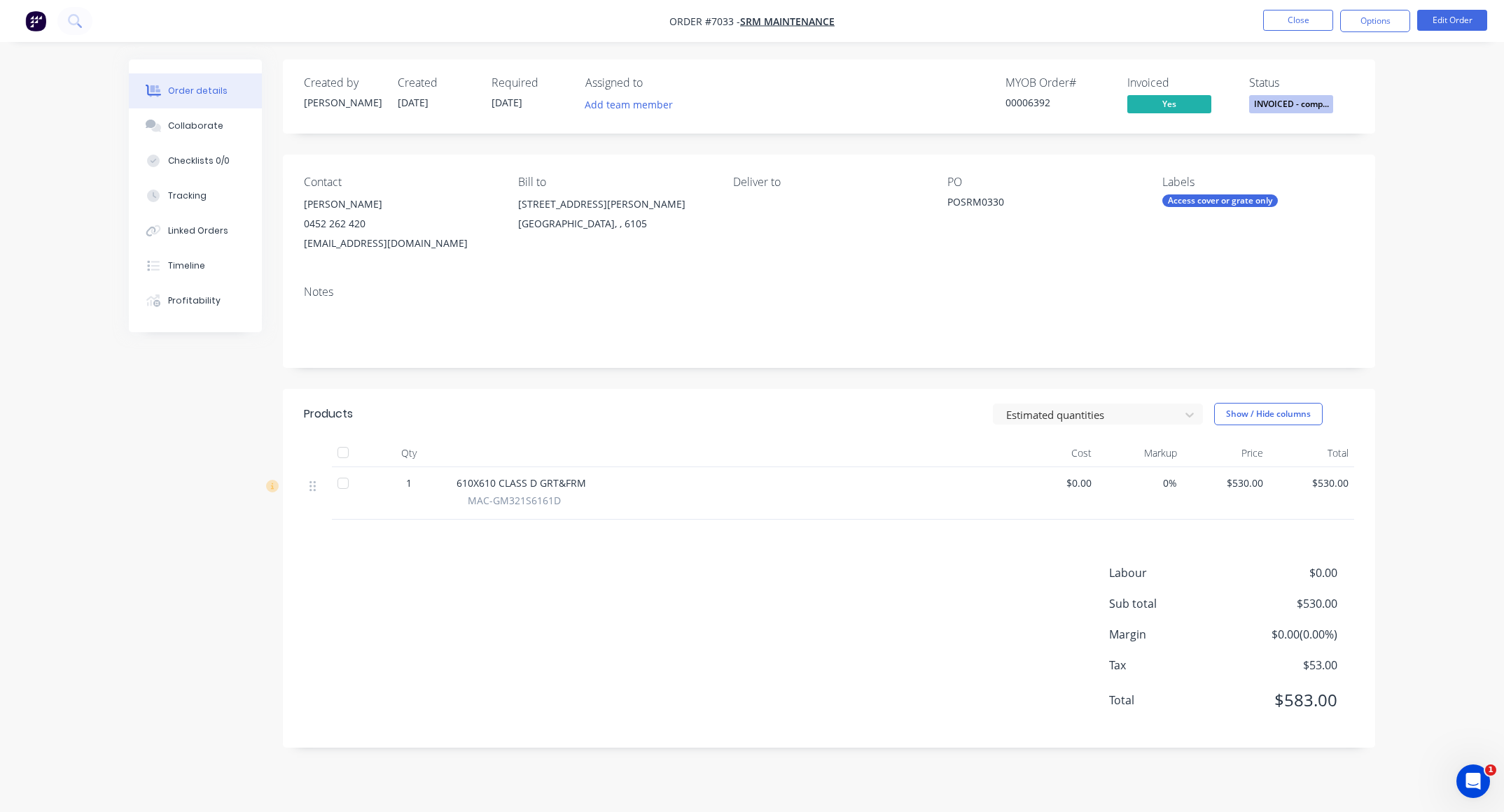
click at [1314, 8] on nav "Order #7033 - SRM Maintenance Close Options Edit Order" at bounding box center [752, 21] width 1504 height 42
click at [1300, 26] on button "Close" at bounding box center [1298, 20] width 70 height 21
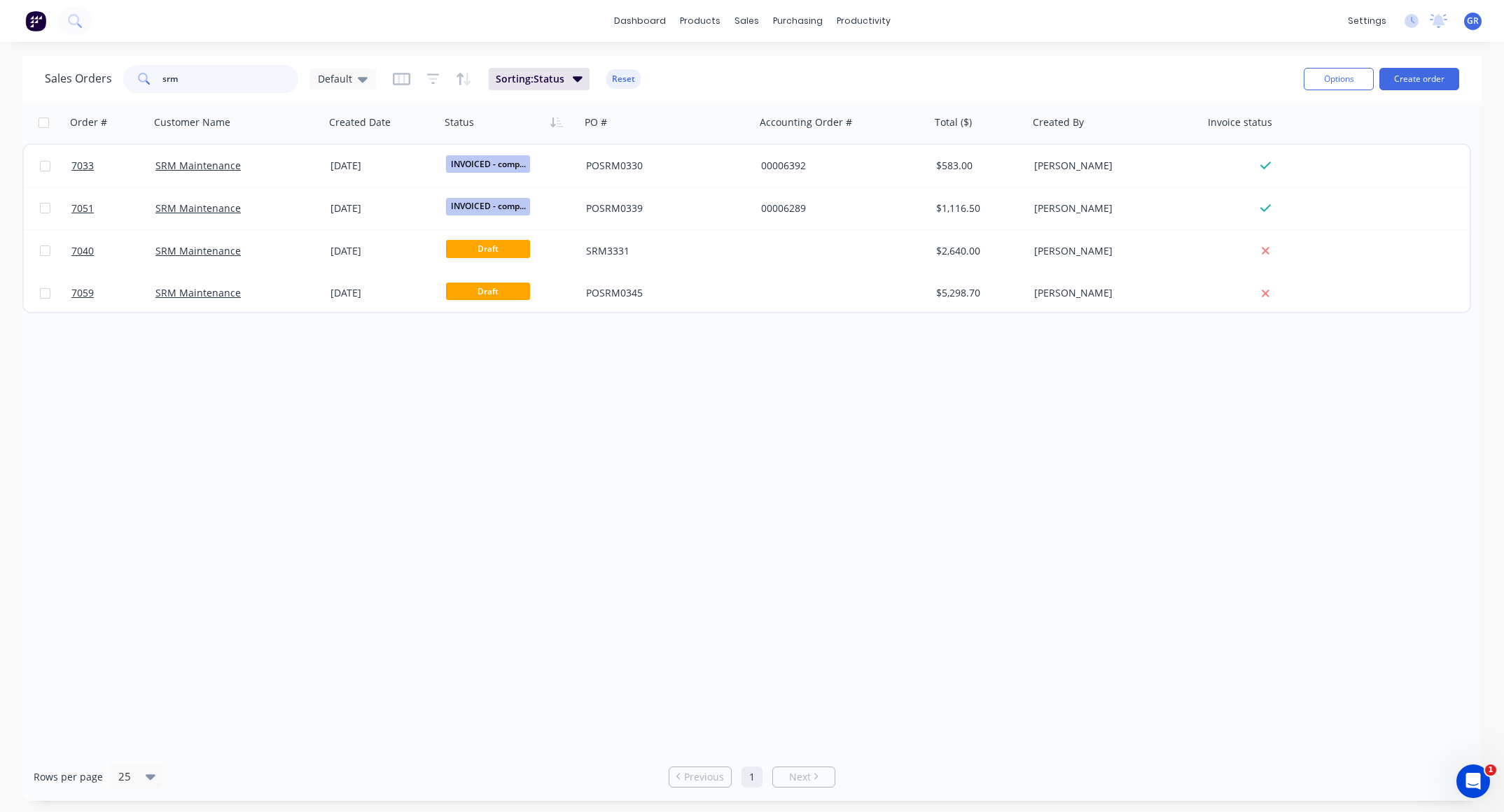
drag, startPoint x: 226, startPoint y: 76, endPoint x: -4, endPoint y: 70, distance: 230.1
click at [0, 70] on html "dashboard products sales purchasing productivity dashboard products Product Cat…" at bounding box center [752, 406] width 1504 height 812
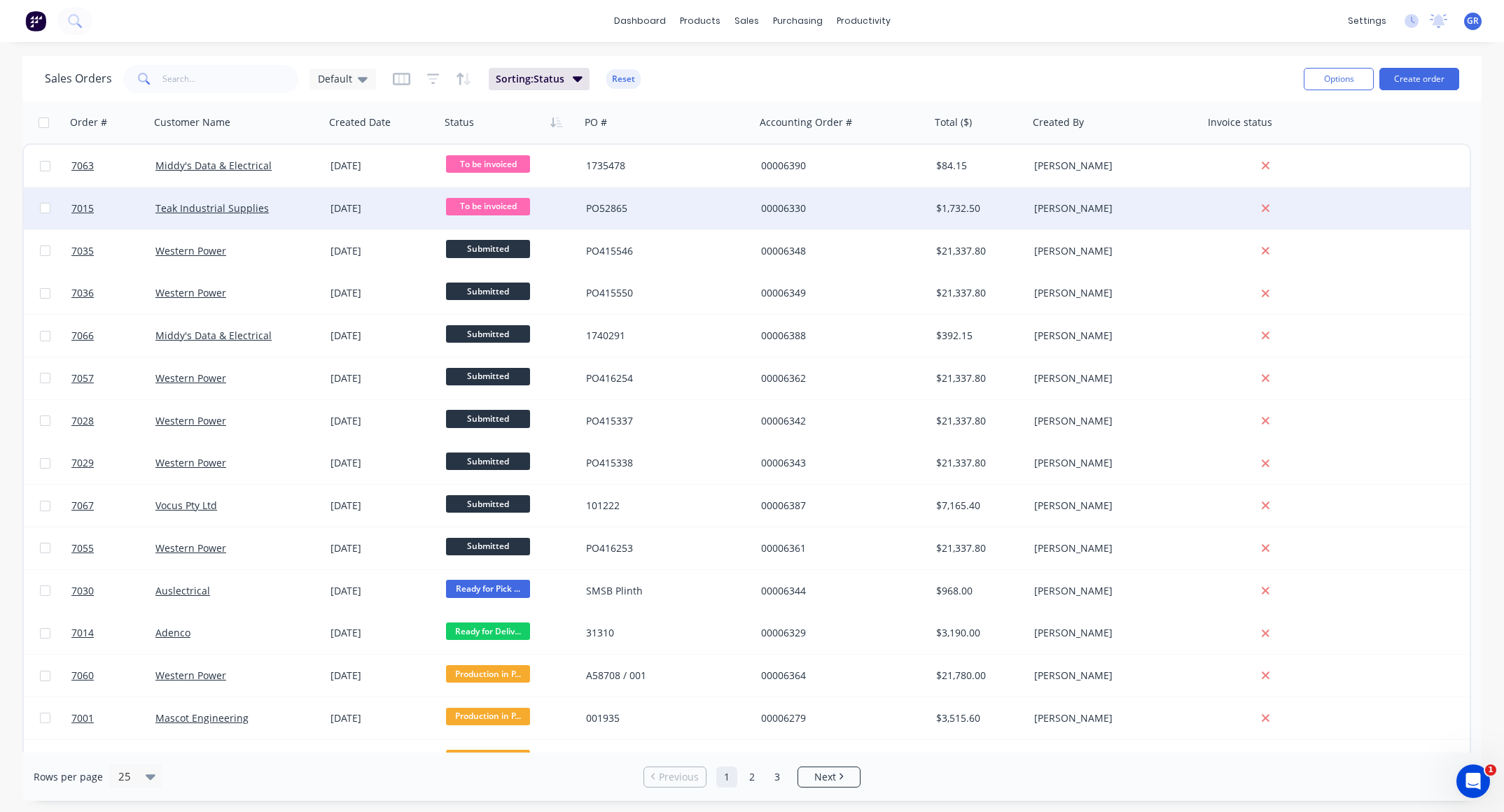
click at [710, 211] on div "PO52865" at bounding box center [663, 209] width 155 height 14
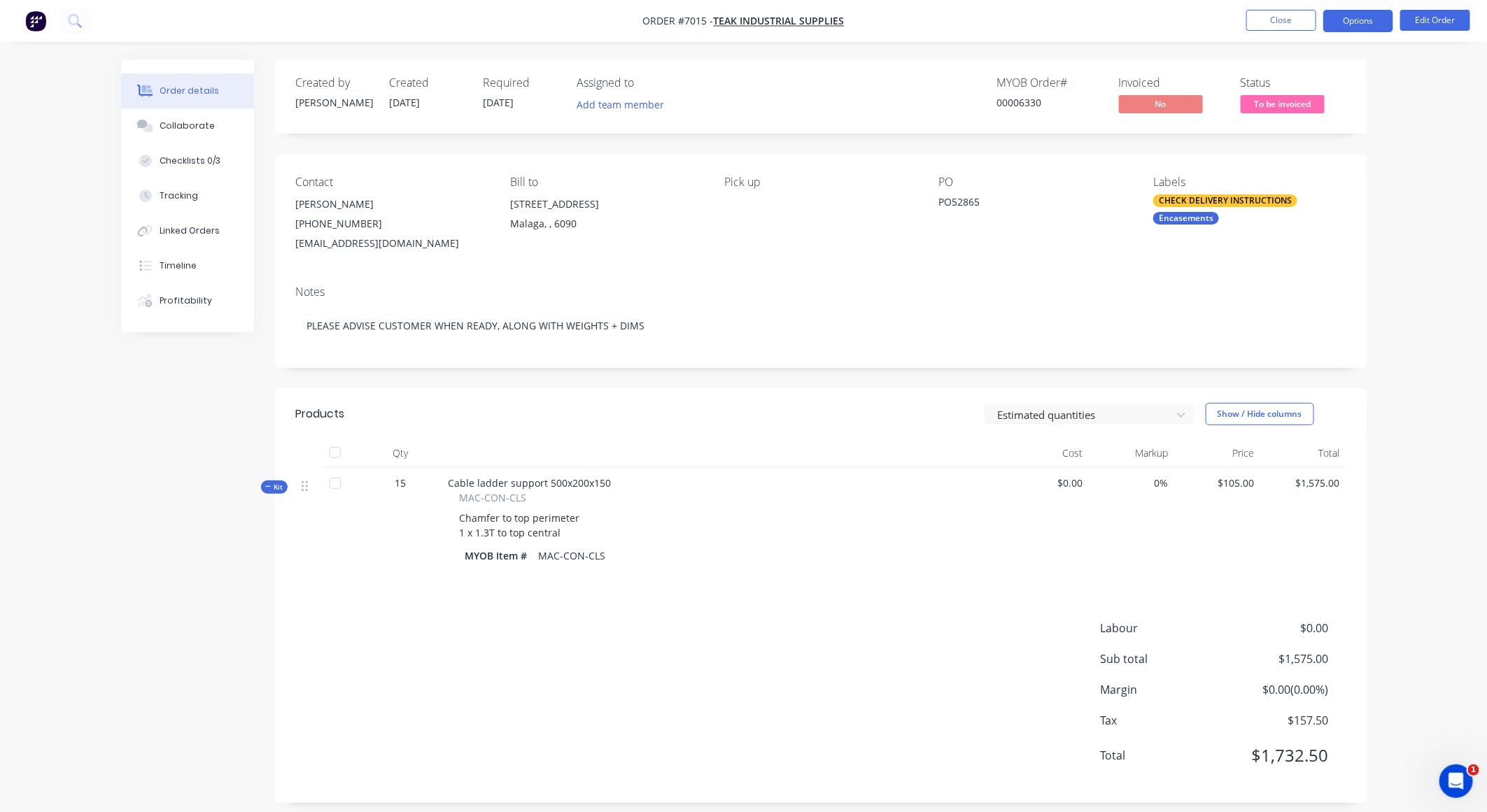
click at [1362, 21] on button "Options" at bounding box center [1359, 21] width 70 height 22
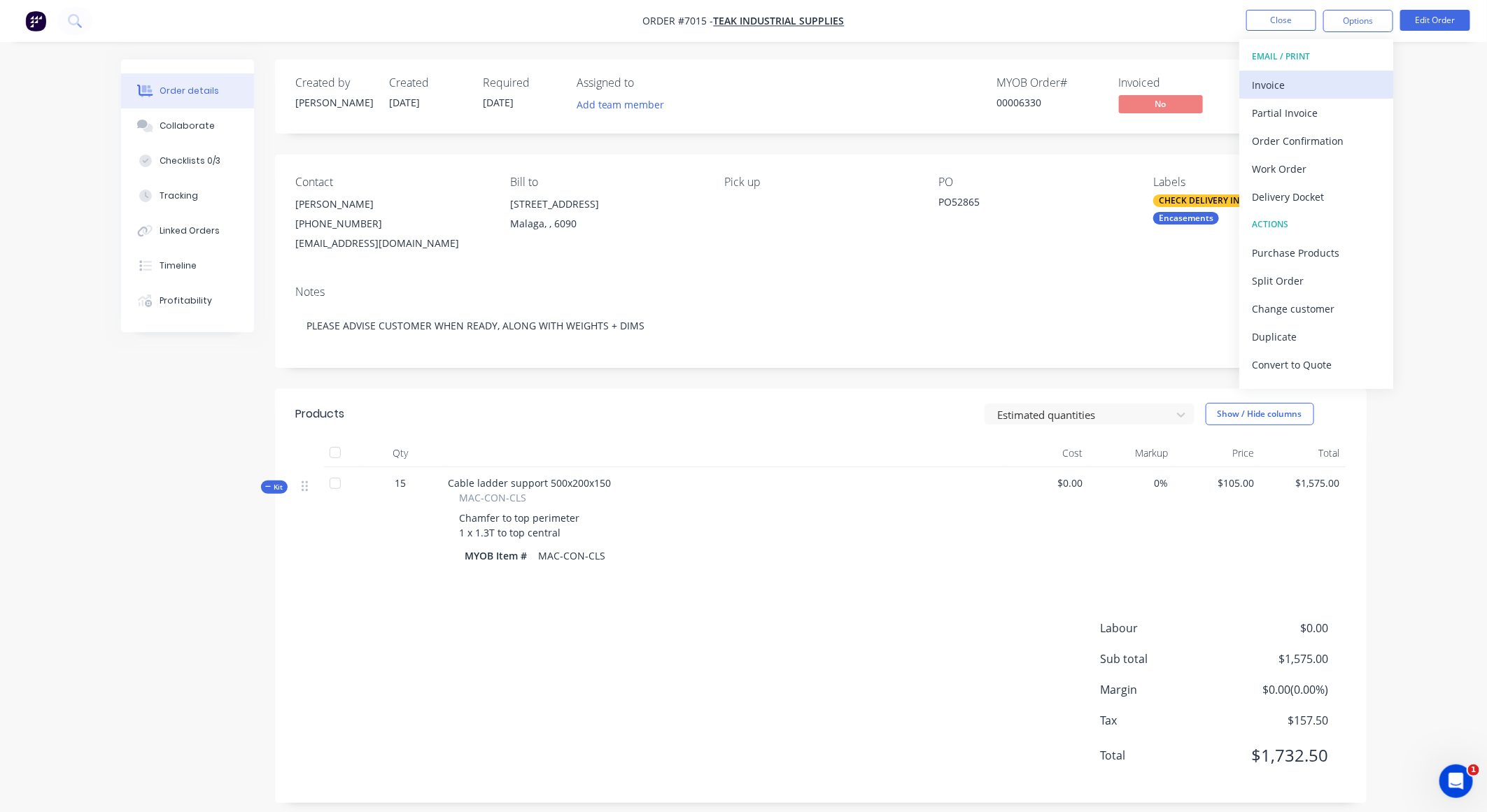
click at [1289, 79] on div "Invoice" at bounding box center [1317, 85] width 129 height 21
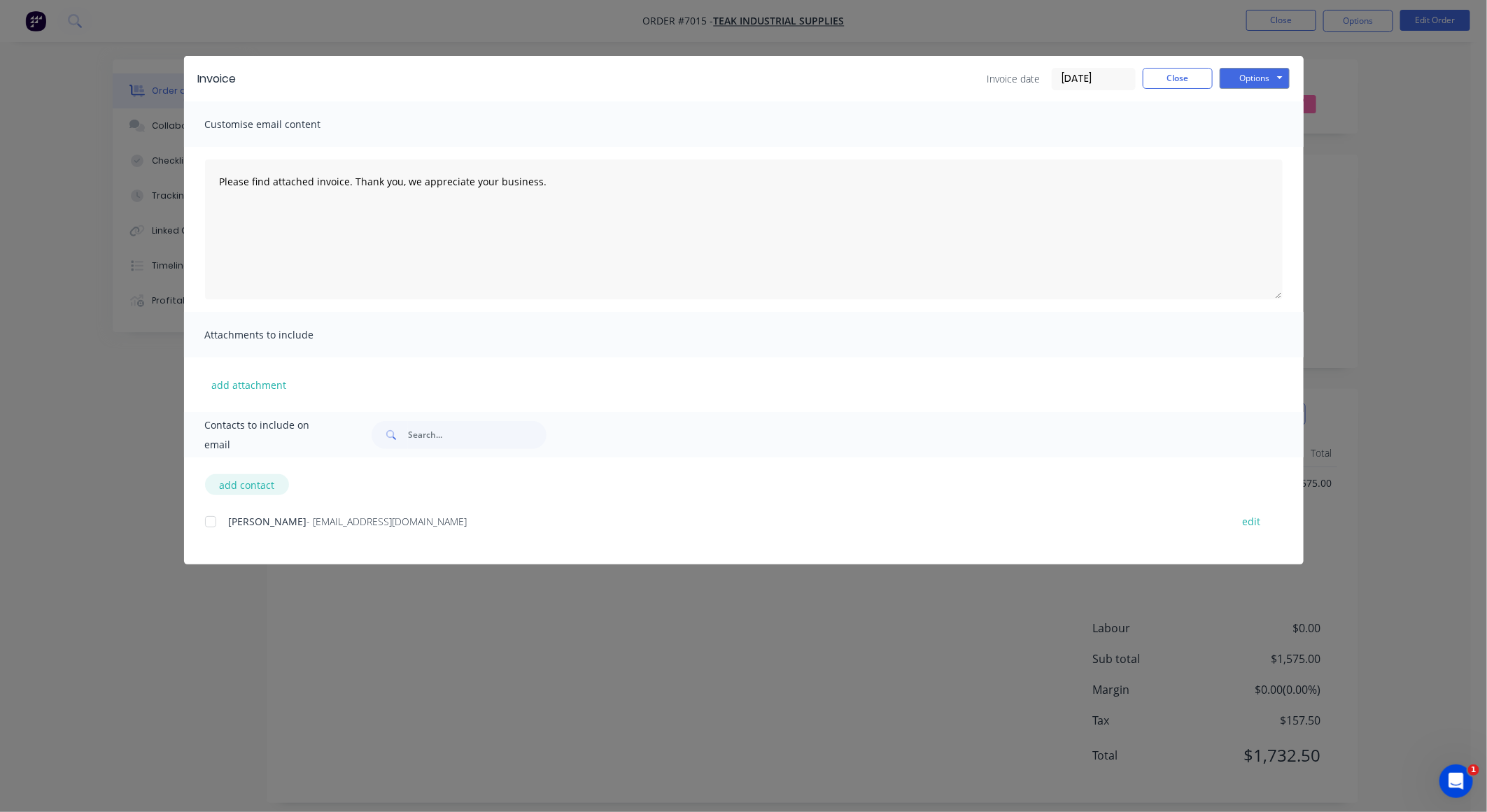
click at [248, 477] on button "add contact" at bounding box center [247, 484] width 84 height 21
select select "AU"
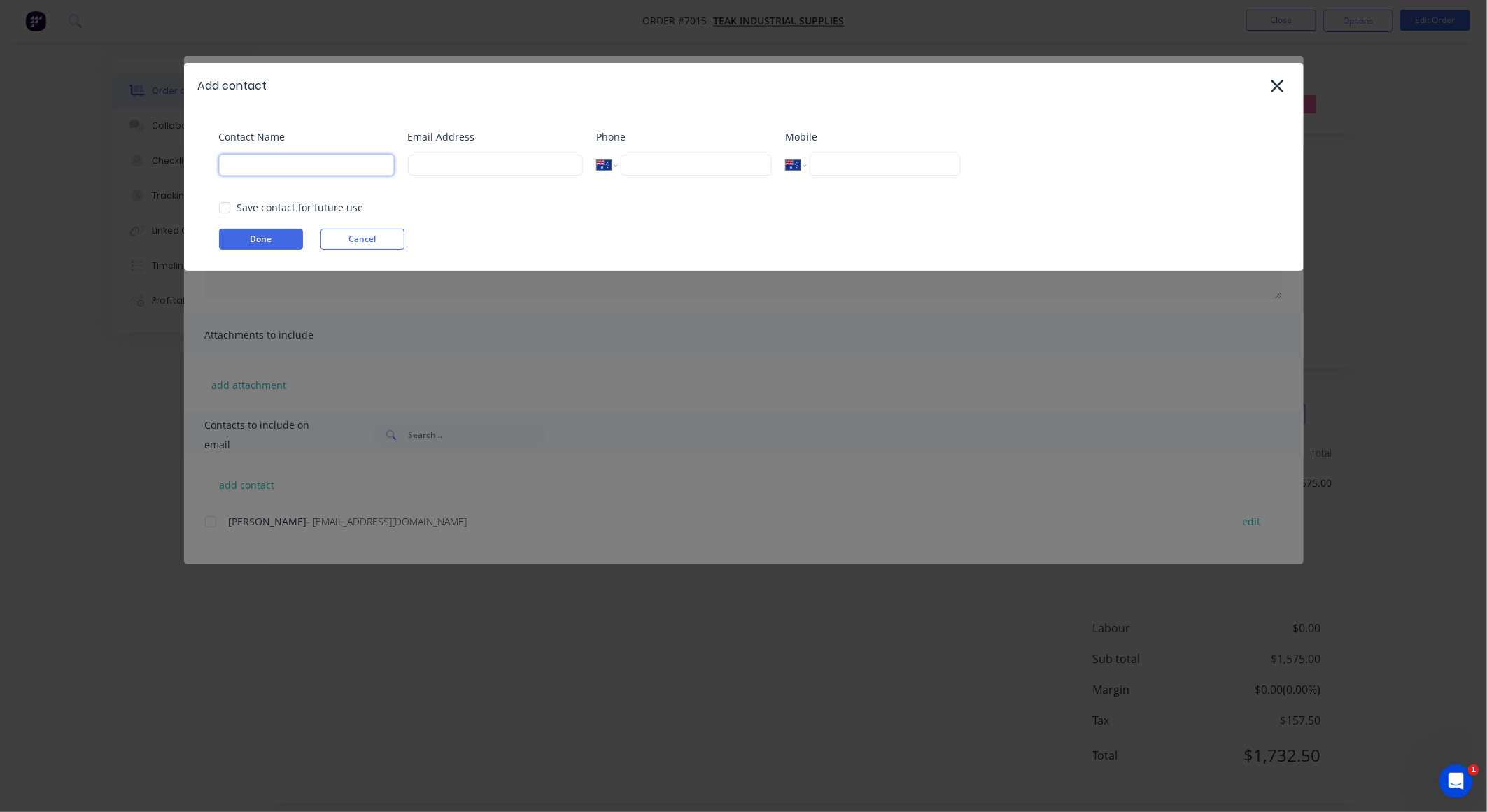
click at [283, 174] on input at bounding box center [306, 164] width 175 height 21
type input "Accounts"
click at [491, 165] on input at bounding box center [495, 164] width 175 height 21
click at [223, 208] on div at bounding box center [225, 208] width 28 height 28
type input "[EMAIL_ADDRESS][DOMAIN_NAME]"
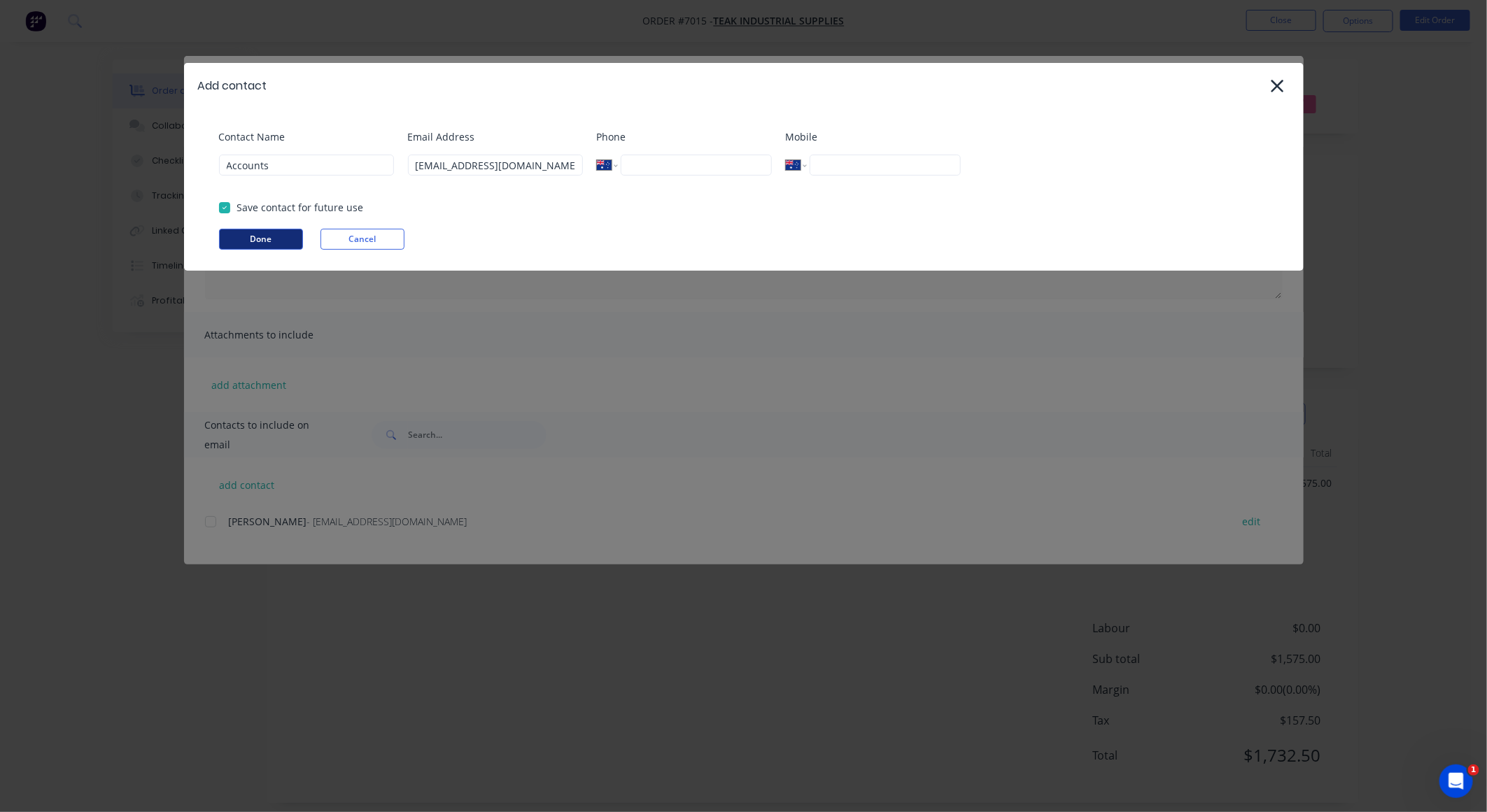
click at [254, 238] on button "Done" at bounding box center [261, 239] width 84 height 21
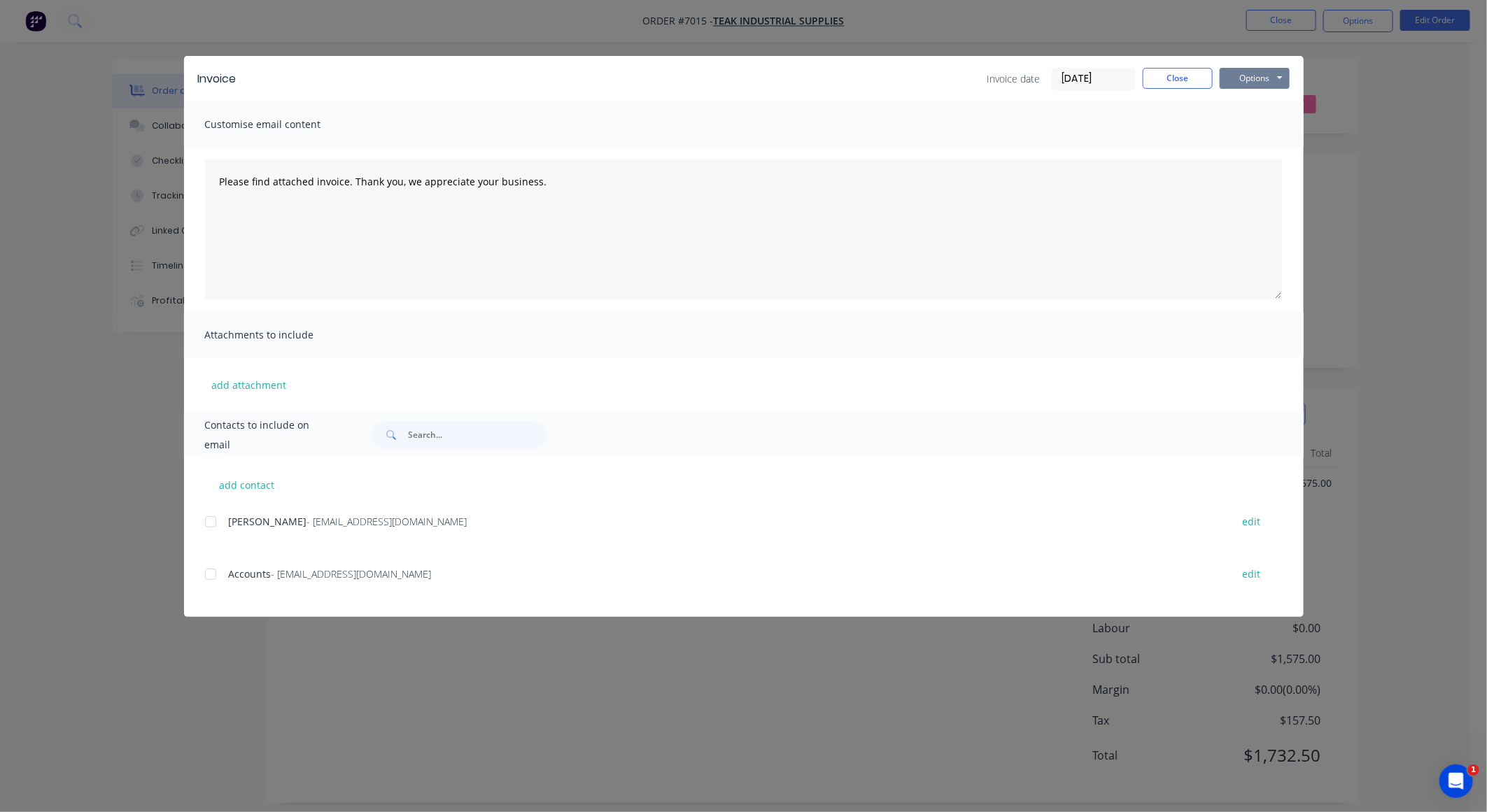
click at [1254, 82] on button "Options" at bounding box center [1255, 78] width 70 height 21
click at [1252, 105] on button "Preview" at bounding box center [1265, 104] width 89 height 23
click at [1103, 80] on input "[DATE]" at bounding box center [1094, 79] width 83 height 21
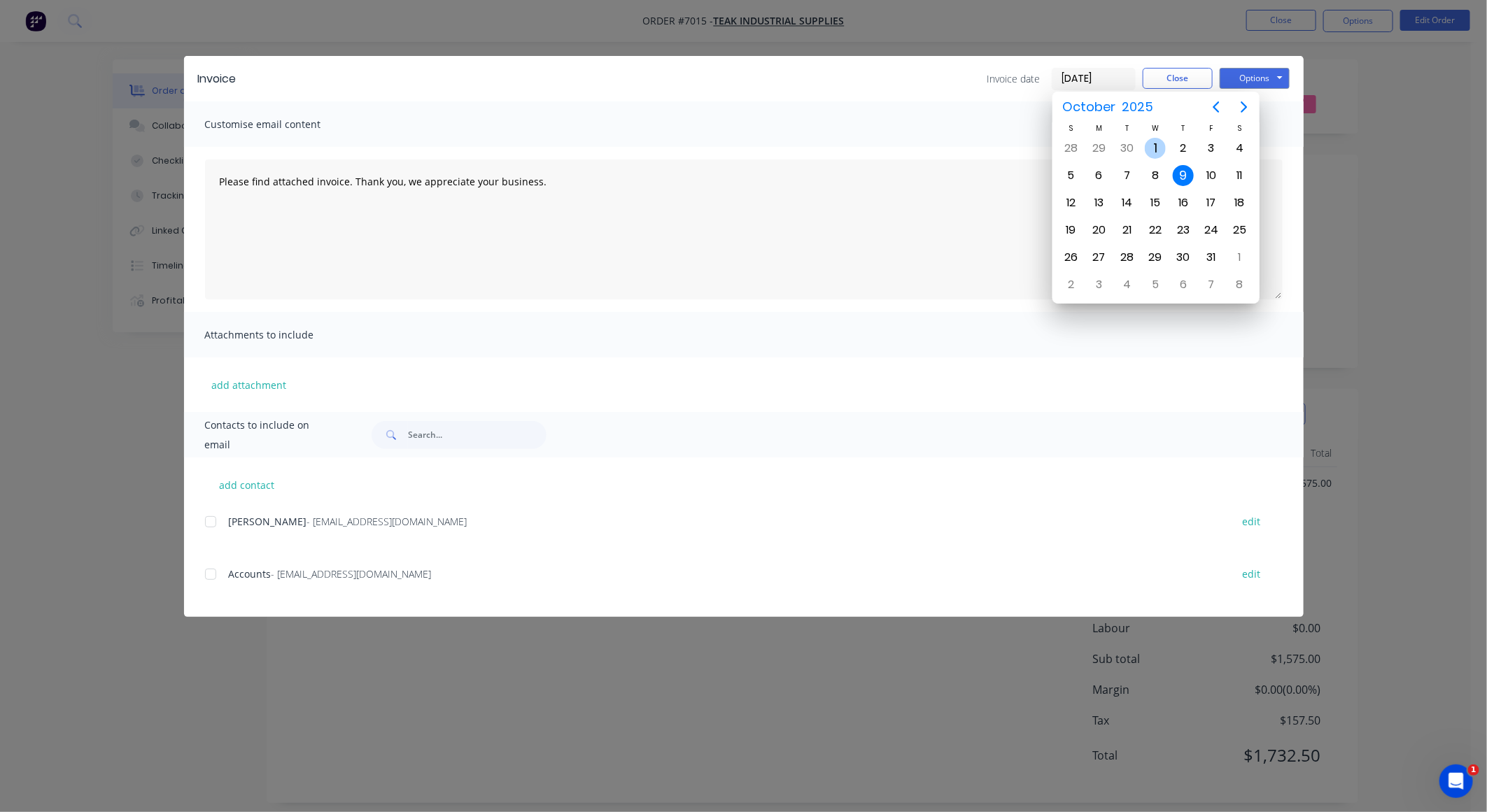
click at [1163, 155] on div "[DATE]" at bounding box center [1155, 148] width 28 height 27
type input "[DATE]"
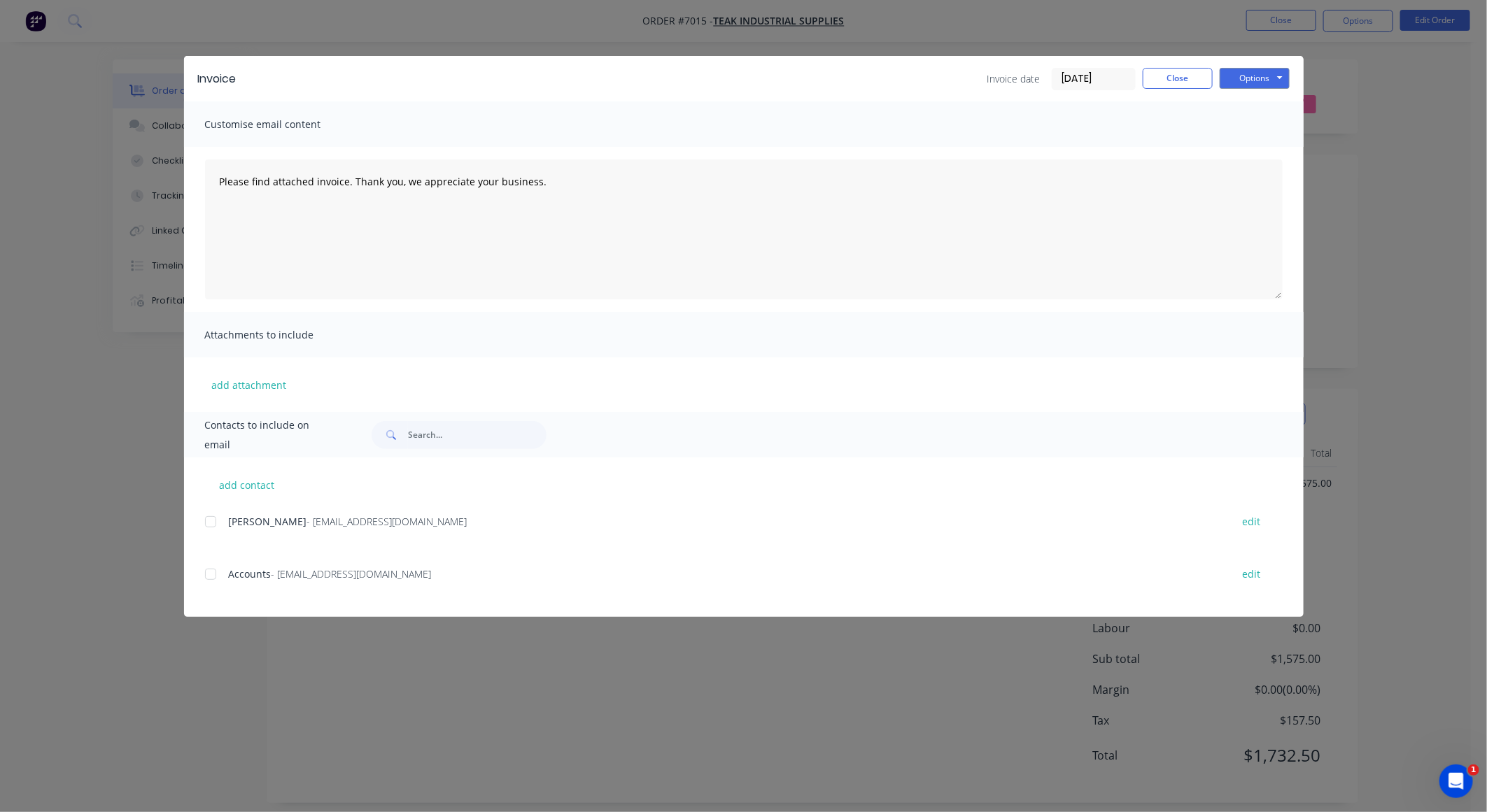
click at [215, 574] on div at bounding box center [210, 574] width 28 height 28
click at [1258, 82] on button "Options" at bounding box center [1255, 78] width 70 height 21
click at [1252, 147] on button "Email" at bounding box center [1265, 150] width 89 height 23
click at [1187, 78] on button "Close" at bounding box center [1178, 78] width 70 height 21
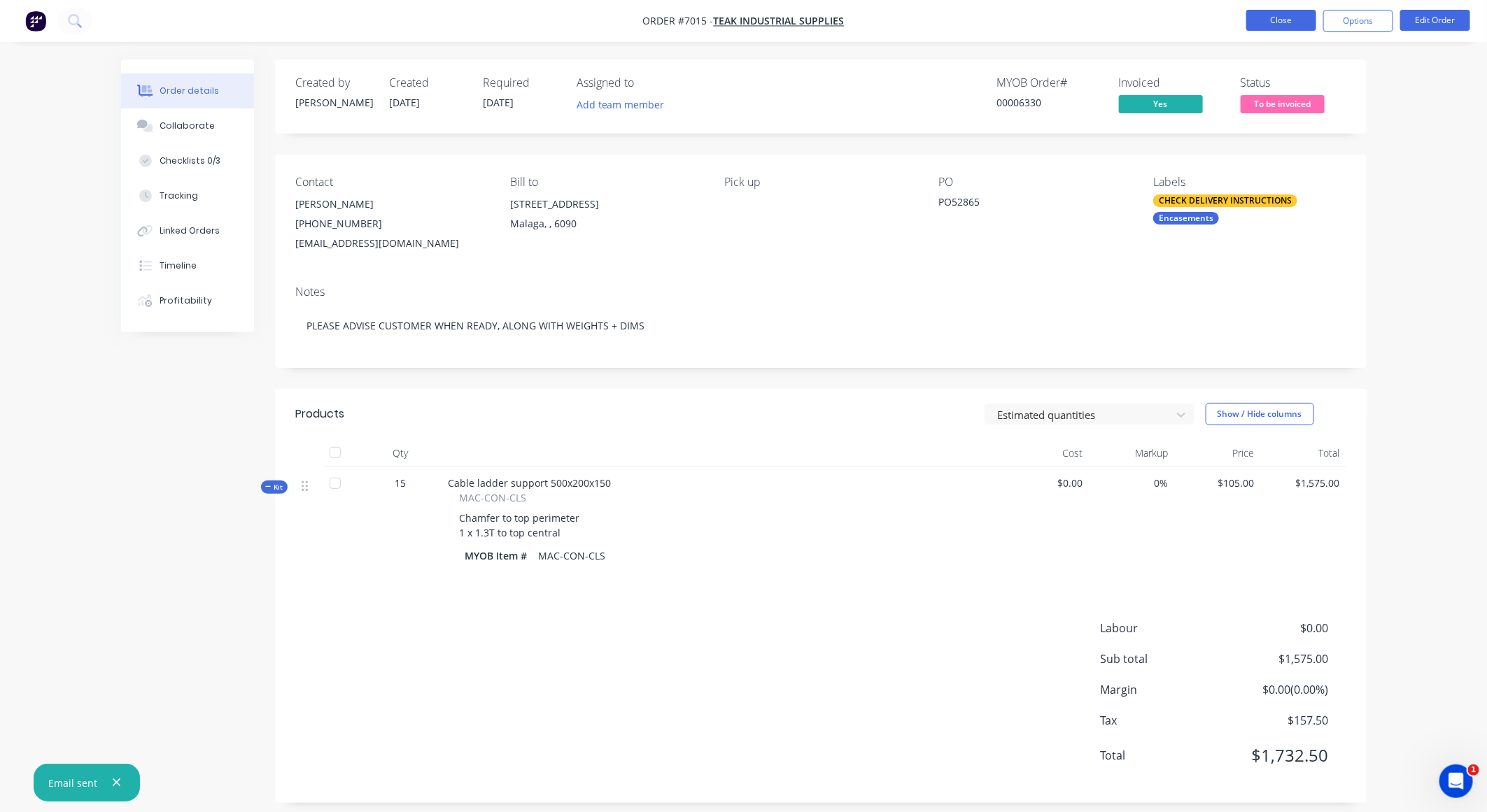
click at [1265, 26] on button "Close" at bounding box center [1281, 20] width 70 height 21
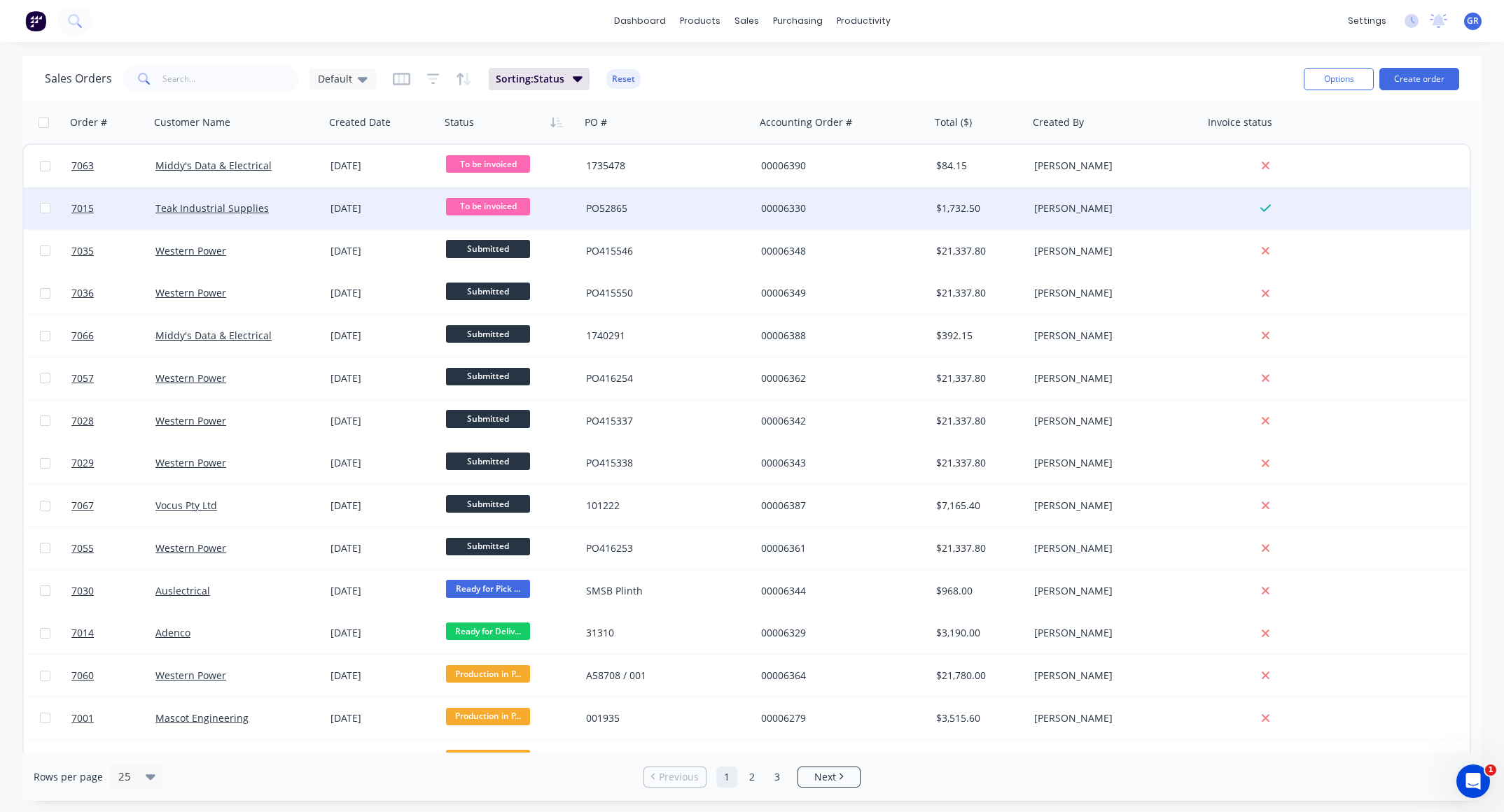
click at [494, 203] on span "To be invoiced" at bounding box center [488, 206] width 84 height 18
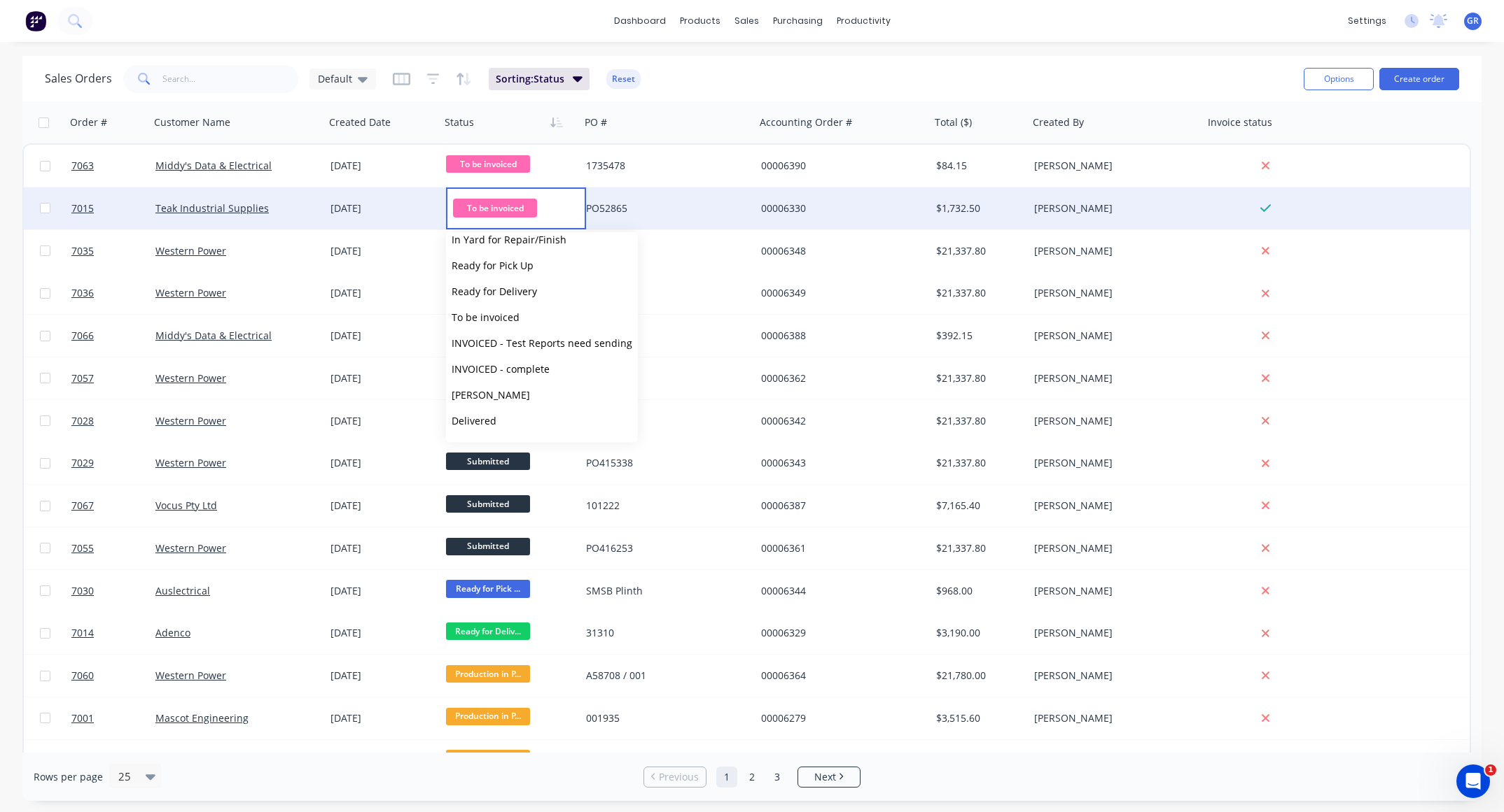
scroll to position [126, 0]
click at [530, 355] on span "INVOICED - complete" at bounding box center [501, 357] width 98 height 13
